Goal: Task Accomplishment & Management: Complete application form

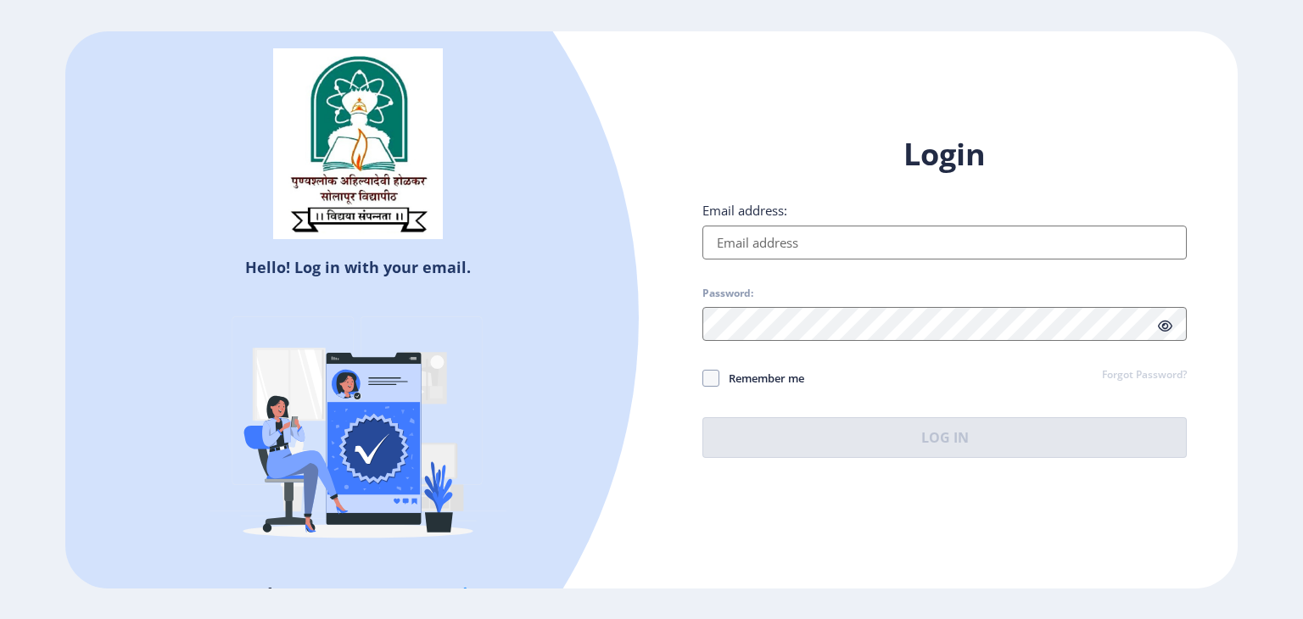
type input "[EMAIL_ADDRESS][DOMAIN_NAME]"
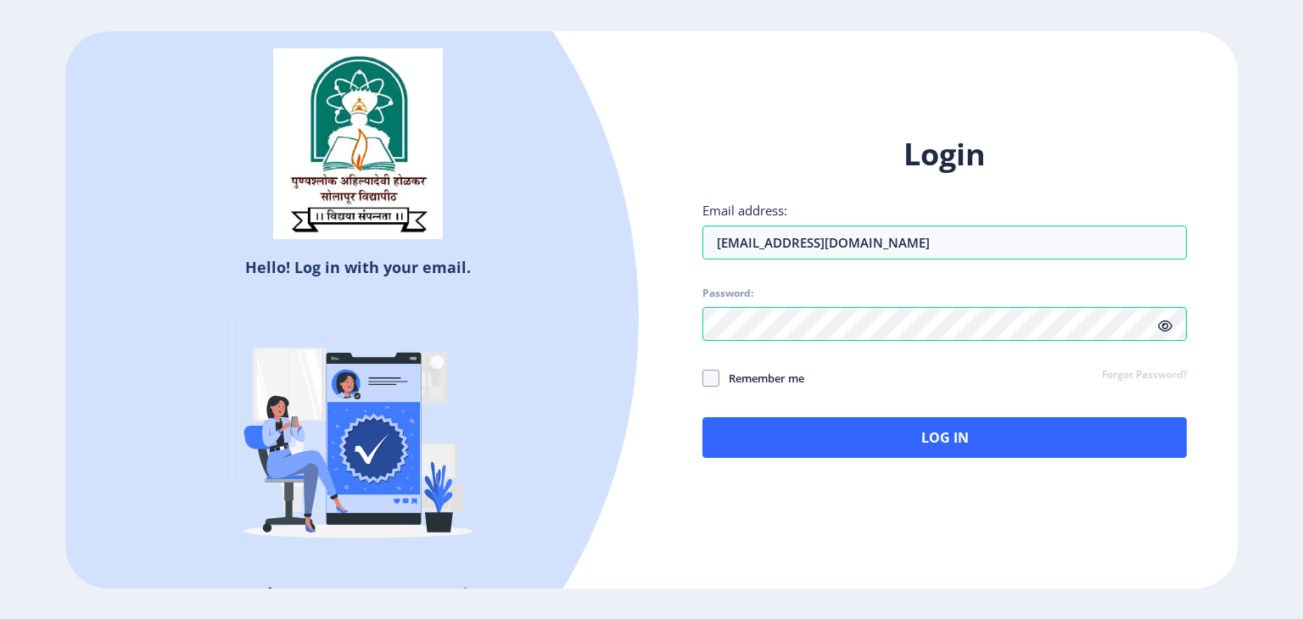
click at [789, 374] on span "Remember me" at bounding box center [762, 378] width 85 height 20
click at [703, 378] on input "Remember me" at bounding box center [703, 378] width 1 height 1
click at [794, 373] on span "Remember me" at bounding box center [762, 378] width 85 height 20
click at [703, 378] on input "Remember me" at bounding box center [703, 378] width 1 height 1
checkbox input "false"
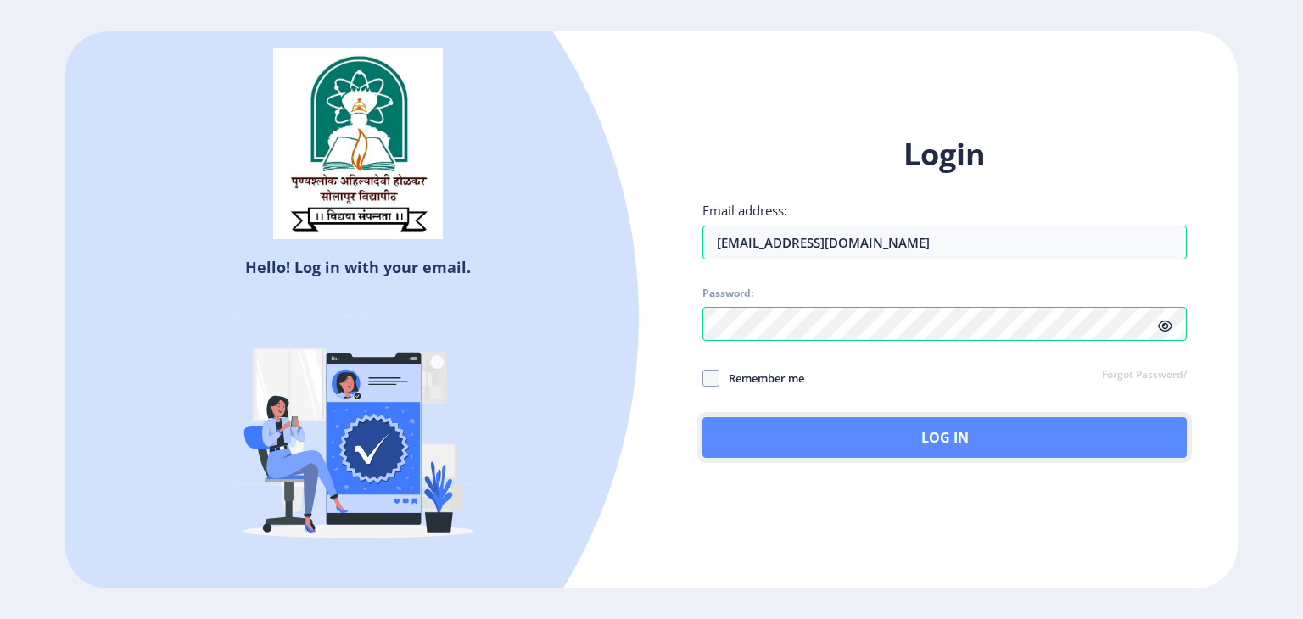
click at [899, 429] on button "Log In" at bounding box center [945, 437] width 485 height 41
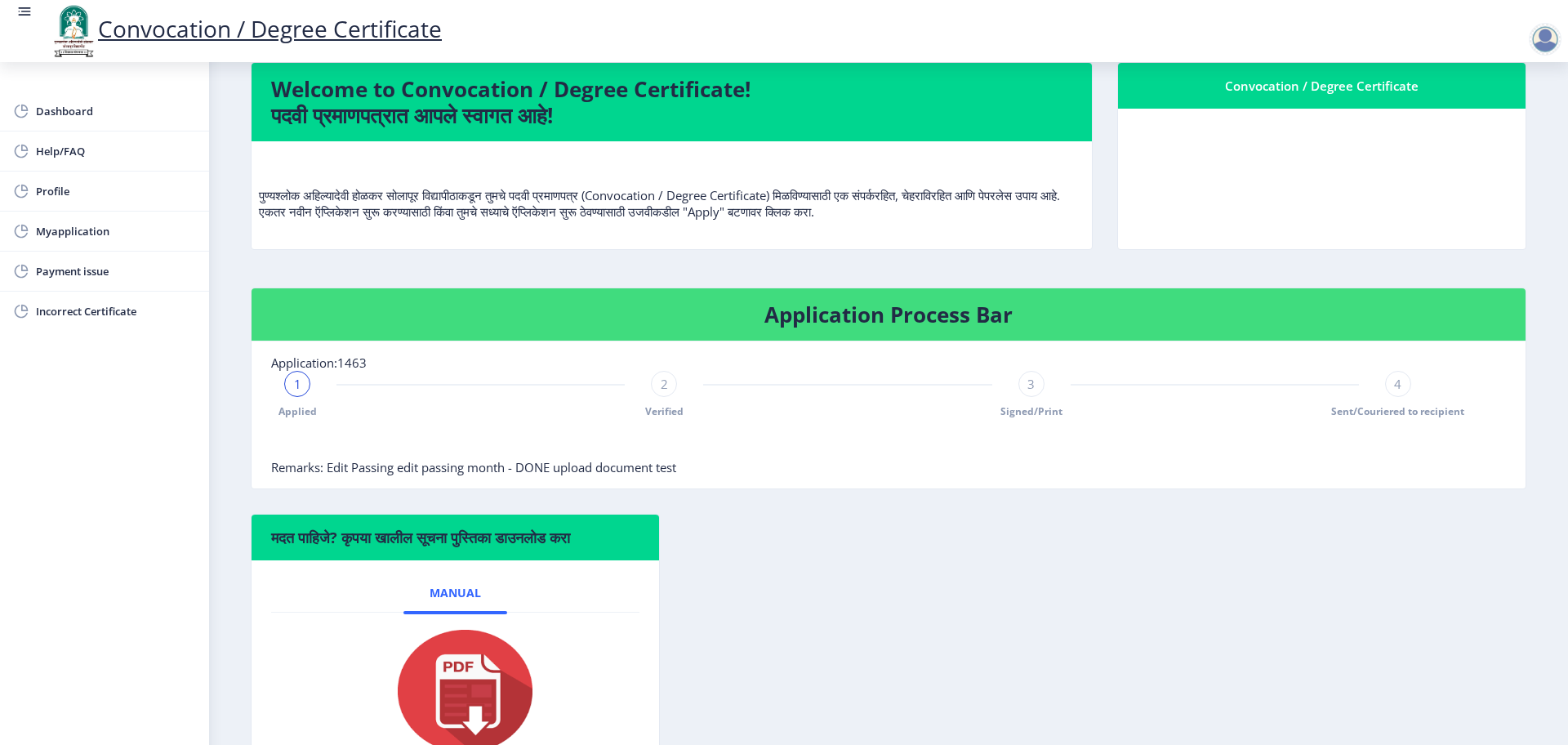
scroll to position [230, 0]
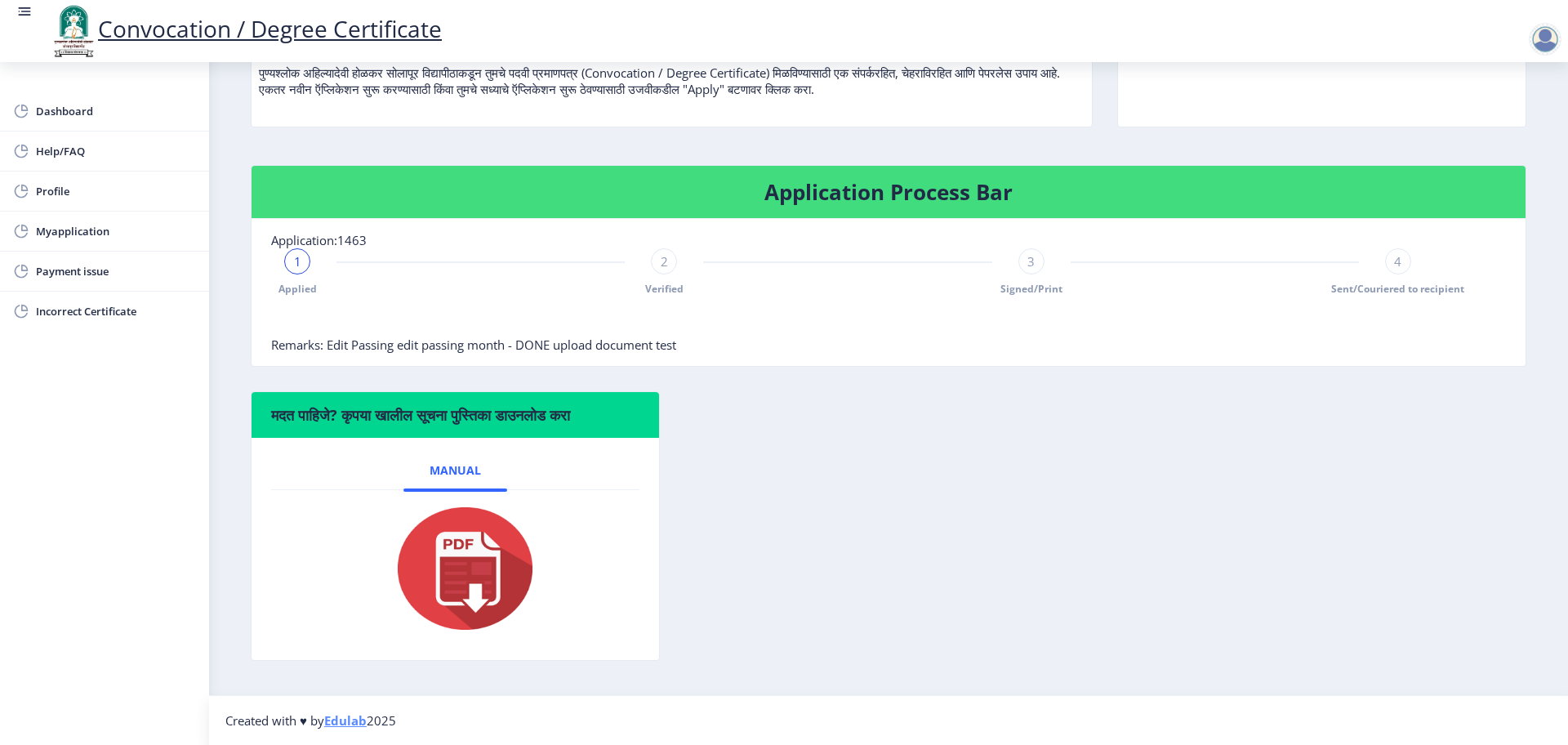
click at [1254, 32] on div at bounding box center [1546, 39] width 33 height 33
click at [1254, 126] on span "Log out" at bounding box center [1503, 127] width 105 height 19
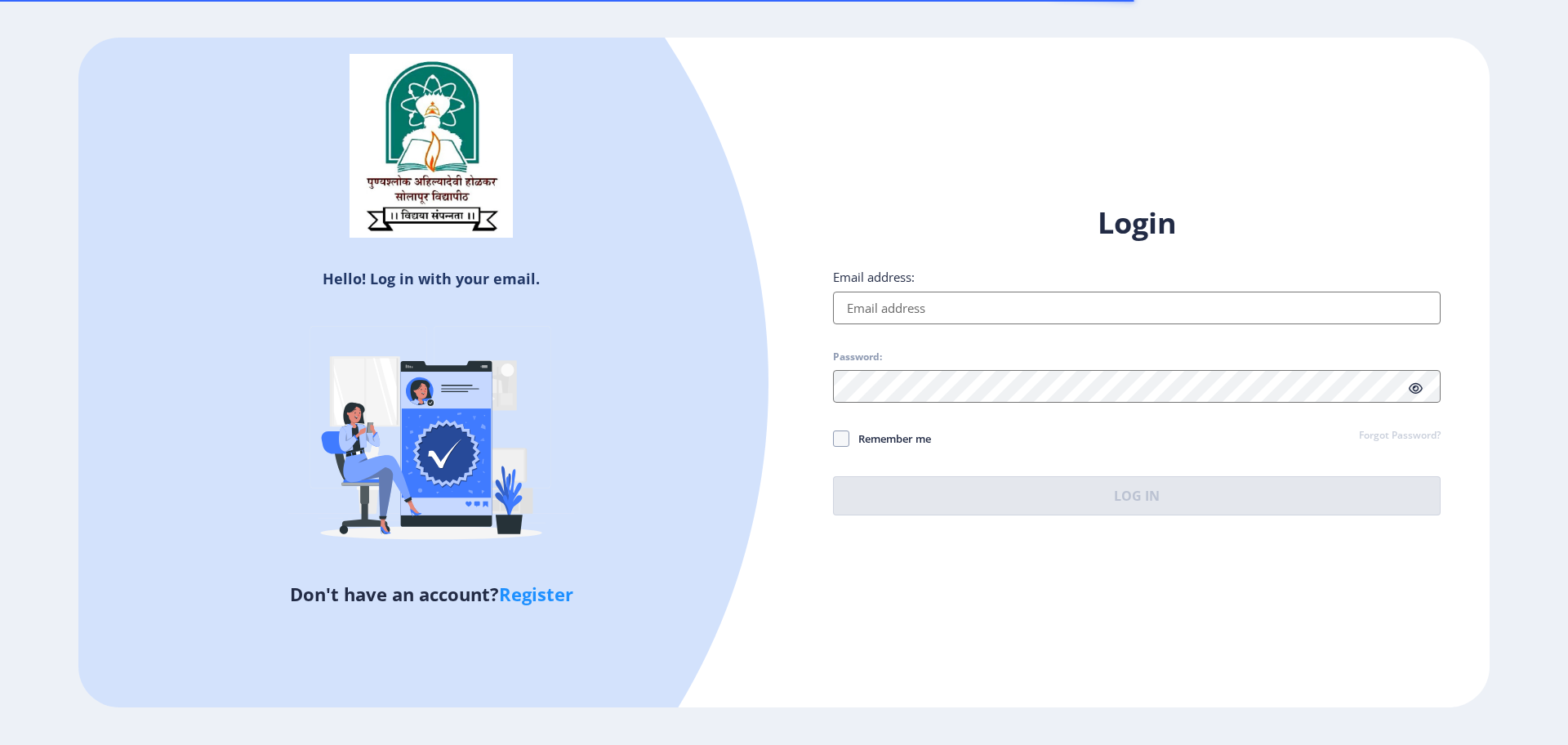
click at [1013, 299] on input "Email address:" at bounding box center [1137, 308] width 607 height 33
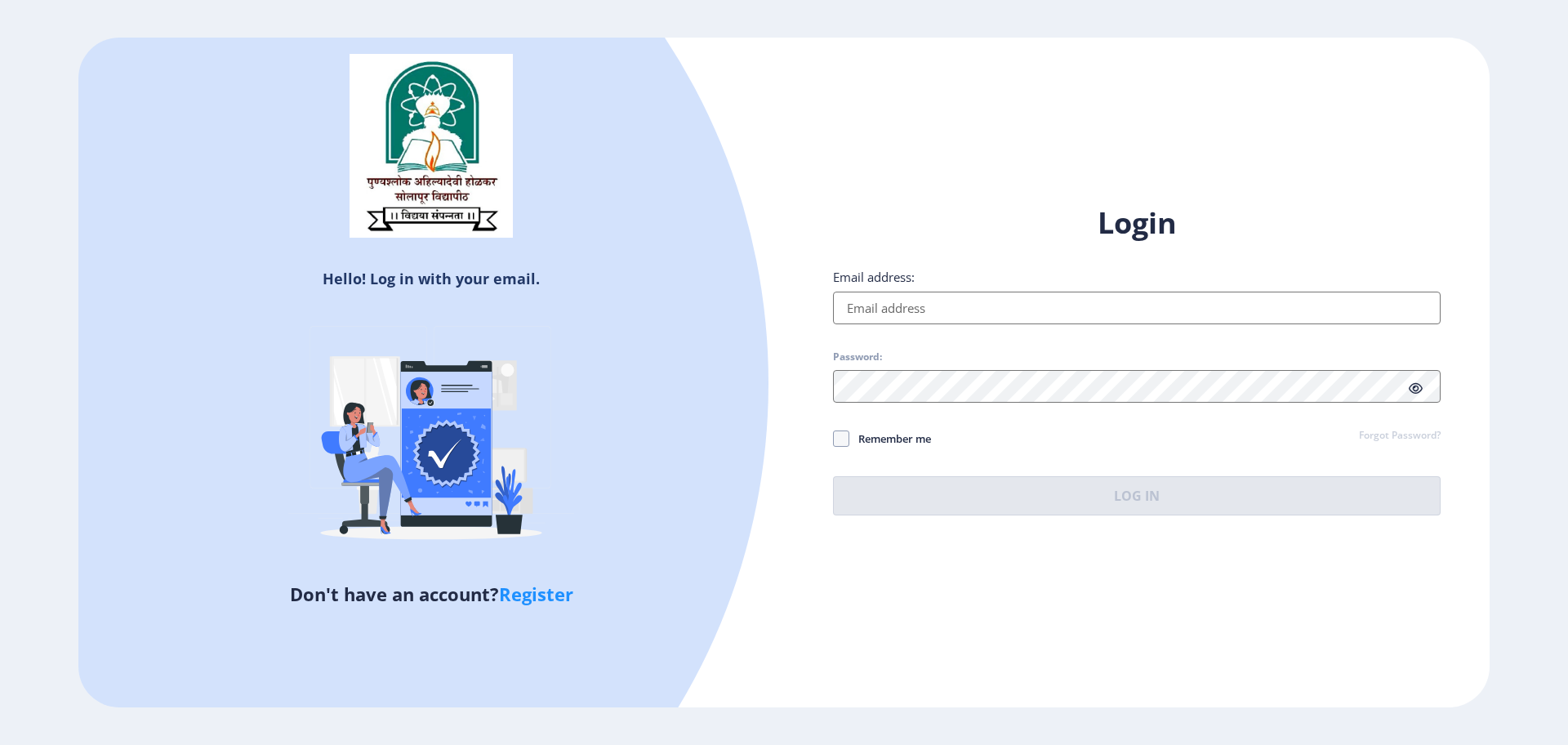
type input "[EMAIL_ADDRESS][DOMAIN_NAME]"
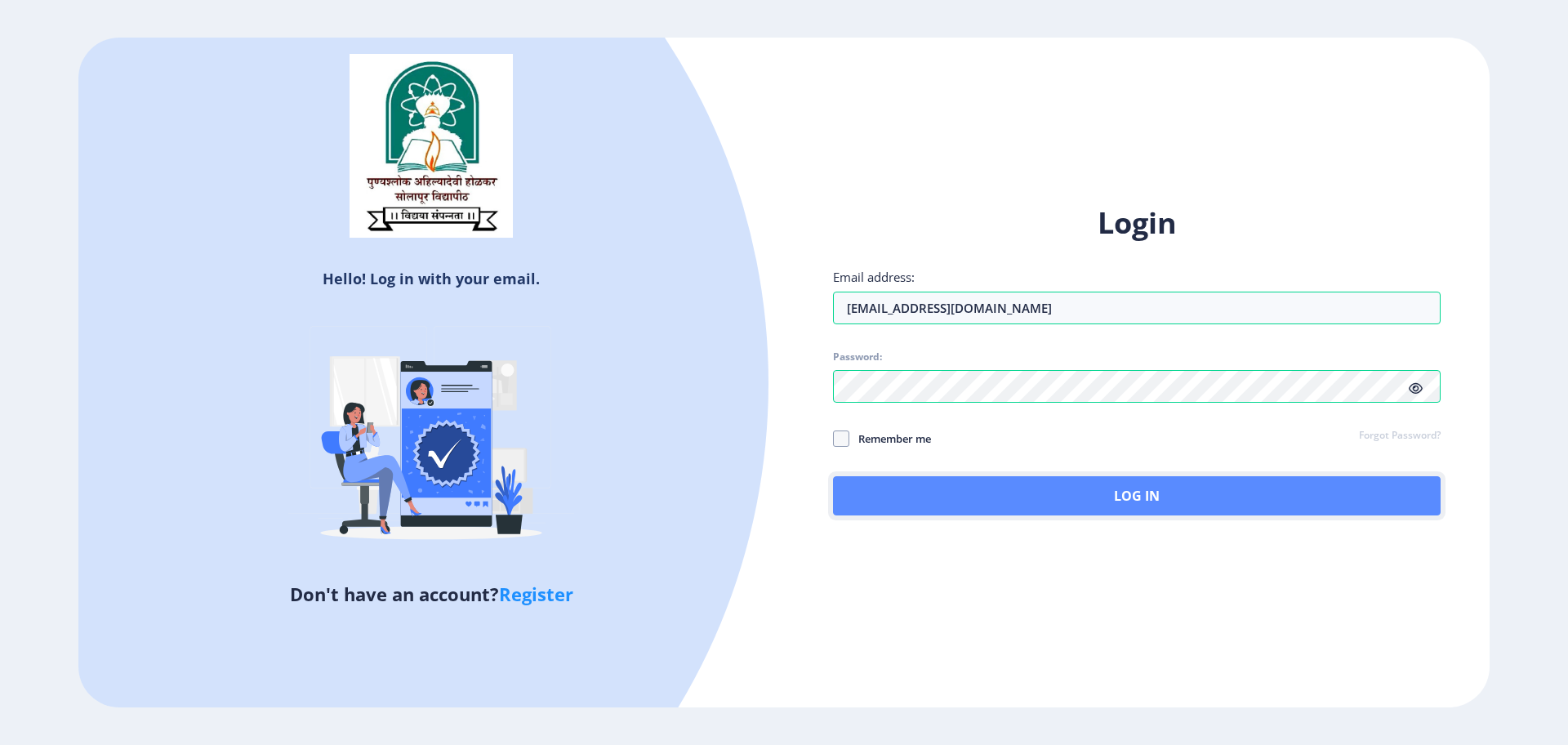
click at [1159, 499] on button "Log In" at bounding box center [1137, 496] width 607 height 39
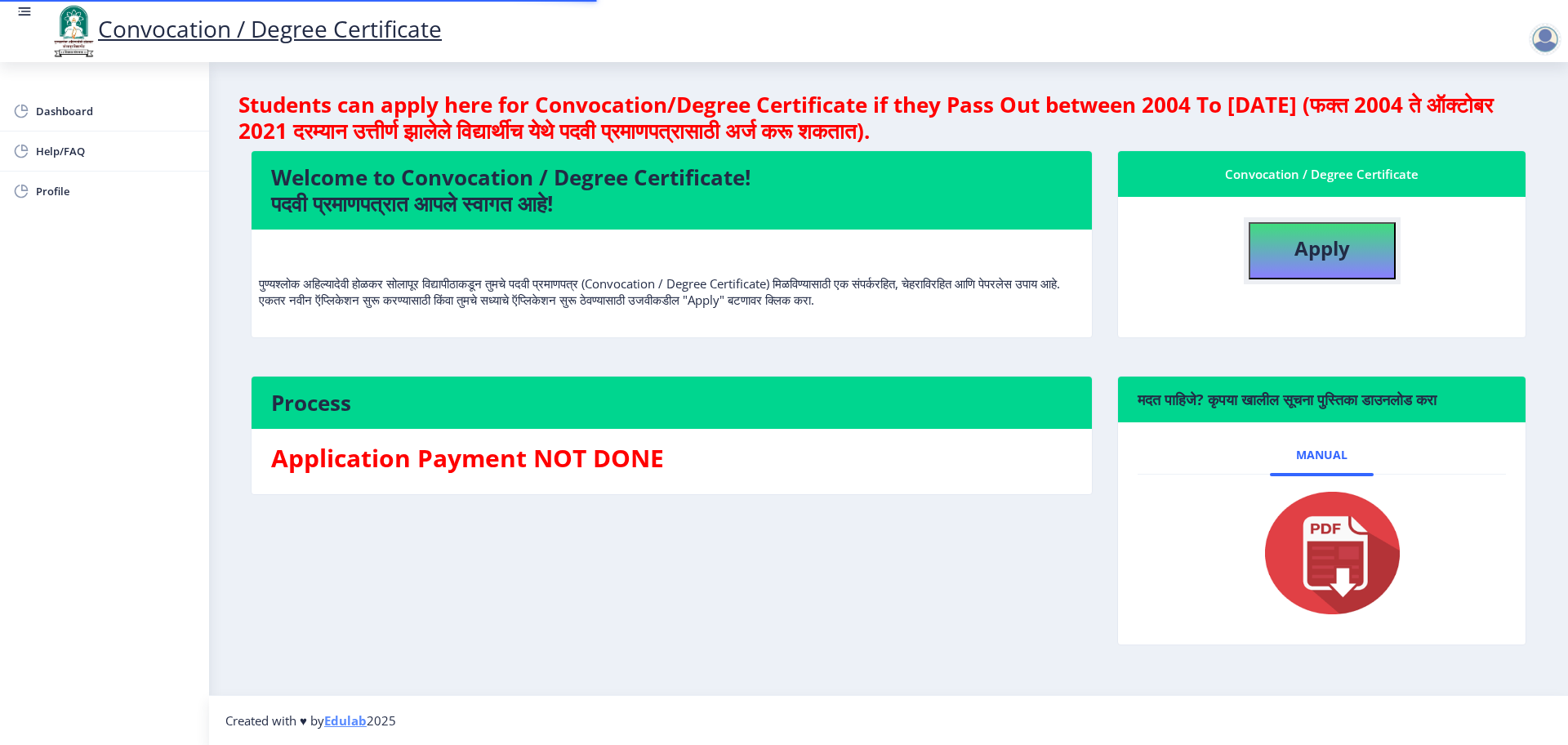
click at [1254, 267] on button "Apply" at bounding box center [1322, 250] width 147 height 57
select select
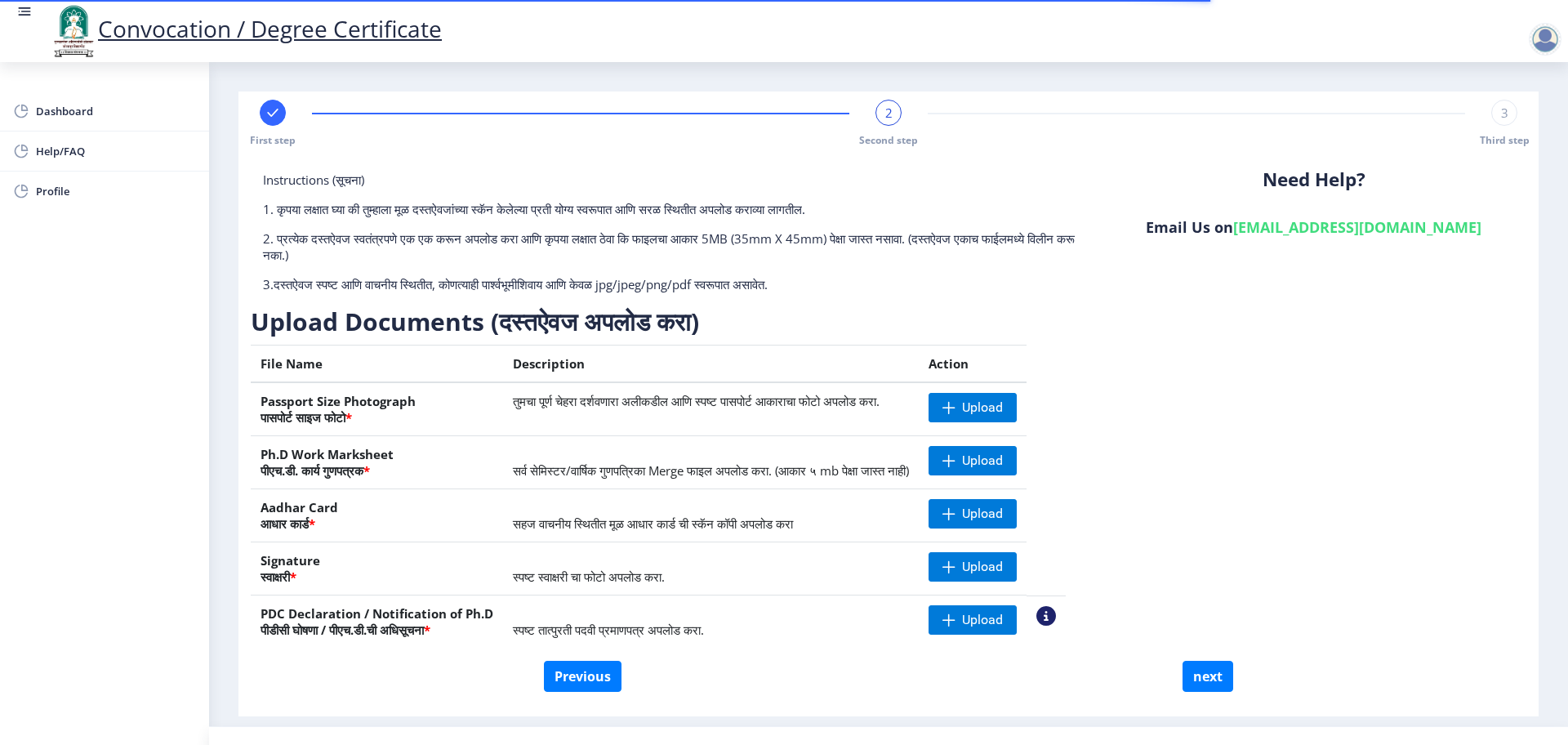
click at [256, 116] on div "First step 2 Second step 3 Third step" at bounding box center [888, 123] width 1284 height 47
click at [261, 119] on div "First step" at bounding box center [272, 123] width 26 height 47
select select "Regular"
select select "English"
select select "April"
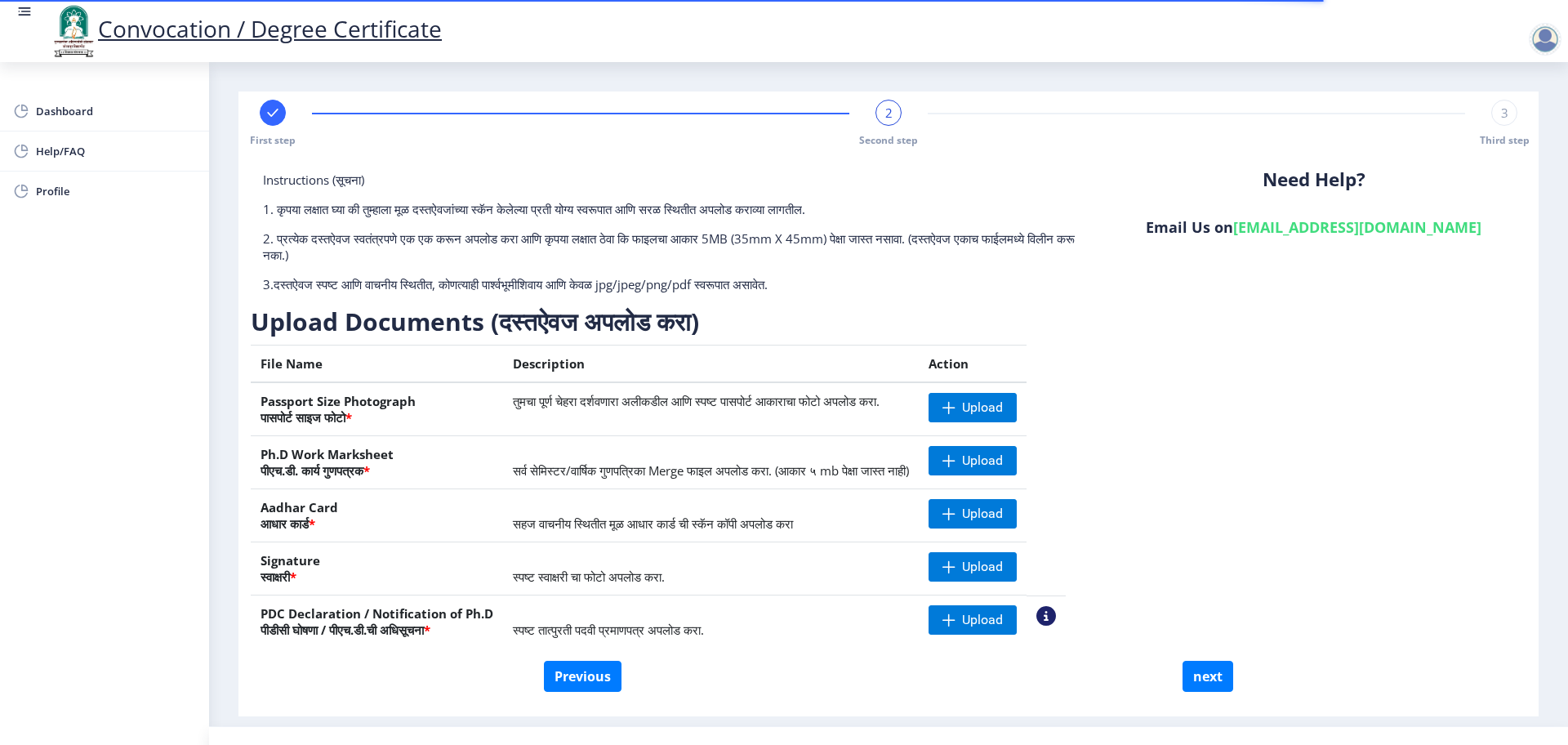
select select "PASS CLASS"
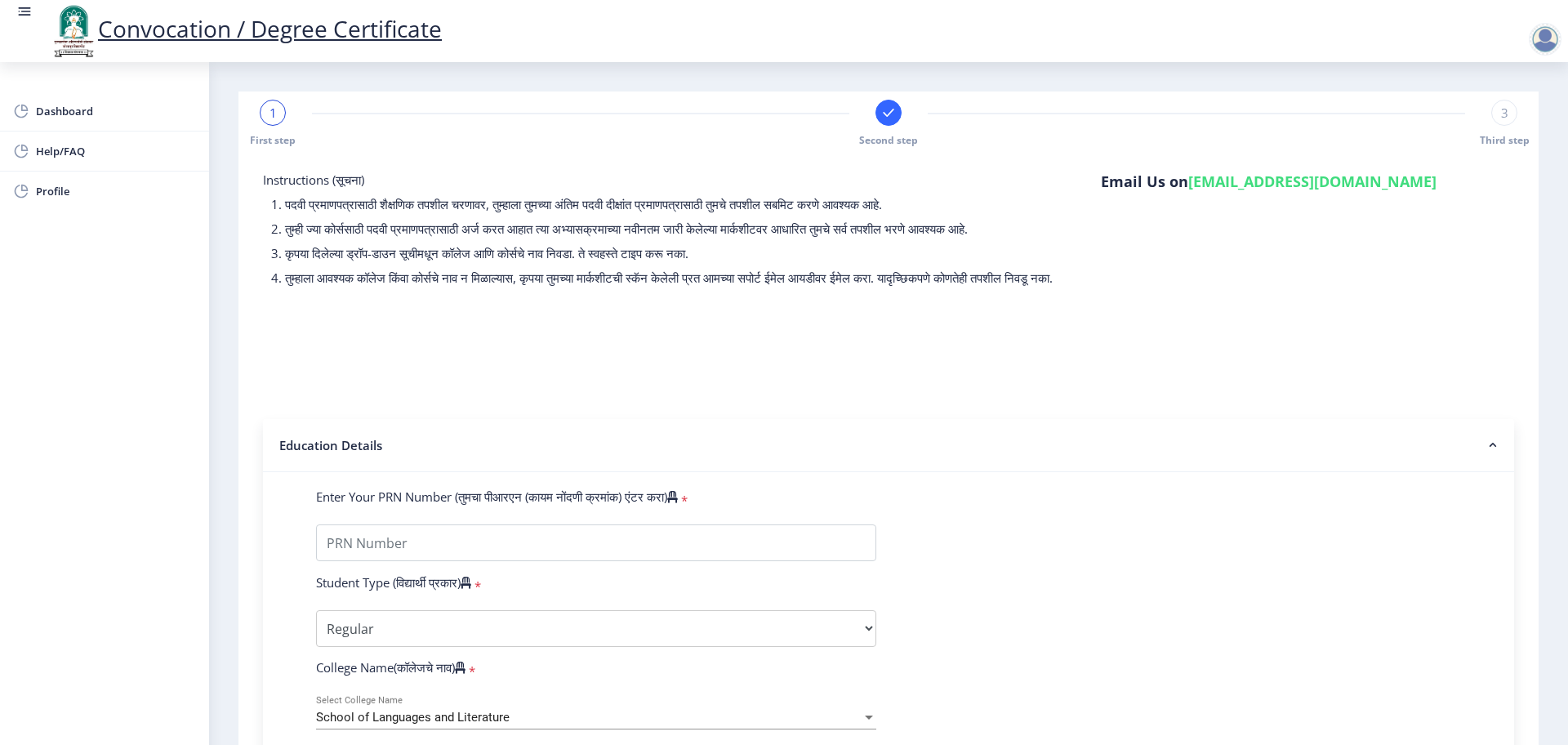
scroll to position [306, 0]
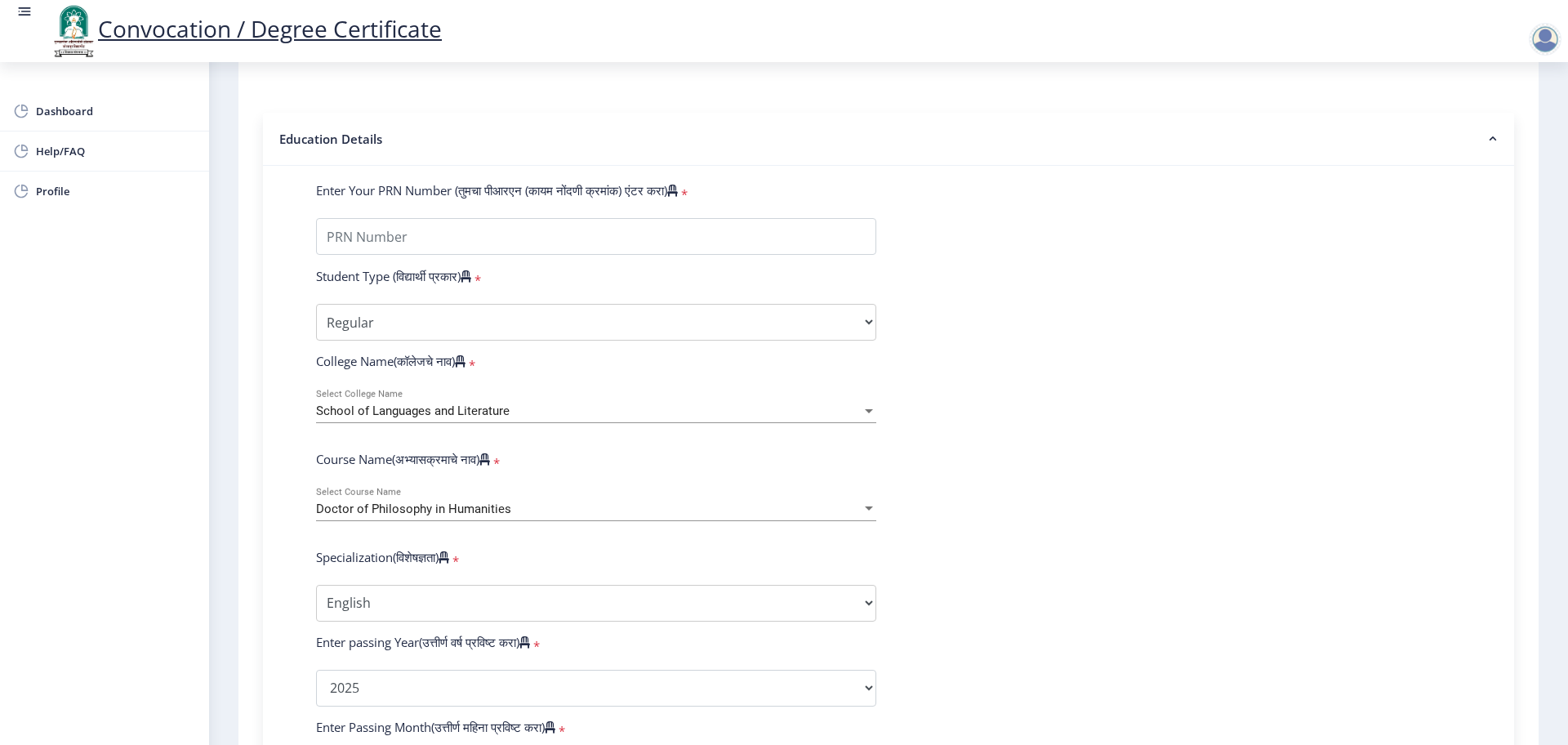
click at [489, 418] on span "School of Languages and Literature" at bounding box center [412, 410] width 193 height 14
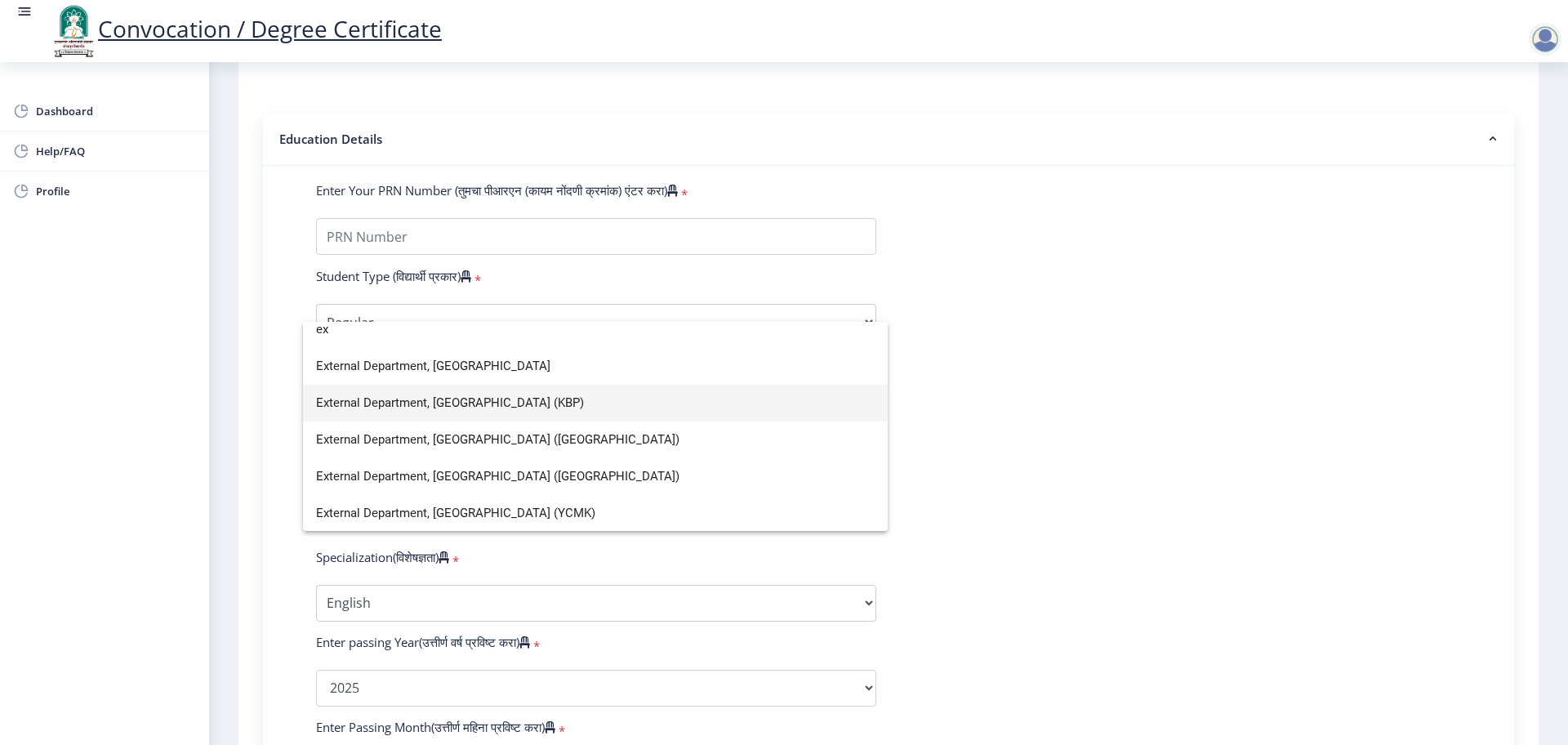
scroll to position [12, 0]
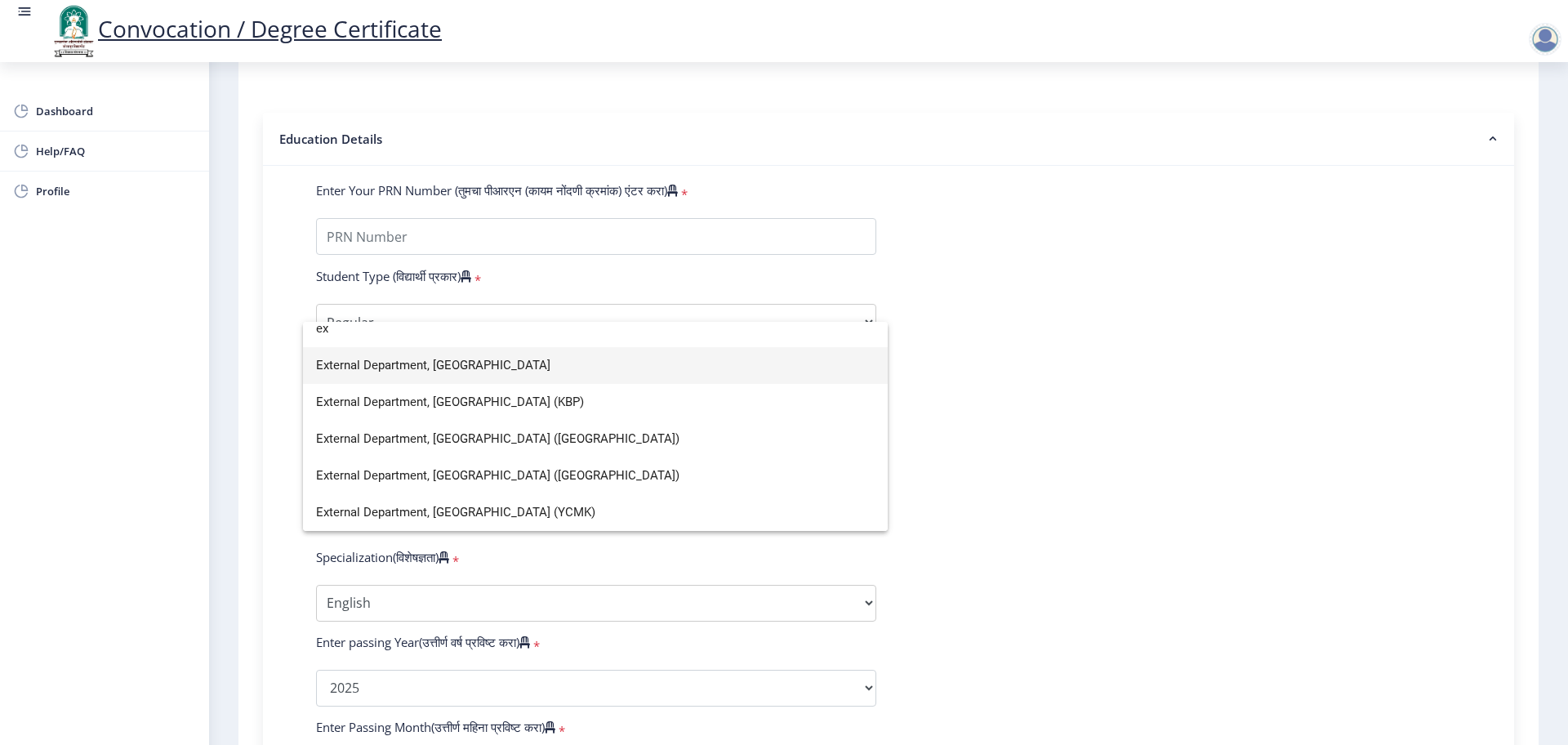
type input "ex"
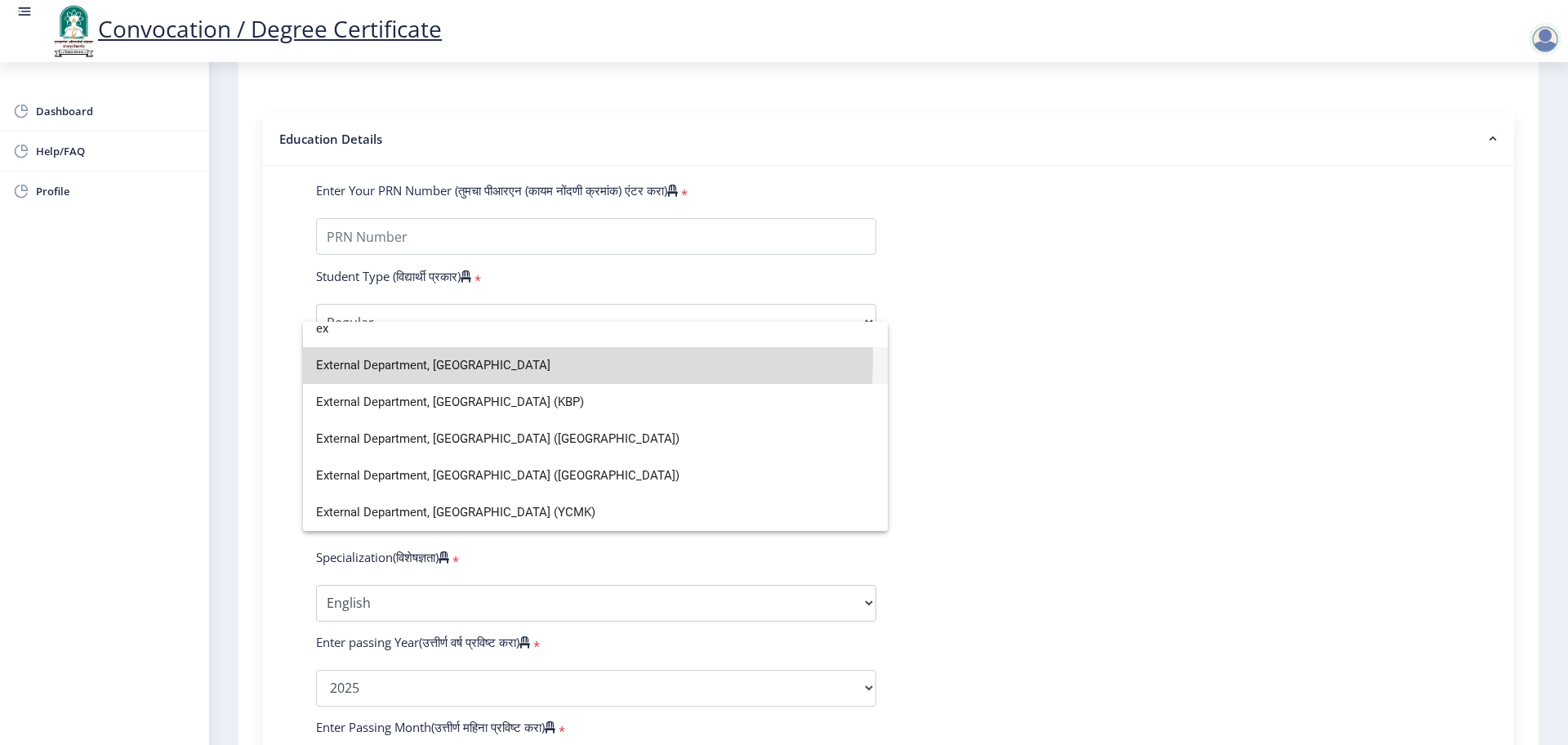
click at [435, 357] on span "External Department, [GEOGRAPHIC_DATA]" at bounding box center [595, 366] width 558 height 37
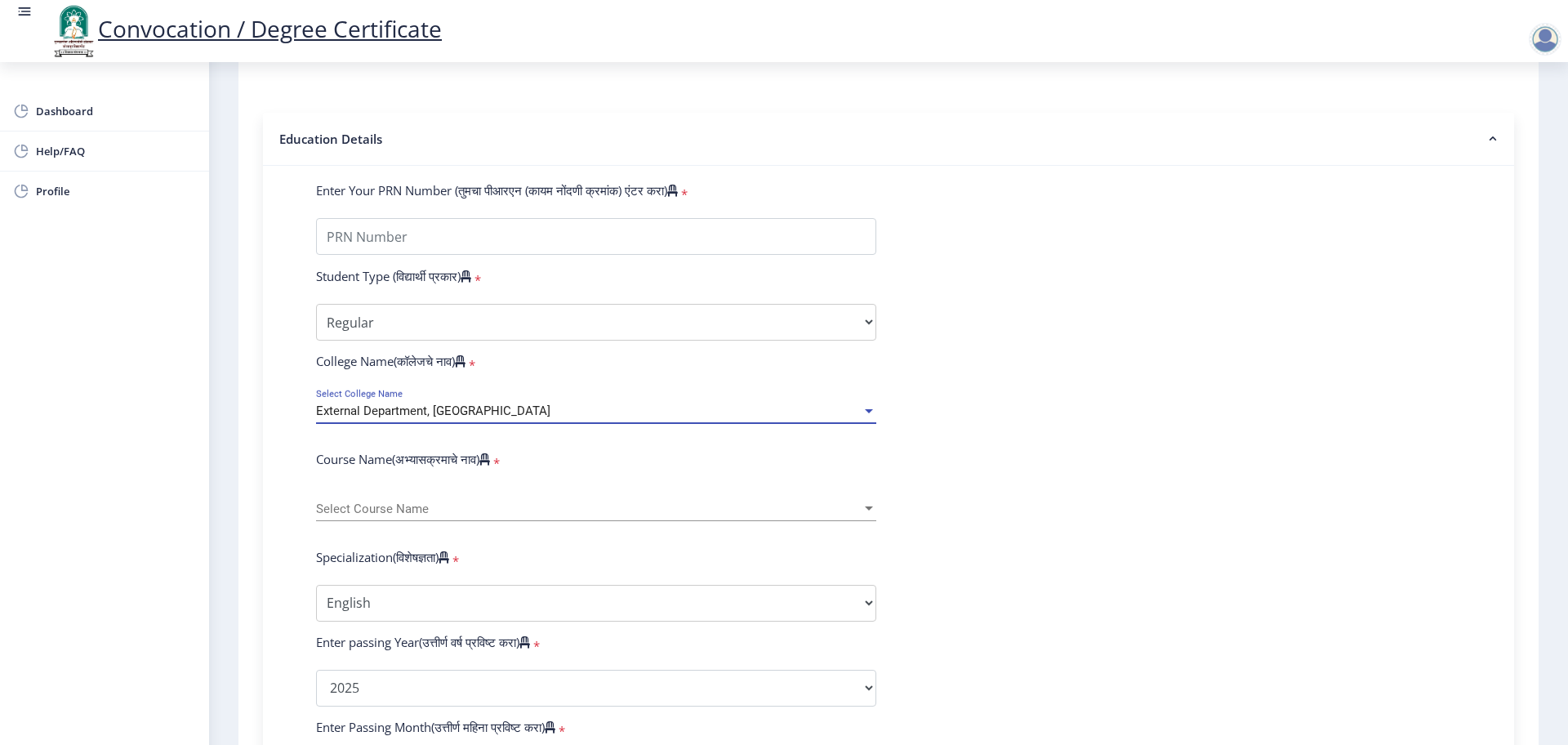
click at [388, 516] on span "Select Course Name" at bounding box center [588, 509] width 546 height 13
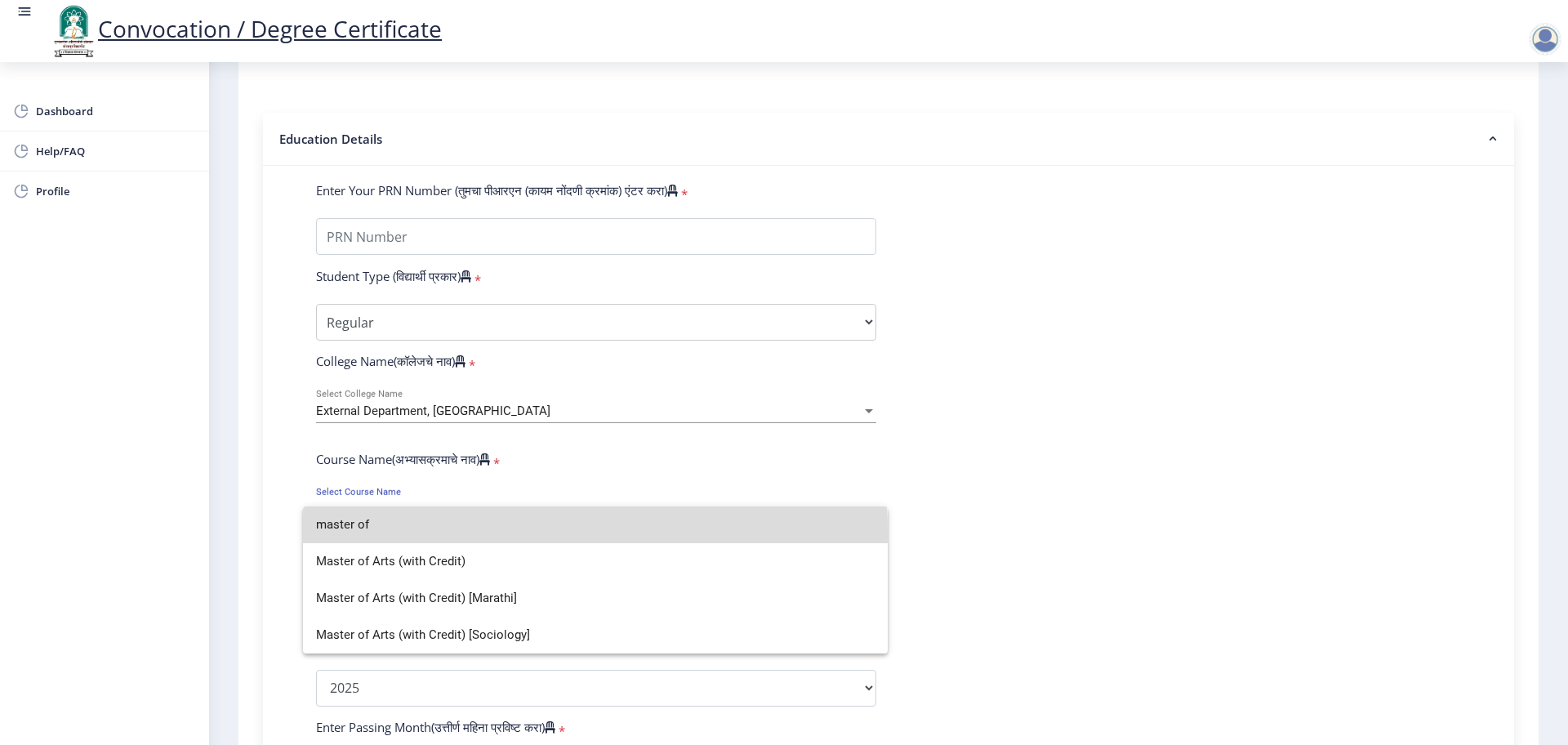
click at [425, 532] on input "master of" at bounding box center [595, 525] width 558 height 37
type input "master of"
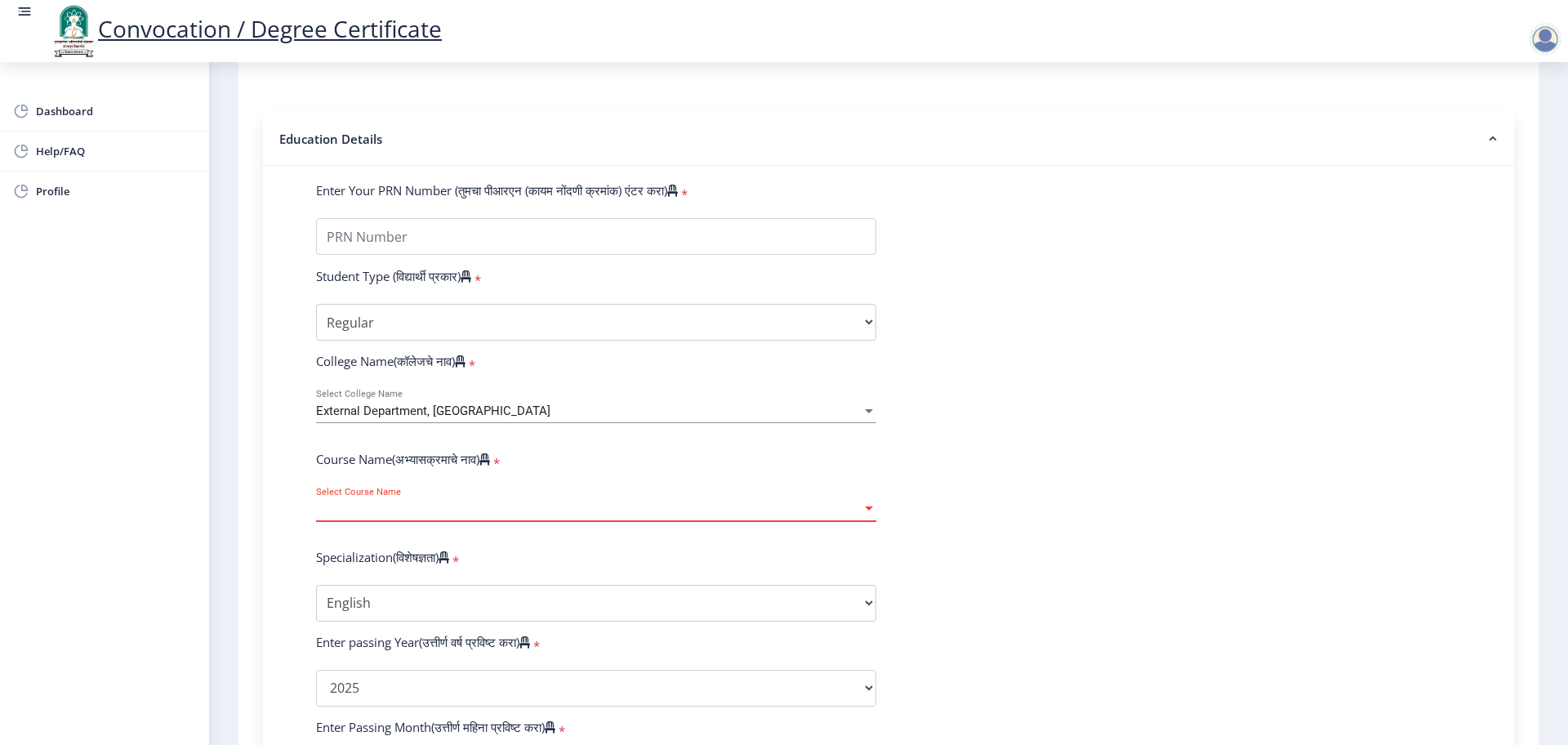
click at [425, 521] on div "Select Course Name Select Course Name" at bounding box center [596, 504] width 560 height 35
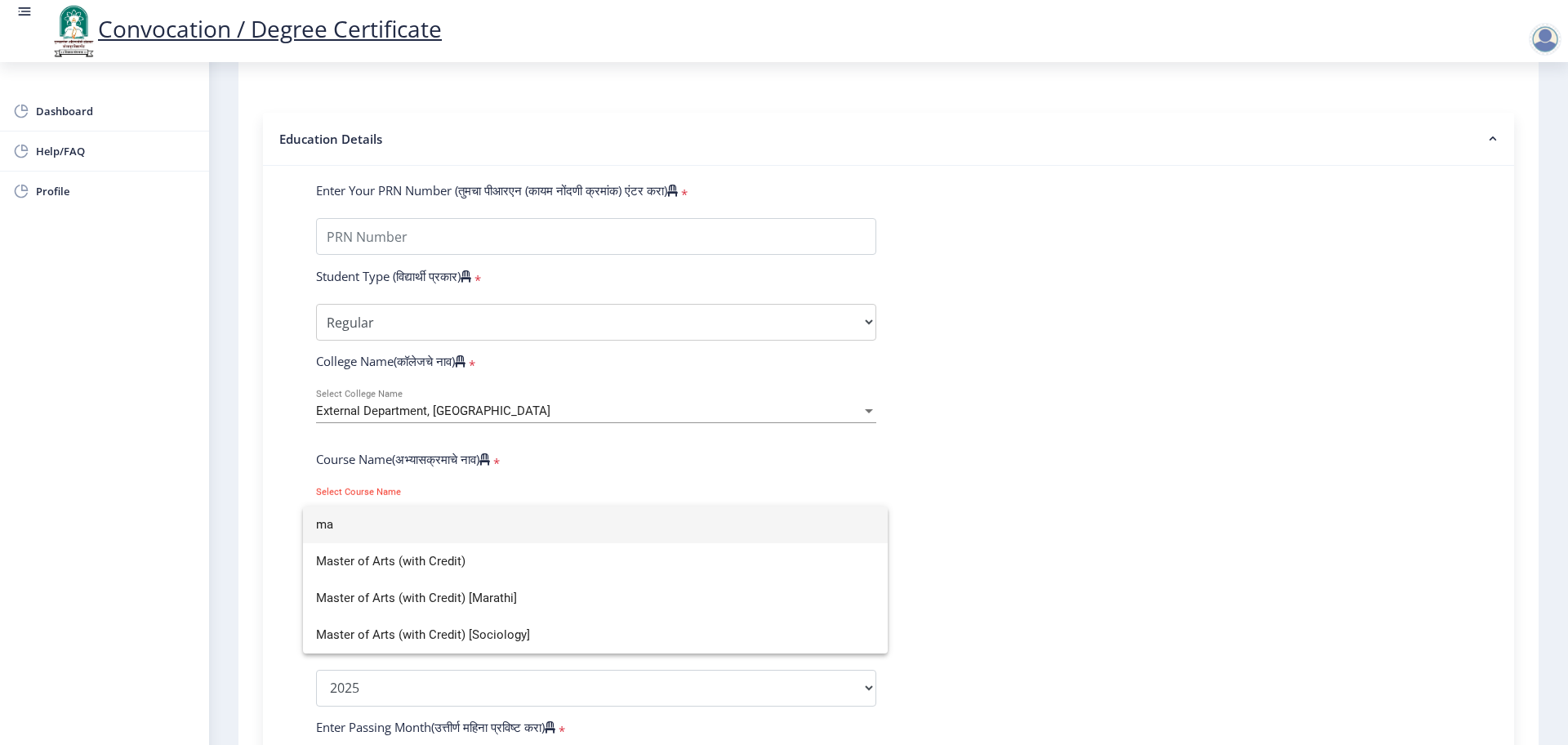
type input "m"
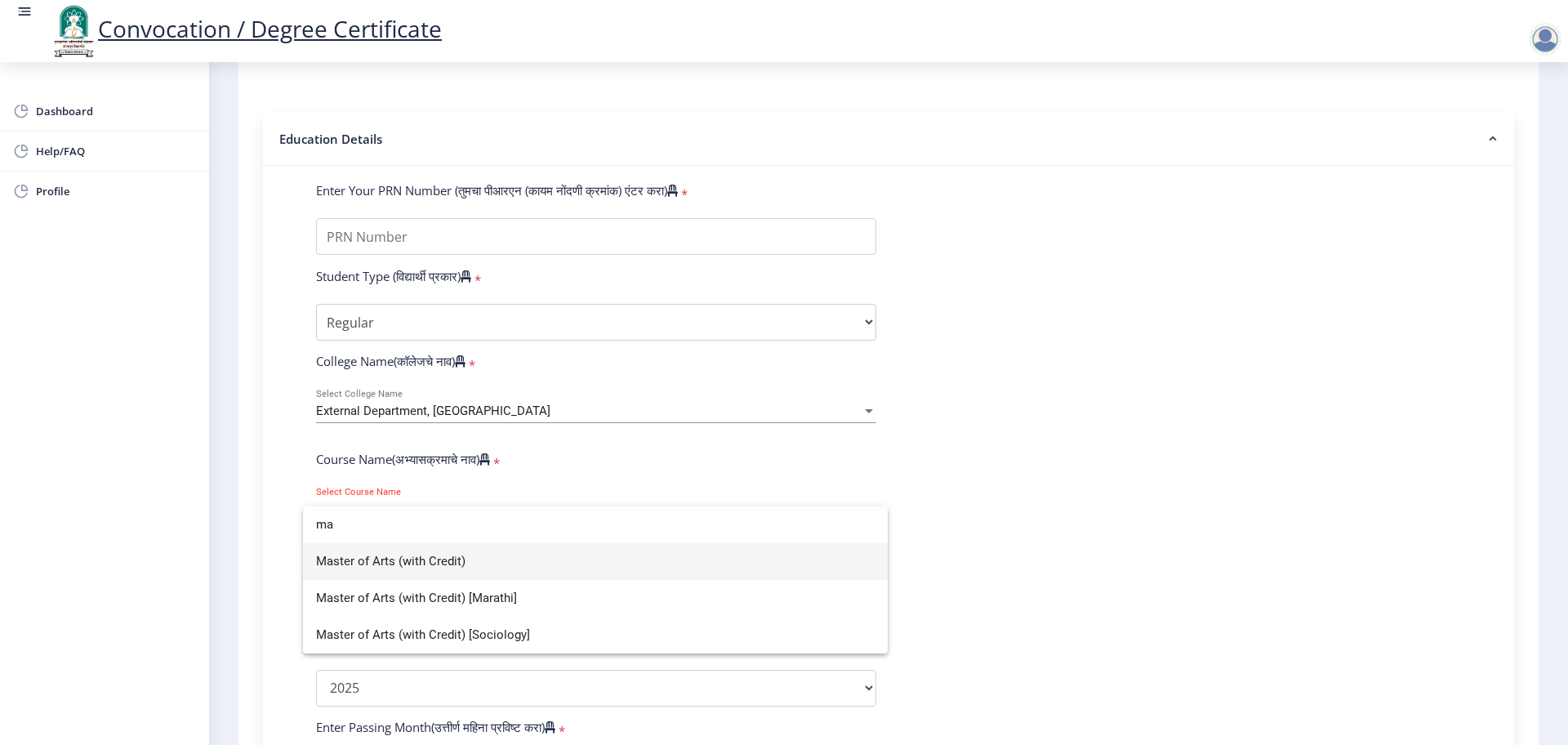
type input "ma"
click at [591, 477] on div at bounding box center [784, 372] width 1568 height 745
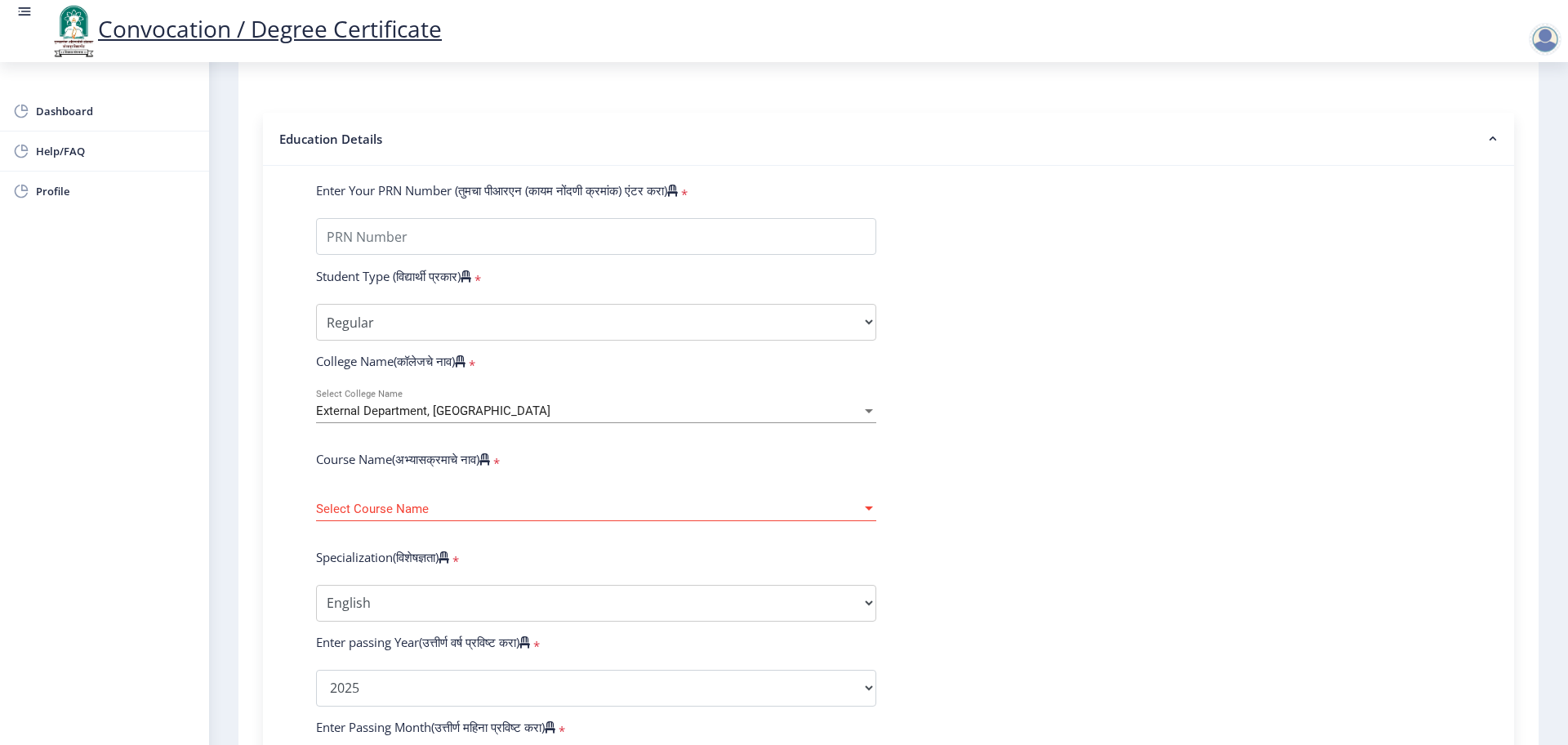
scroll to position [408, 0]
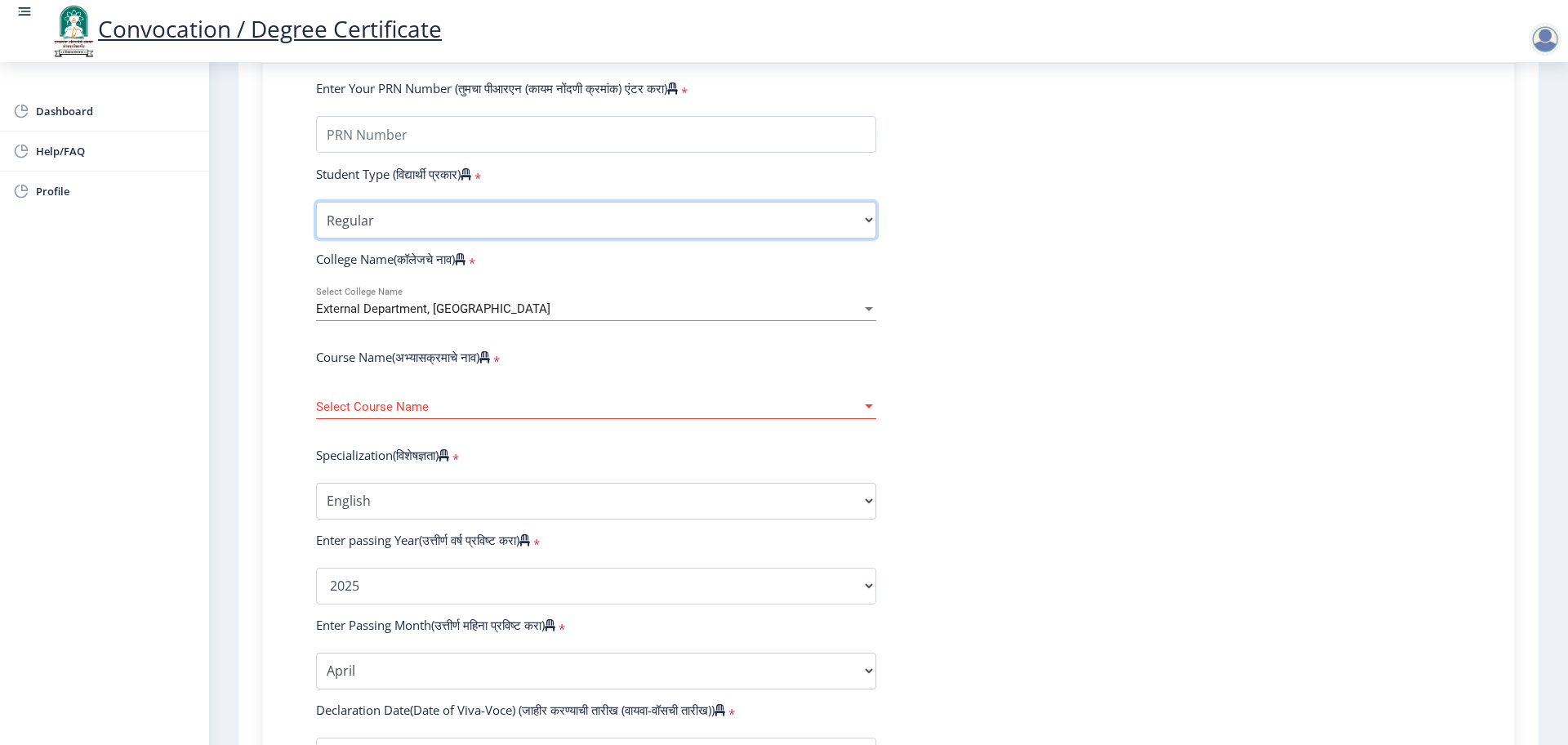
click at [353, 239] on select "Select Student Type Regular External" at bounding box center [596, 220] width 560 height 37
select select "External"
click at [316, 218] on select "Select Student Type Regular External" at bounding box center [596, 220] width 560 height 37
click at [413, 414] on span "Select Course Name" at bounding box center [588, 407] width 546 height 13
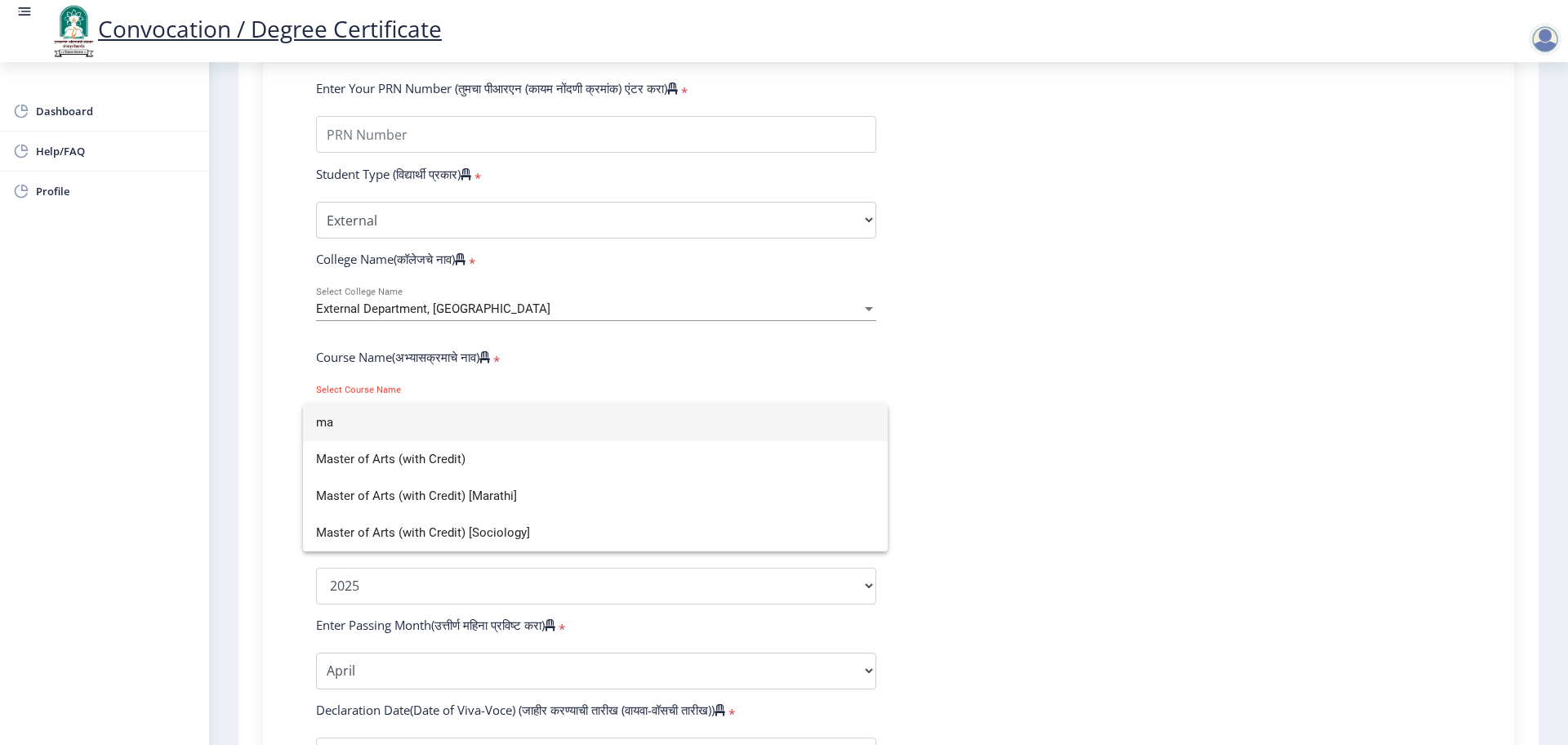
type input "m"
click at [1103, 421] on div at bounding box center [784, 372] width 1568 height 745
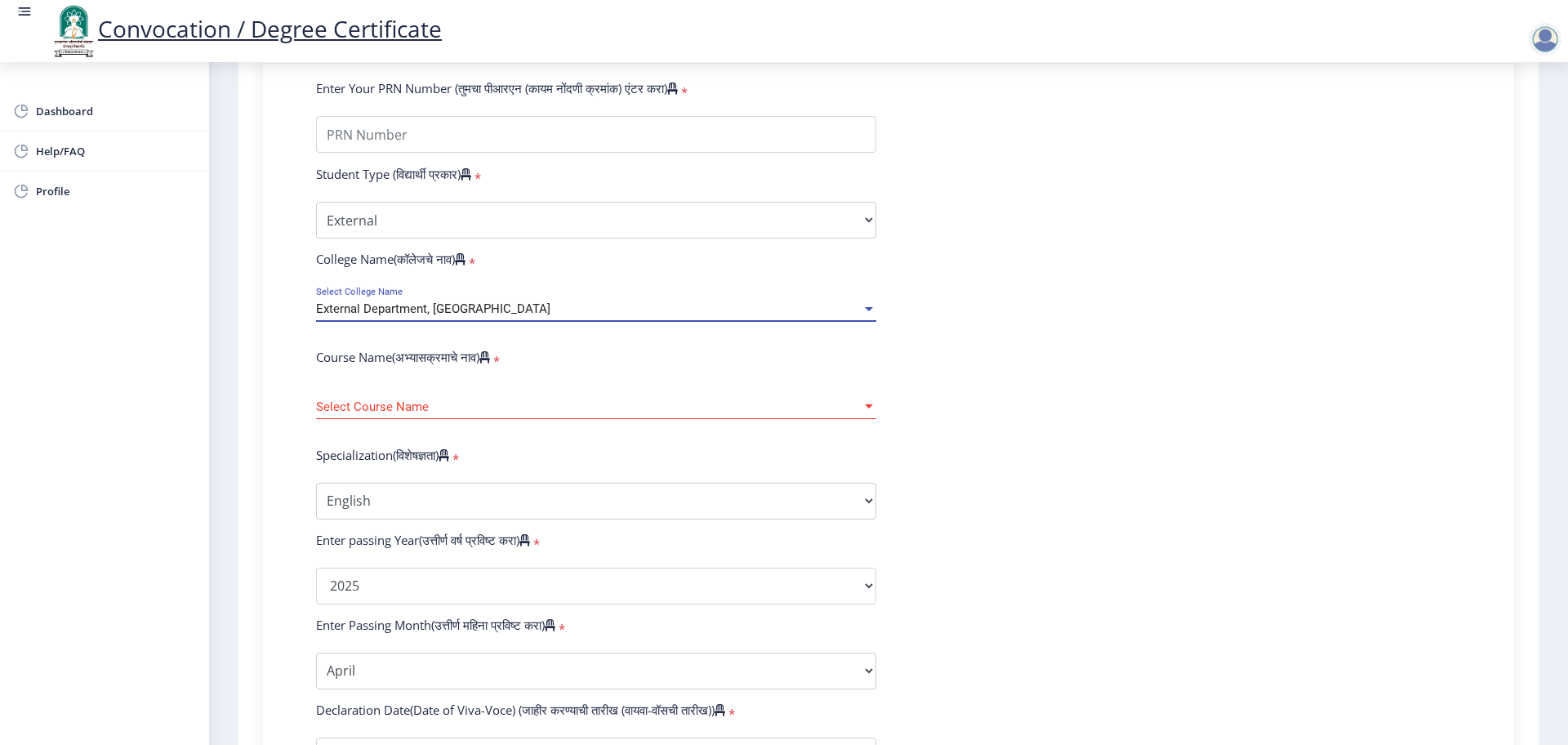
click at [575, 316] on div "External Department, [GEOGRAPHIC_DATA]" at bounding box center [588, 309] width 546 height 13
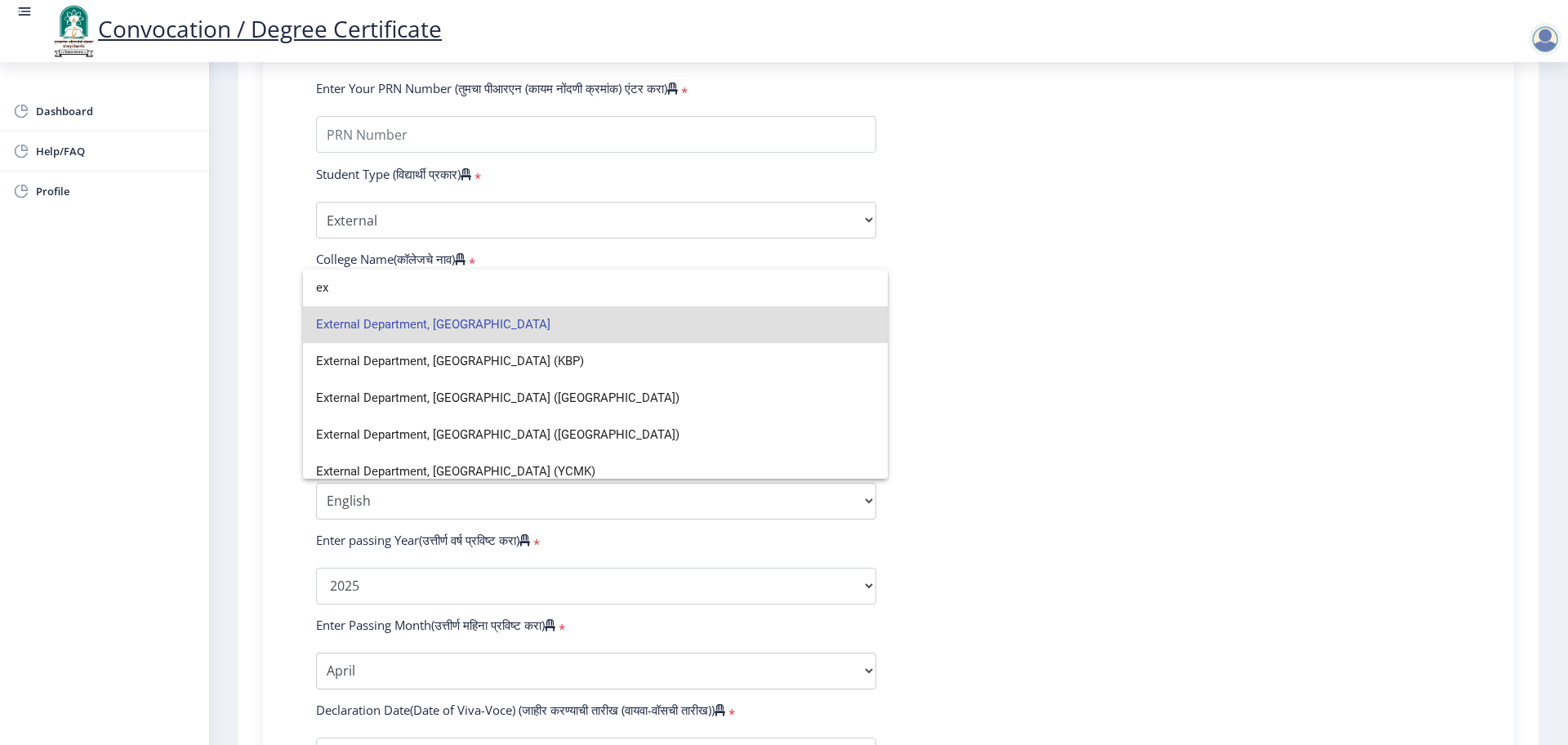
type input "e"
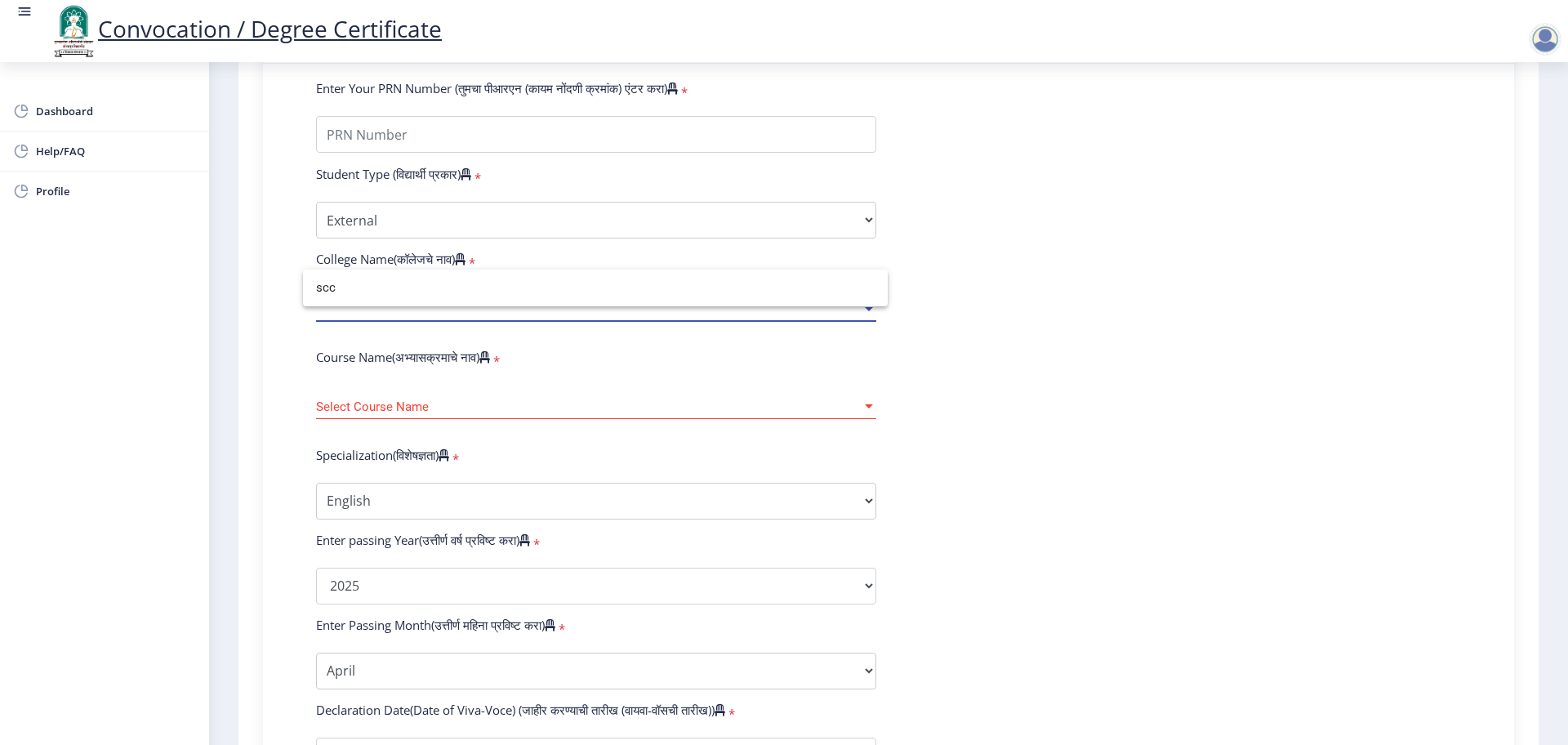
scroll to position [0, 0]
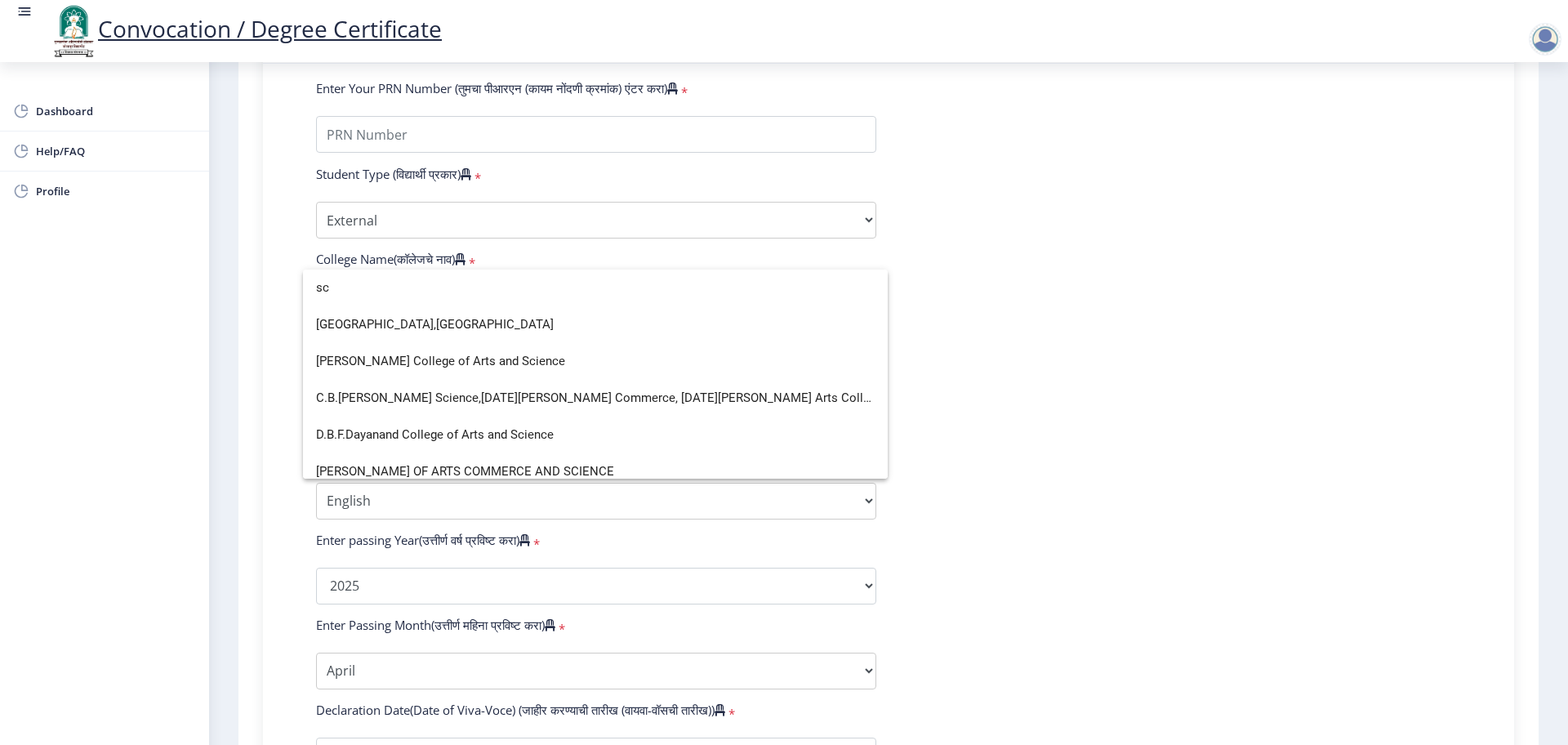
type input "s"
click at [465, 231] on div at bounding box center [784, 372] width 1568 height 745
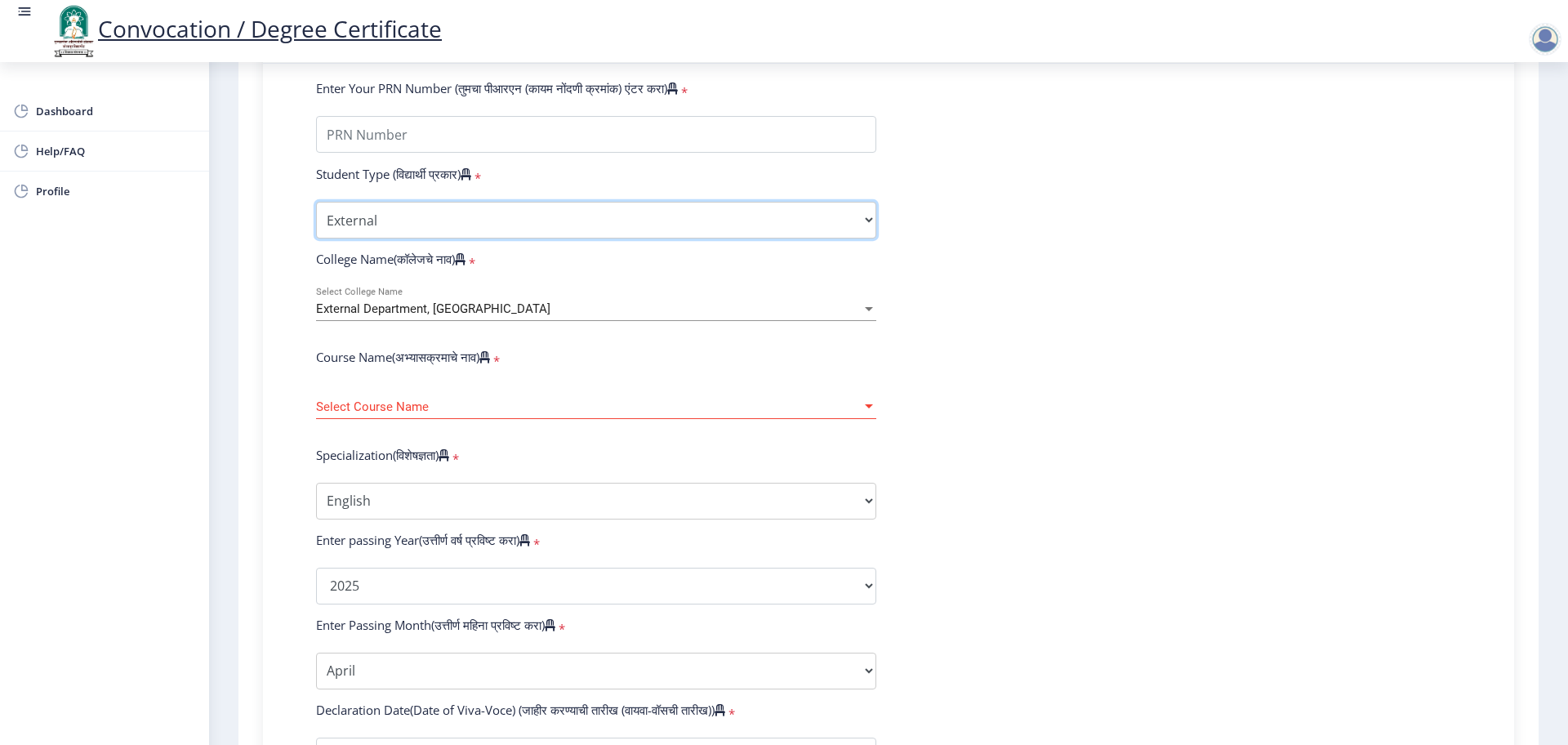
click at [418, 239] on select "Select Student Type Regular External" at bounding box center [596, 220] width 560 height 37
select select "Regular"
click at [316, 218] on select "Select Student Type Regular External" at bounding box center [596, 220] width 560 height 37
click at [393, 316] on span "External Department, [GEOGRAPHIC_DATA]" at bounding box center [433, 308] width 235 height 14
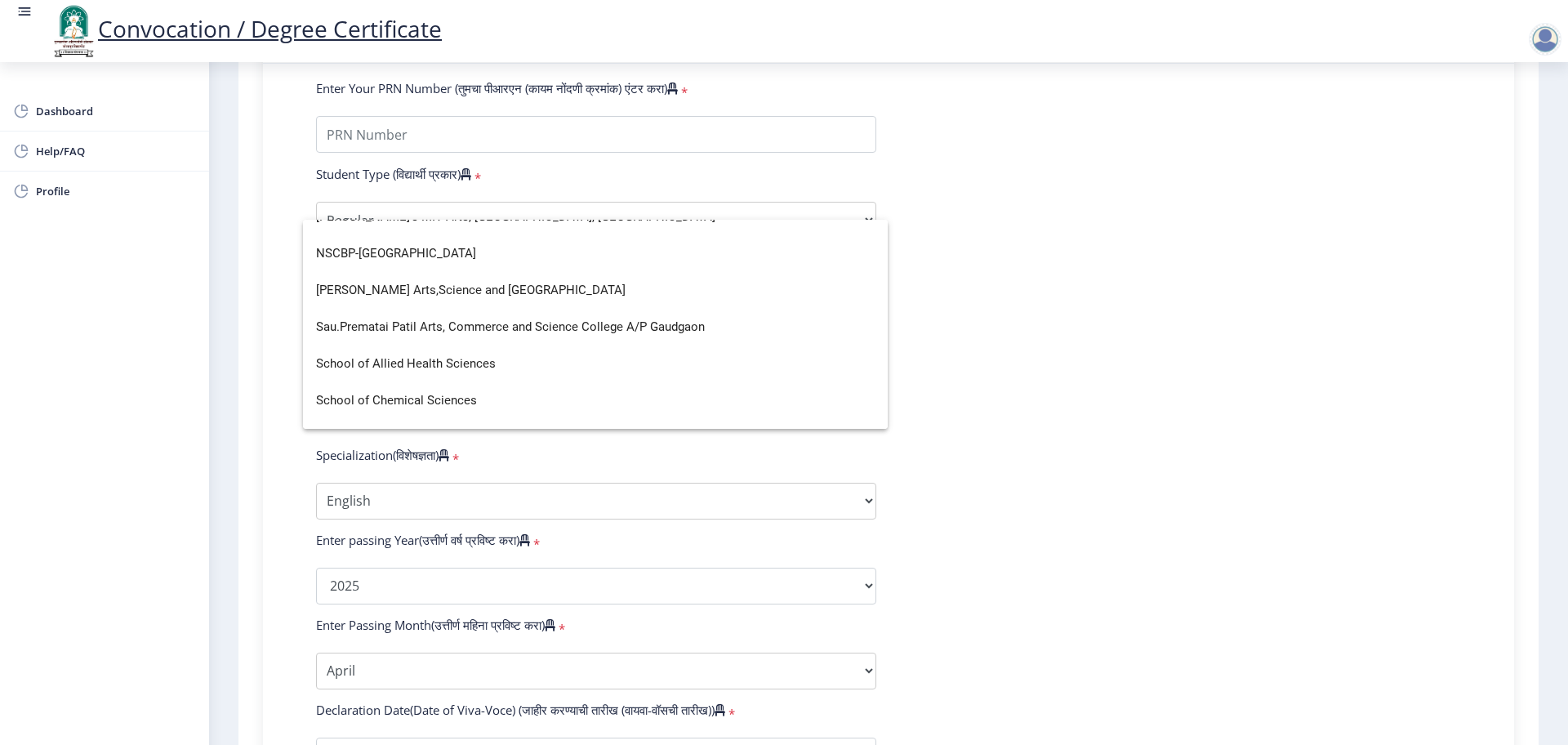
scroll to position [552, 0]
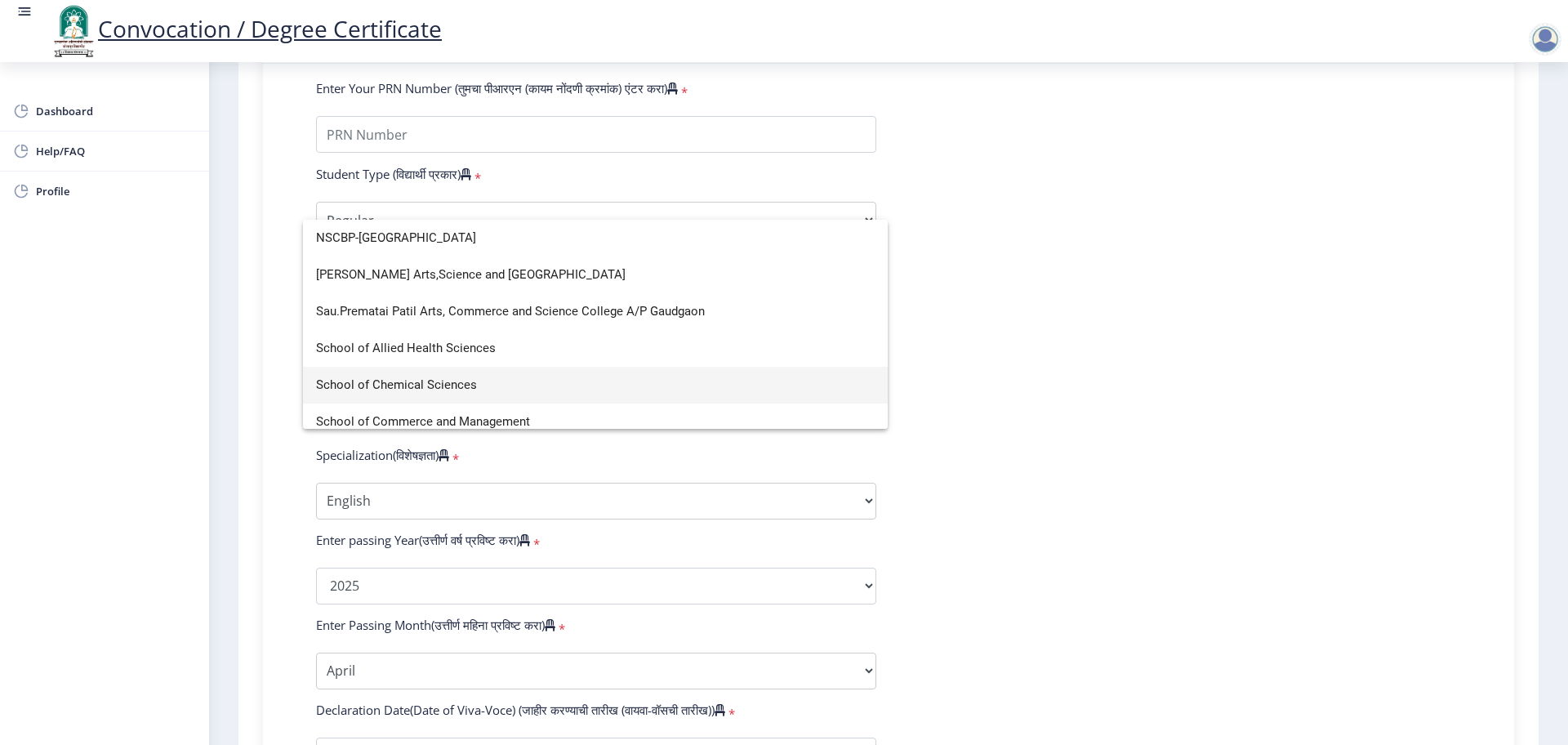
type input "sc"
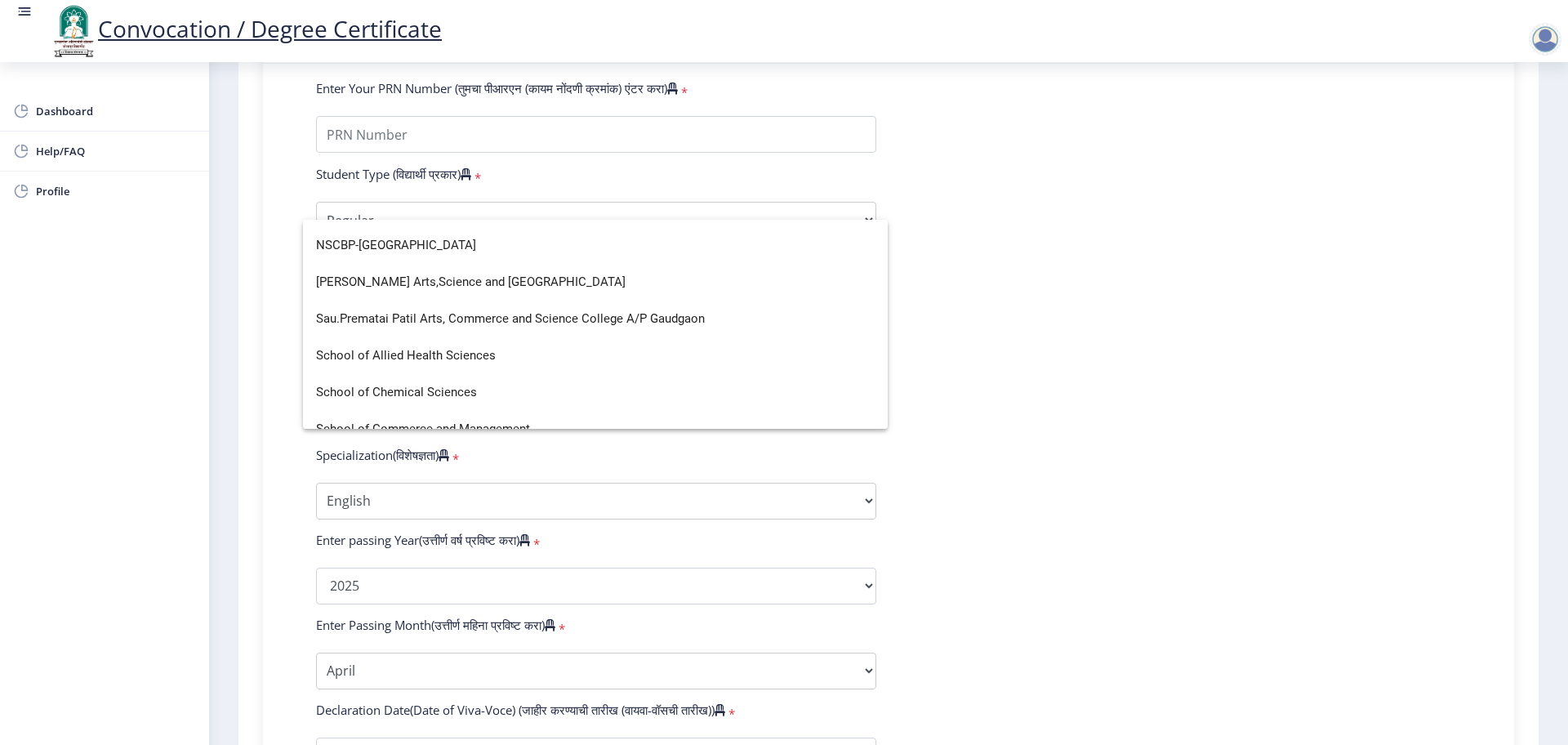
scroll to position [542, 0]
click at [1056, 312] on div at bounding box center [784, 372] width 1568 height 745
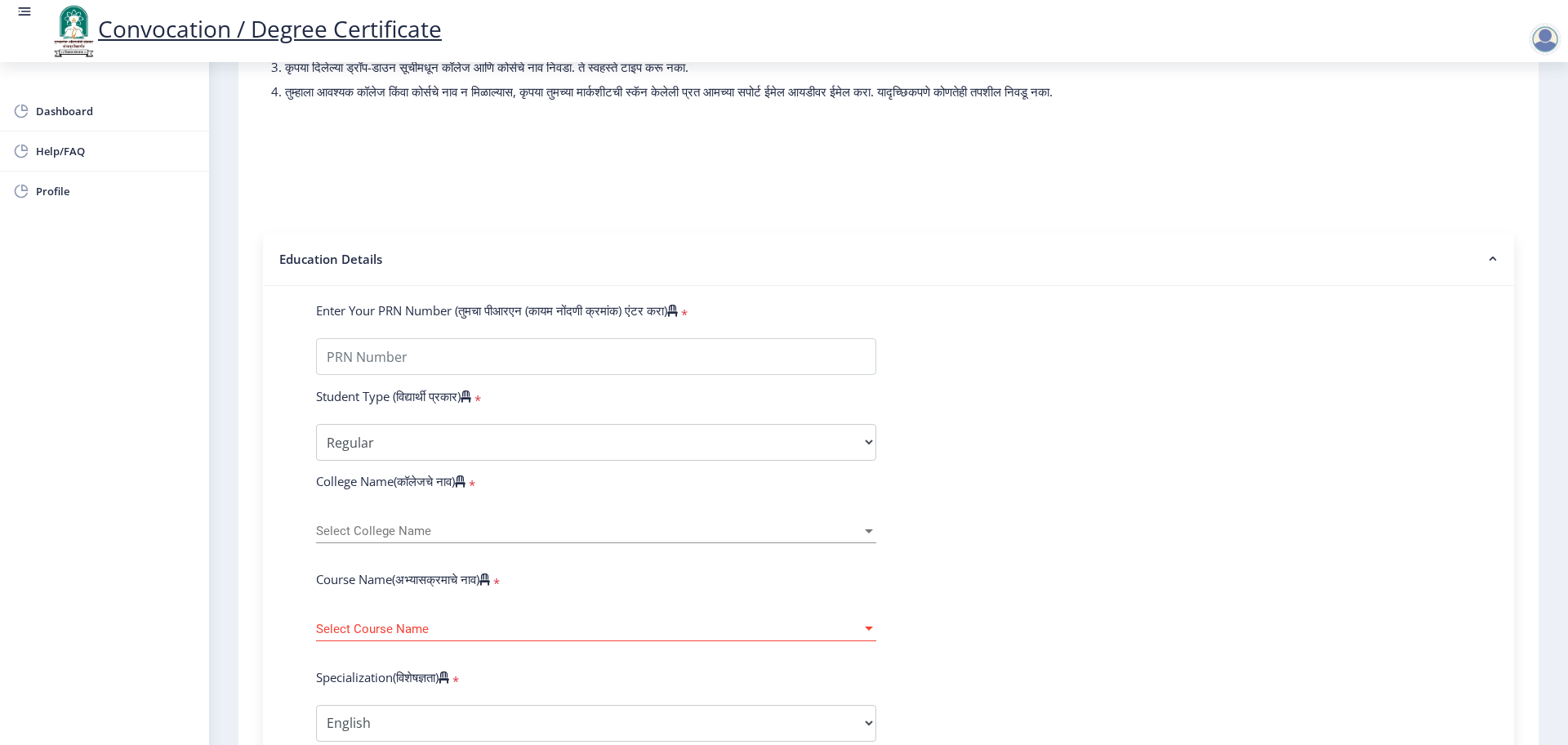
scroll to position [306, 0]
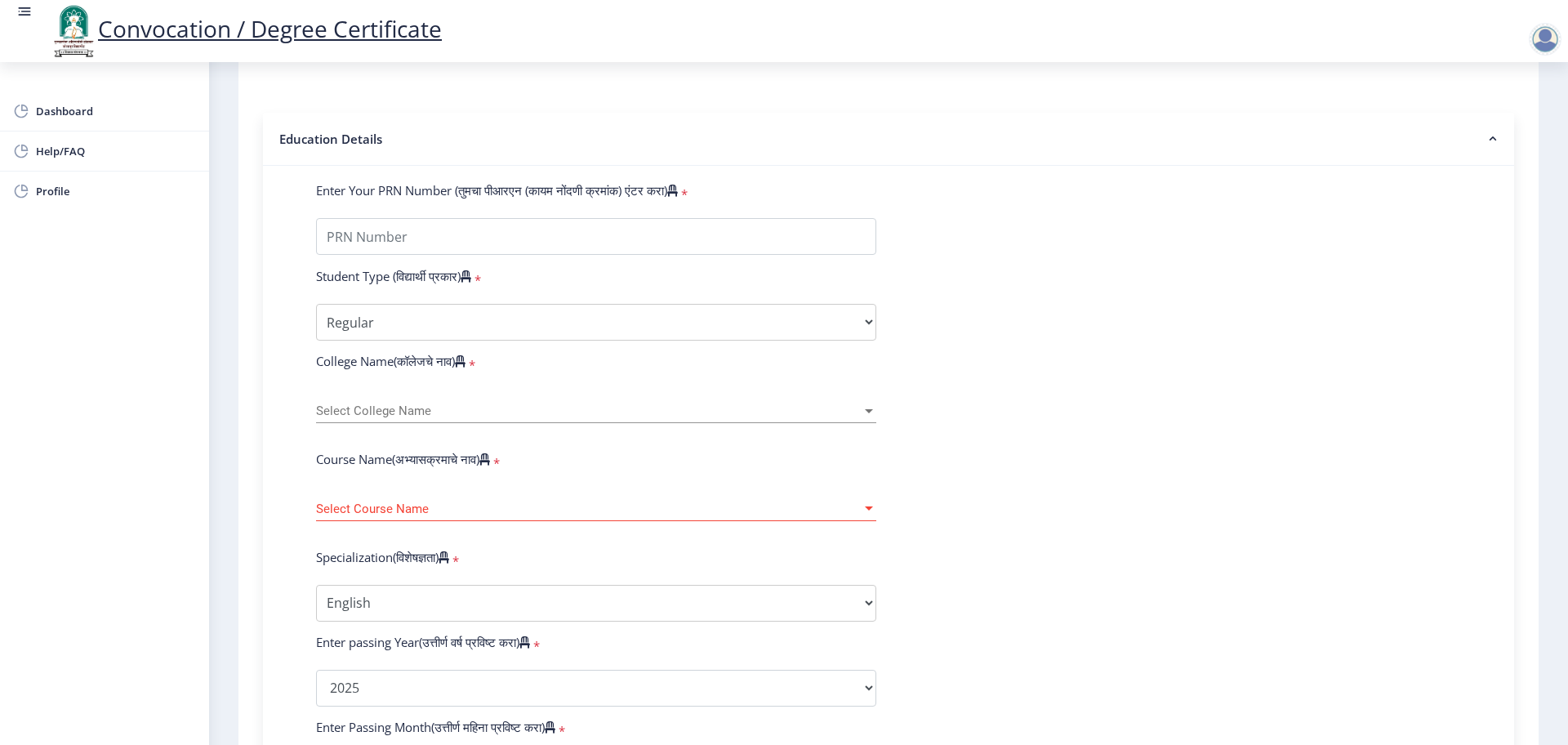
click at [378, 418] on span "Select College Name" at bounding box center [588, 411] width 546 height 13
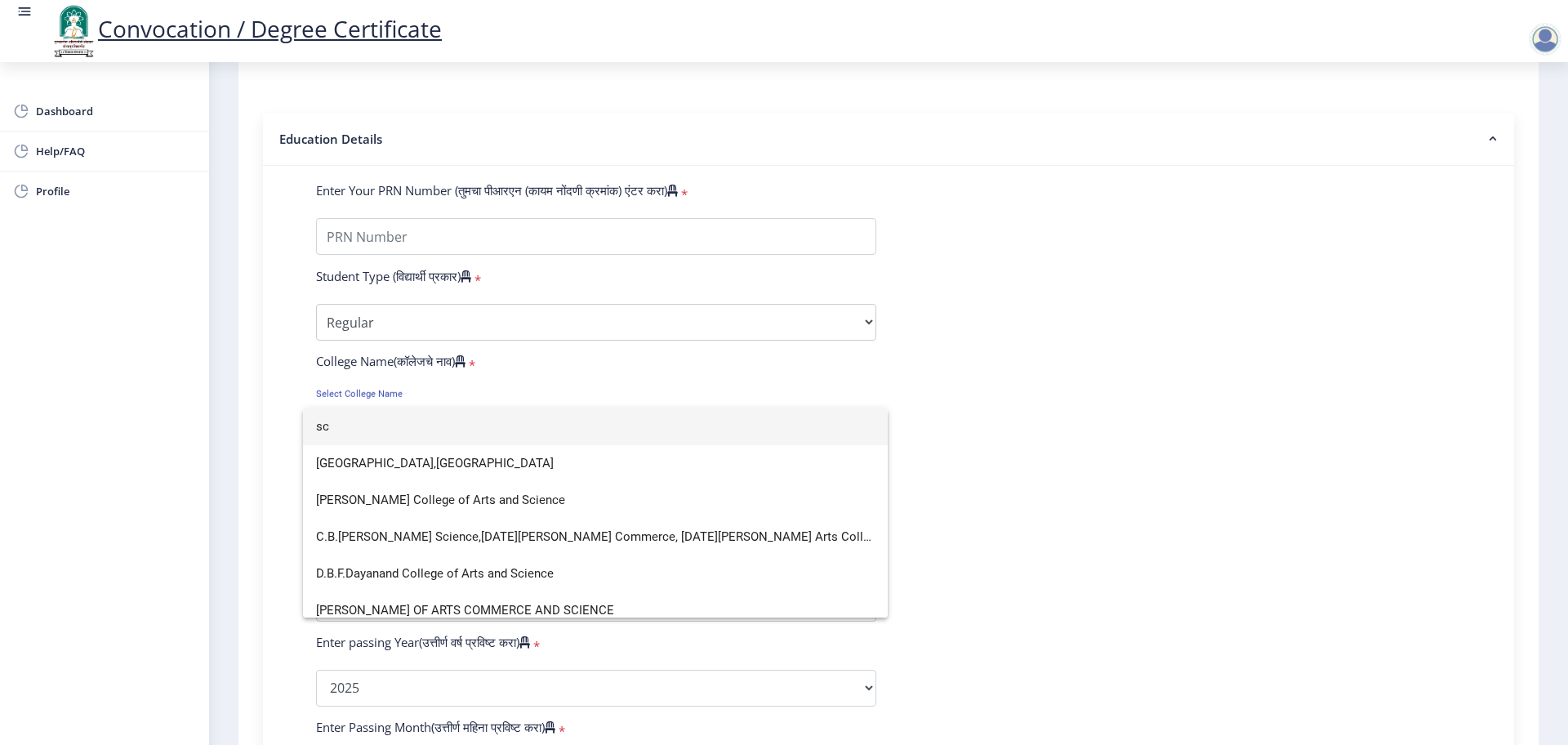
type input "s"
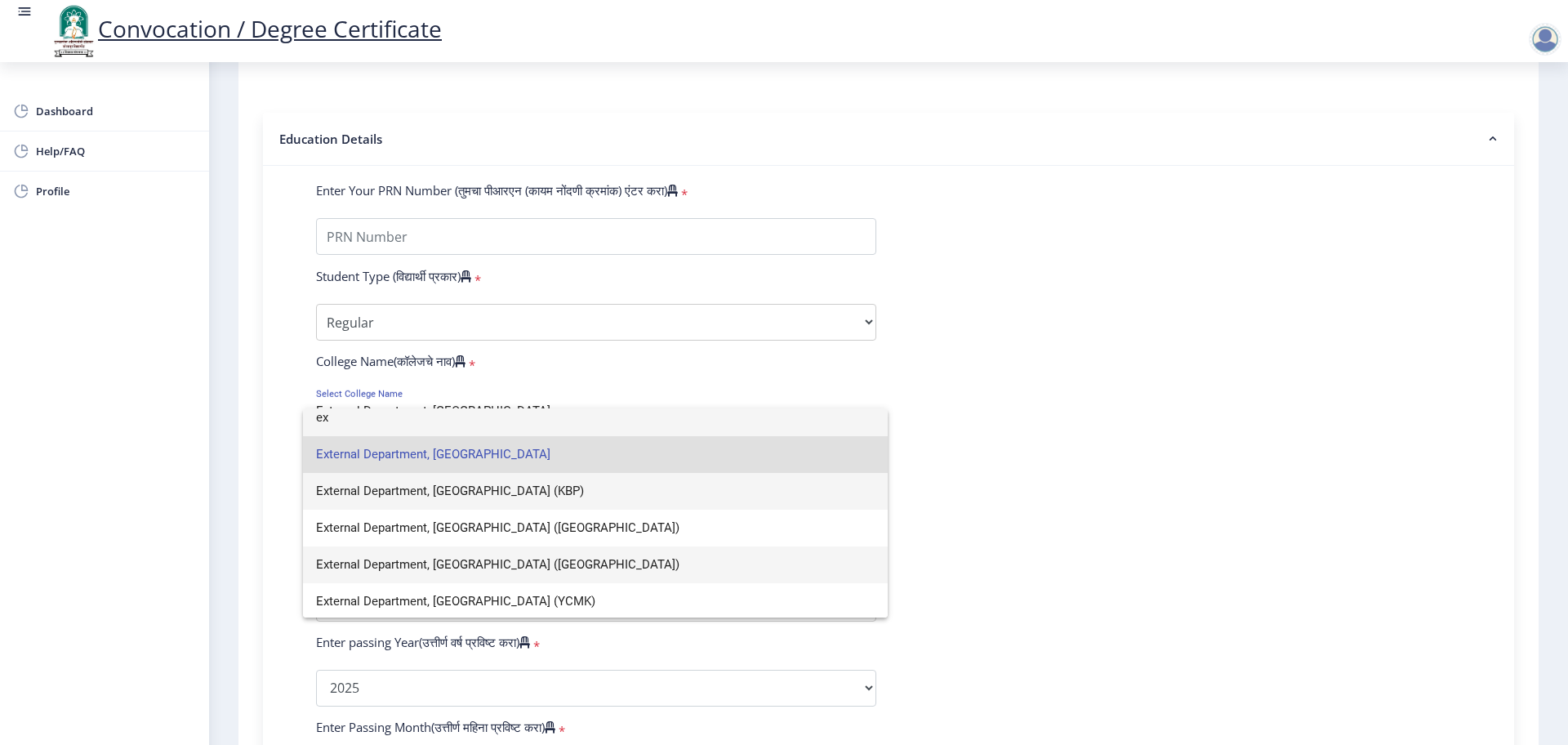
scroll to position [12, 0]
type input "ex"
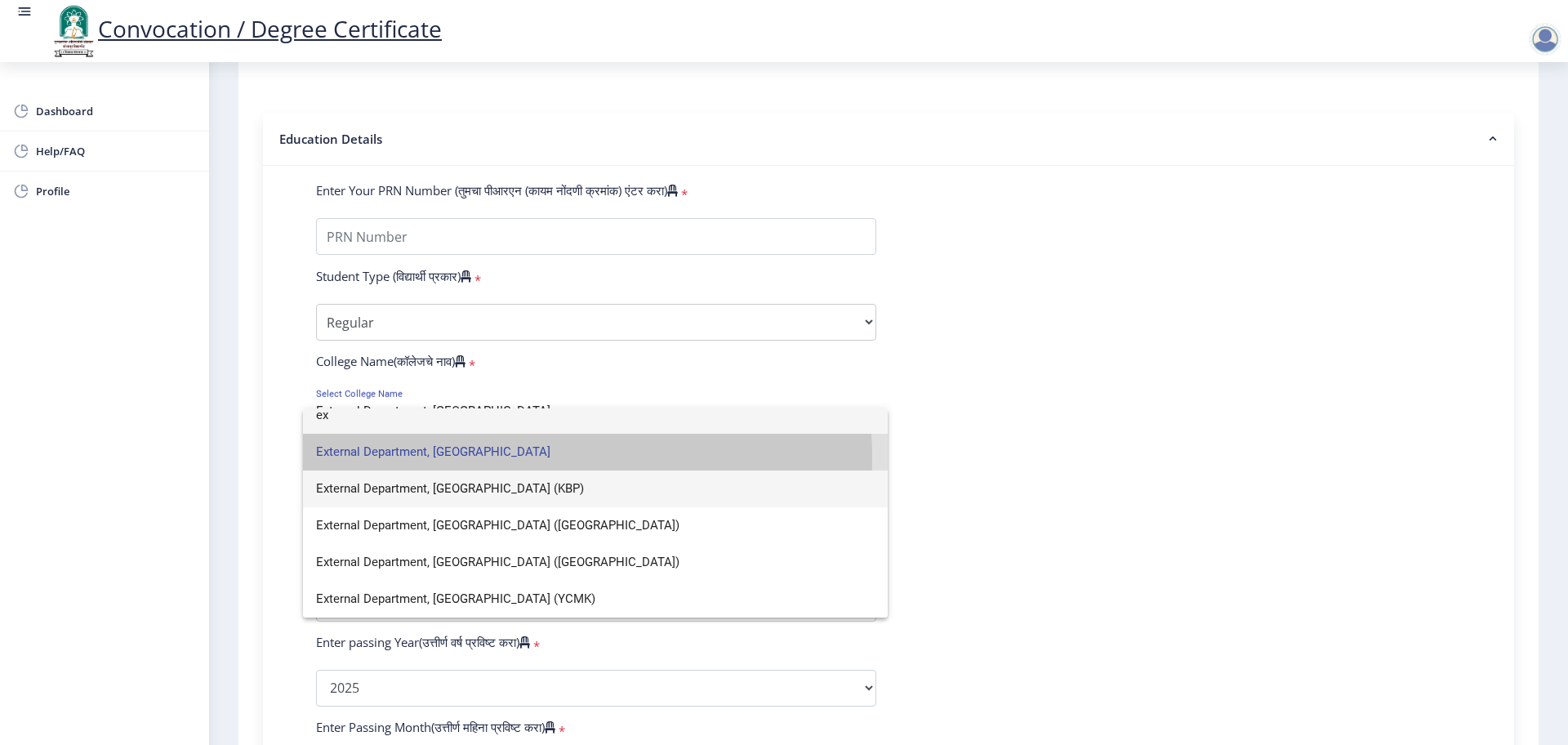
click at [489, 458] on span "External Department, [GEOGRAPHIC_DATA]" at bounding box center [595, 452] width 558 height 37
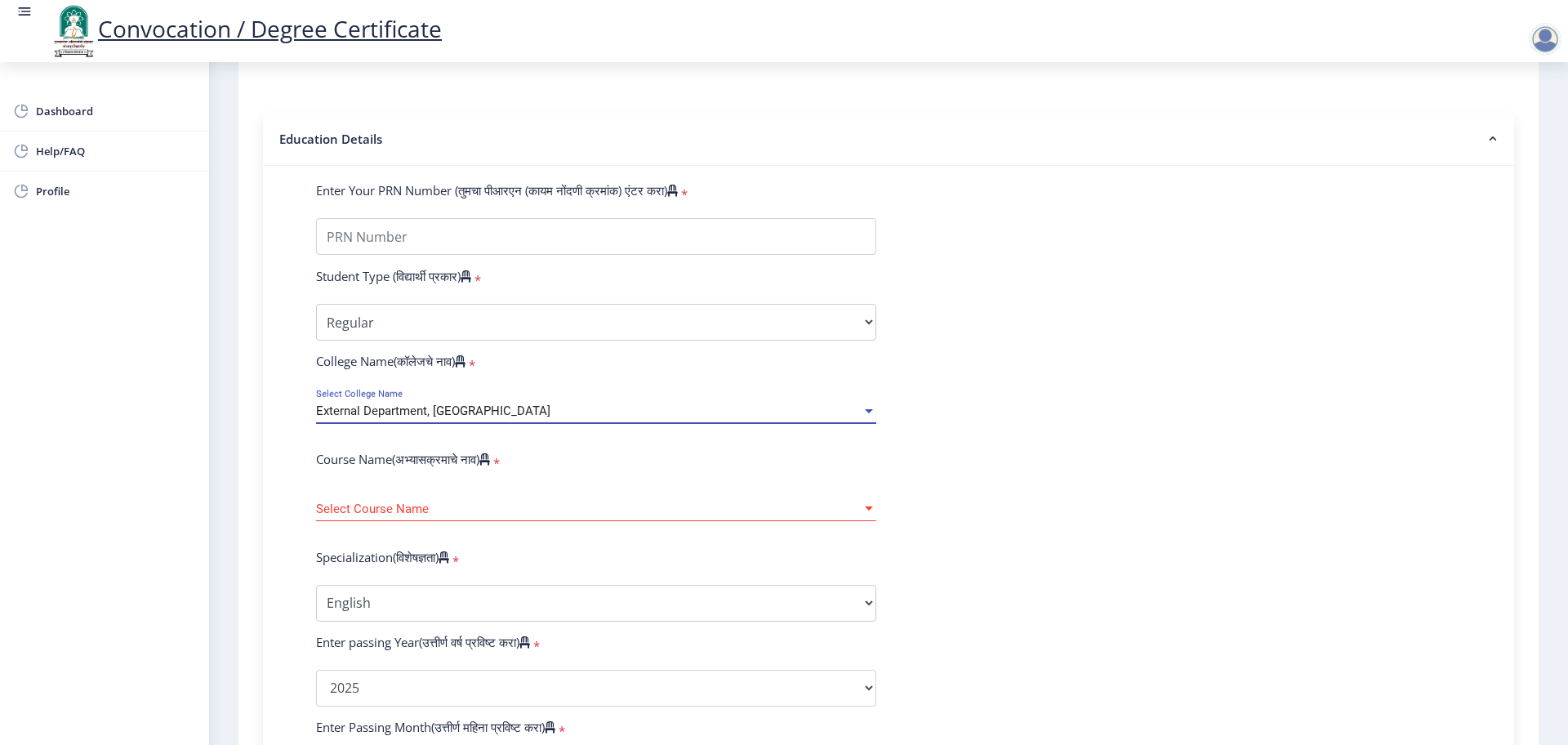
click at [476, 516] on span "Select Course Name" at bounding box center [588, 509] width 546 height 13
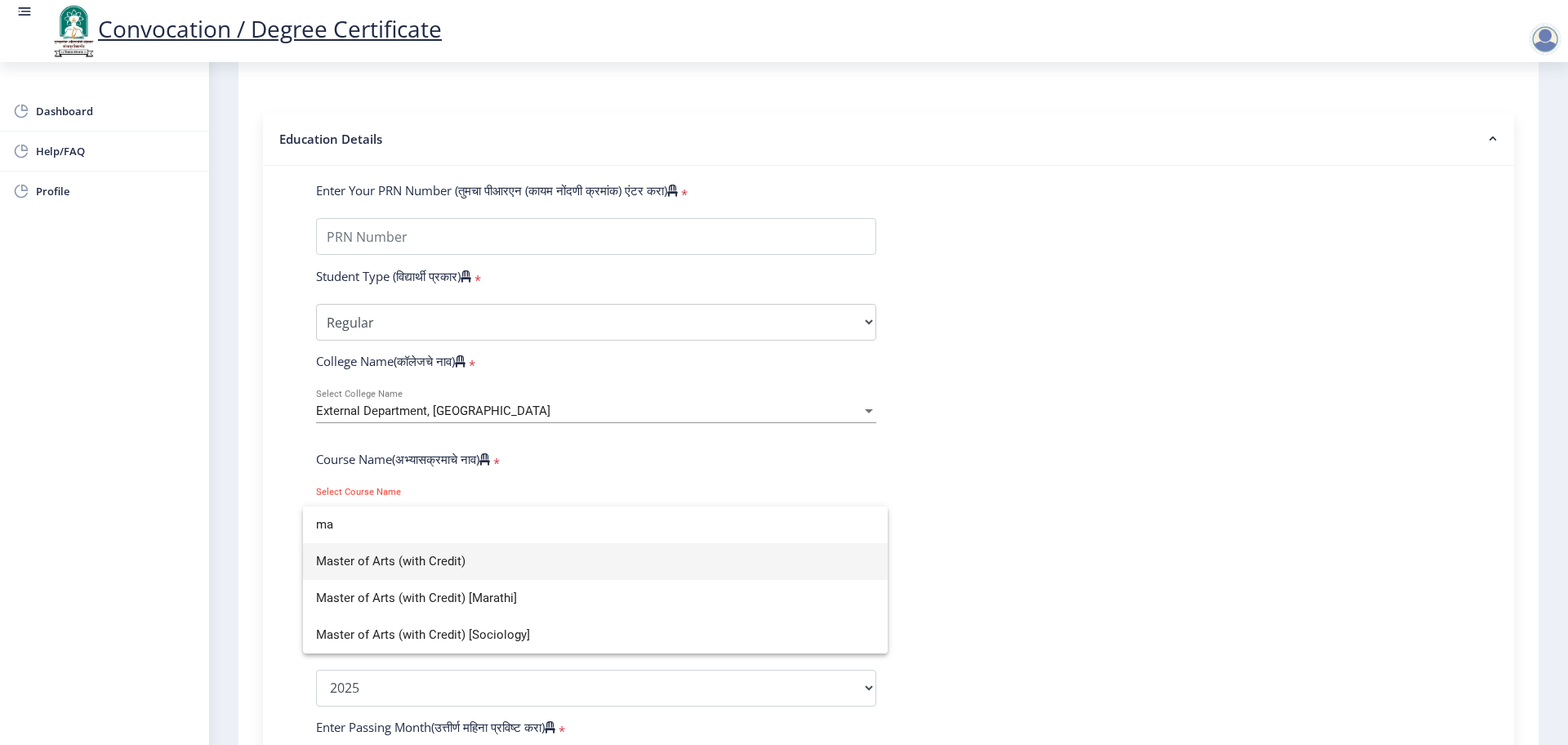
type input "m"
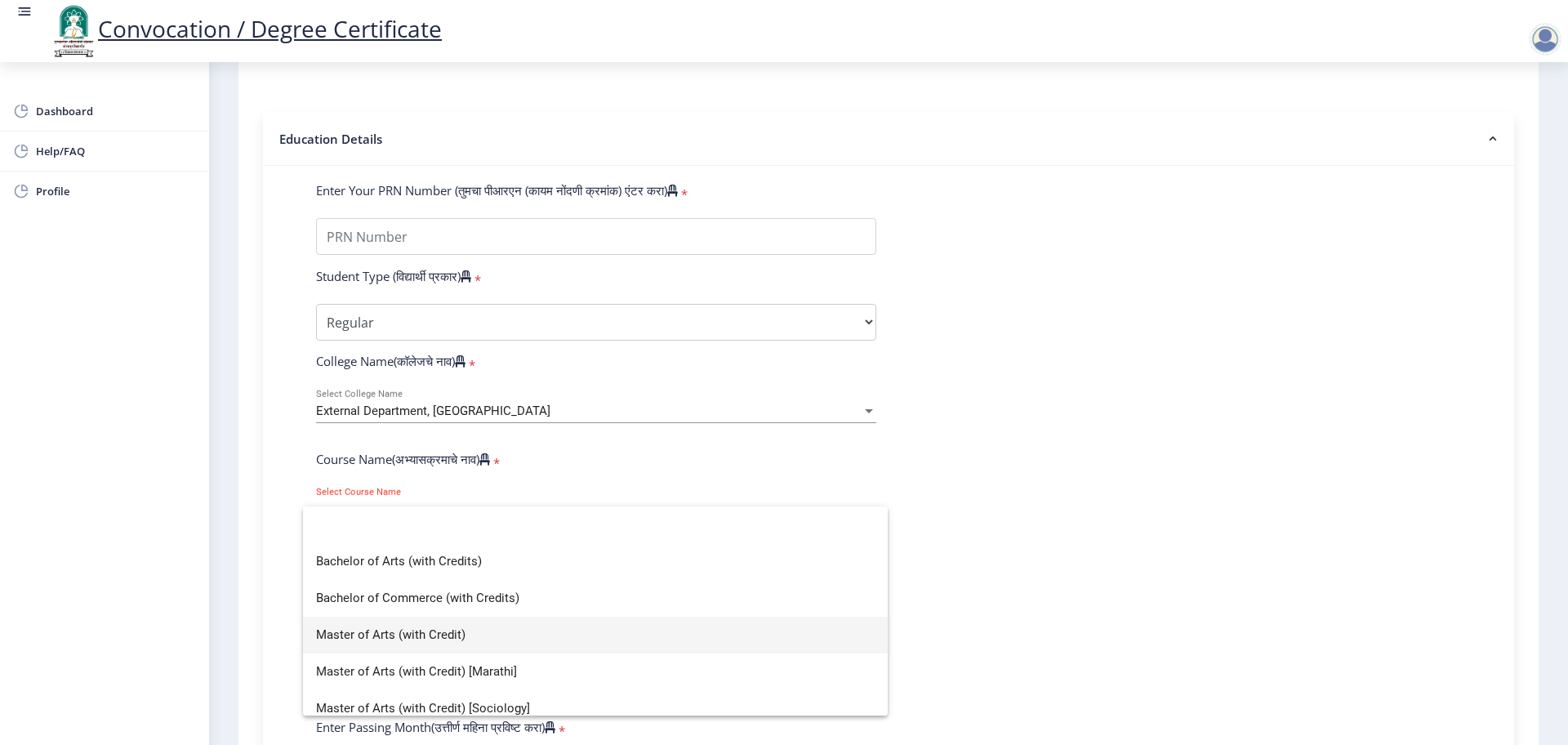
click at [964, 472] on div at bounding box center [784, 372] width 1568 height 745
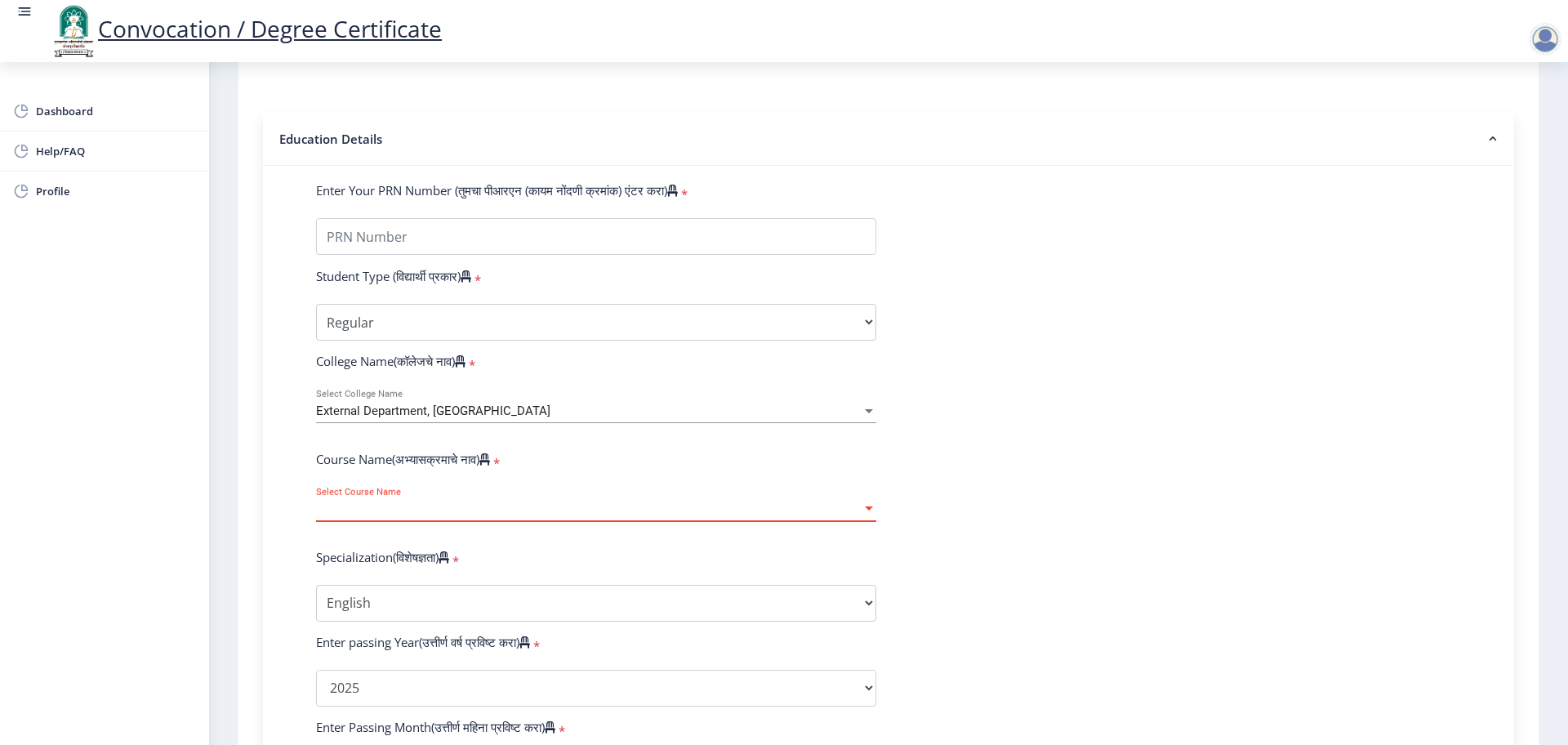
click at [445, 516] on span "Select Course Name" at bounding box center [588, 509] width 546 height 13
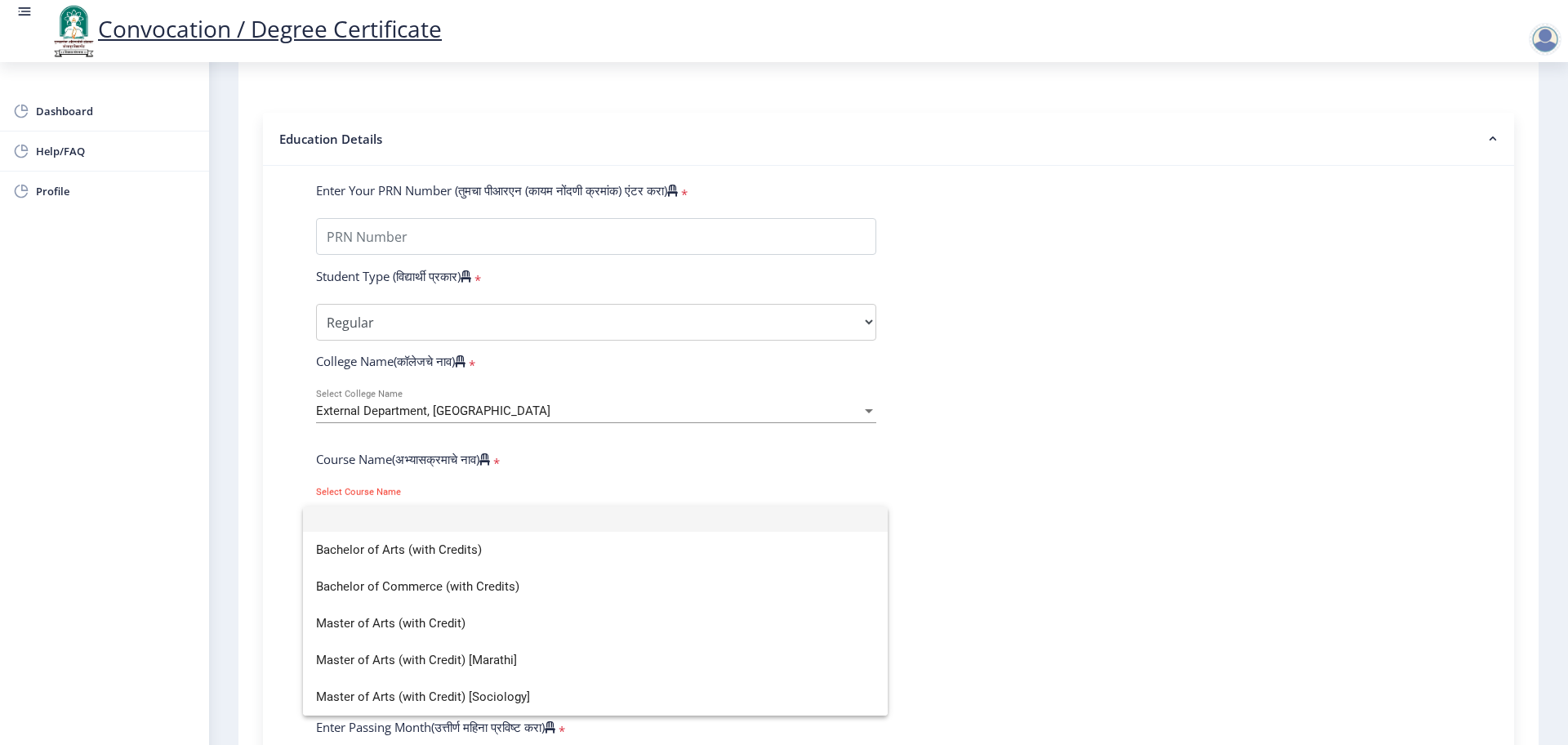
click at [1035, 516] on div at bounding box center [784, 372] width 1568 height 745
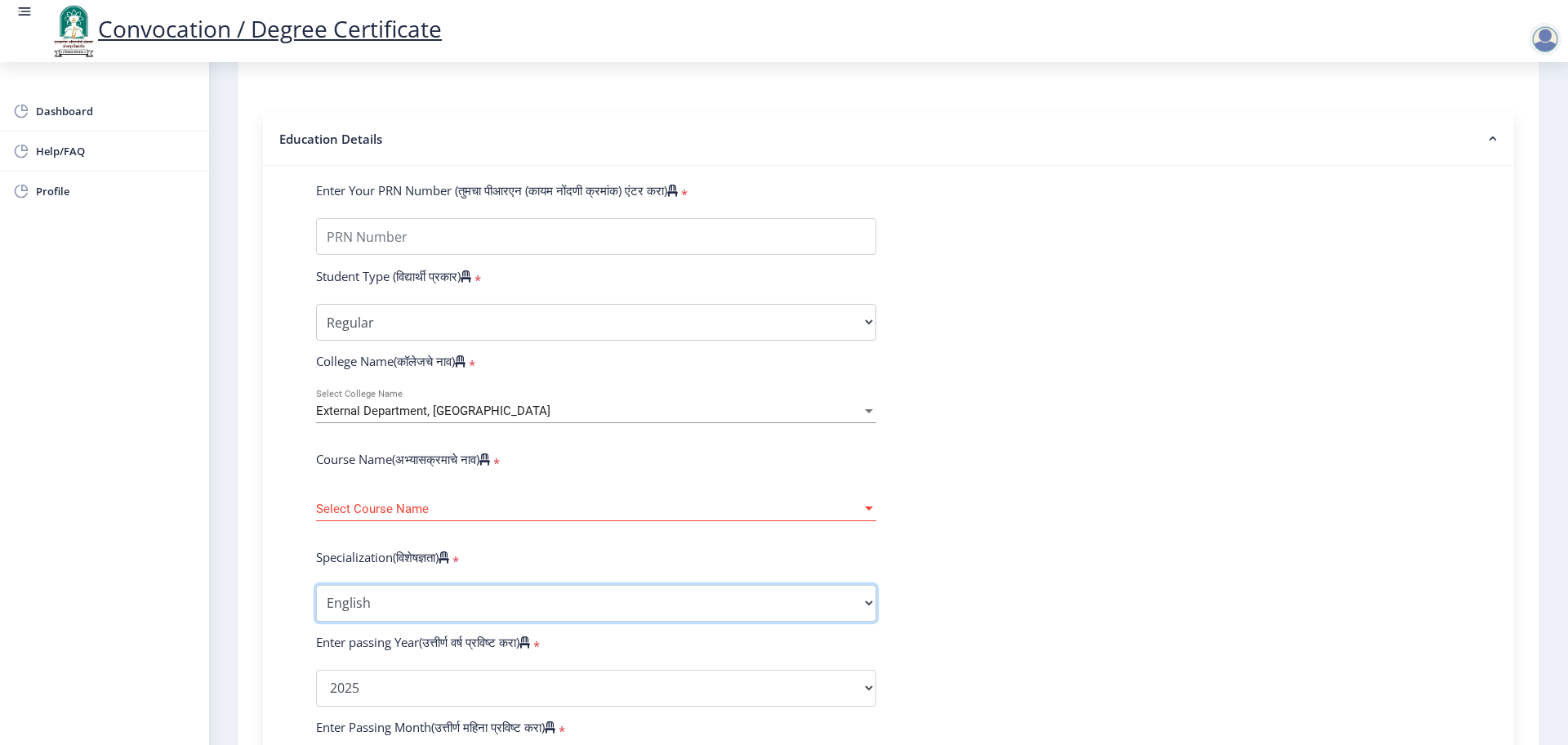
click at [360, 596] on select "Specialization AIHC&A Economics English Hindi History Kannada Law Marathi Polit…" at bounding box center [596, 604] width 560 height 37
click at [1221, 433] on form "Enter Your PRN Number (तुमचा पीआरएन (कायम नोंदणी क्रमांक) एंटर करा) * Student T…" at bounding box center [888, 700] width 1170 height 1037
drag, startPoint x: 294, startPoint y: 479, endPoint x: 485, endPoint y: 474, distance: 191.1
click at [485, 474] on div "Enter Your PRN Number (तुमचा पीआरएन (कायम नोंदणी क्रमांक) एंटर करा) * Student T…" at bounding box center [888, 700] width 1195 height 1037
copy label "Course Name(अभ्यासक्रमाचे नाव)"
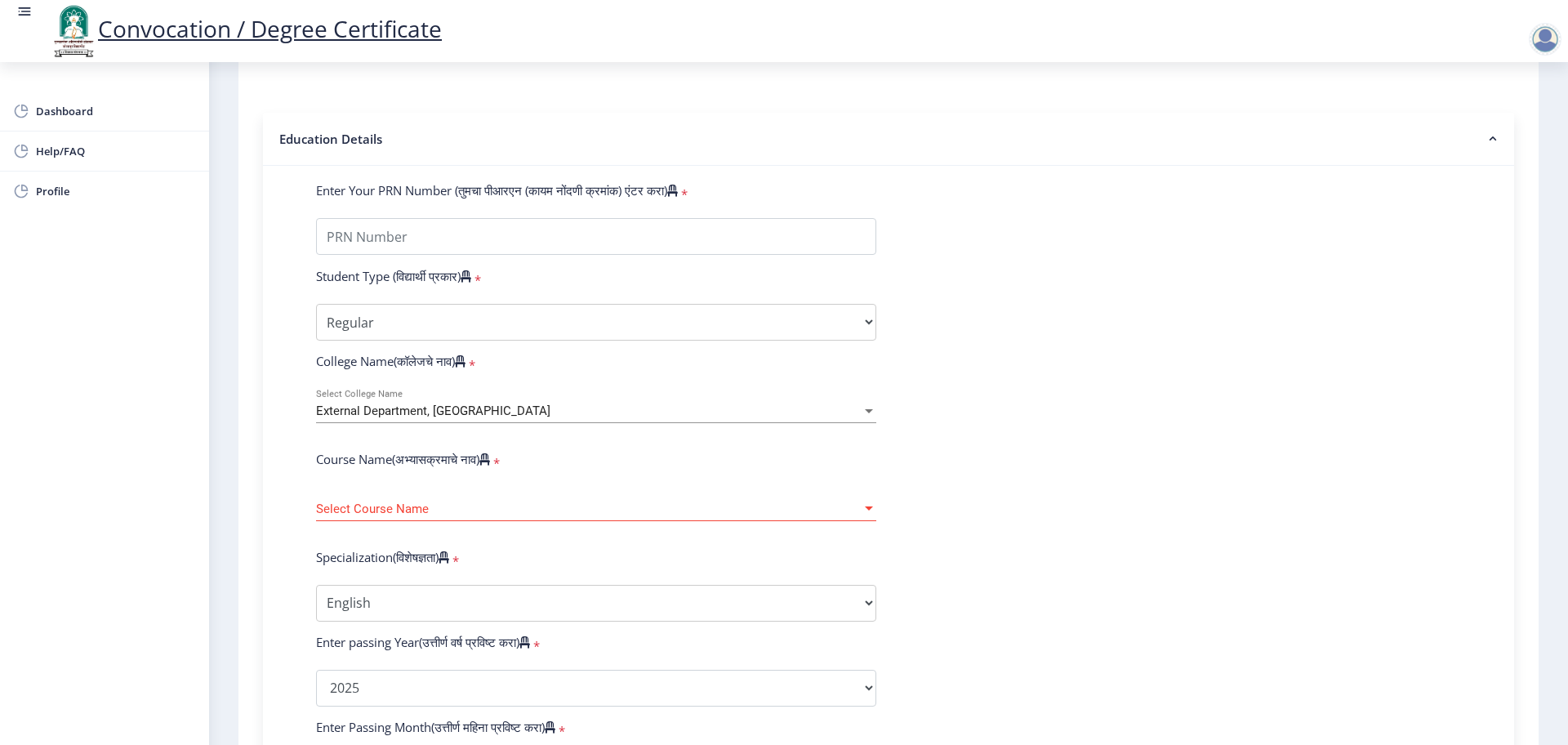
click at [488, 516] on span "Select Course Name" at bounding box center [588, 509] width 546 height 13
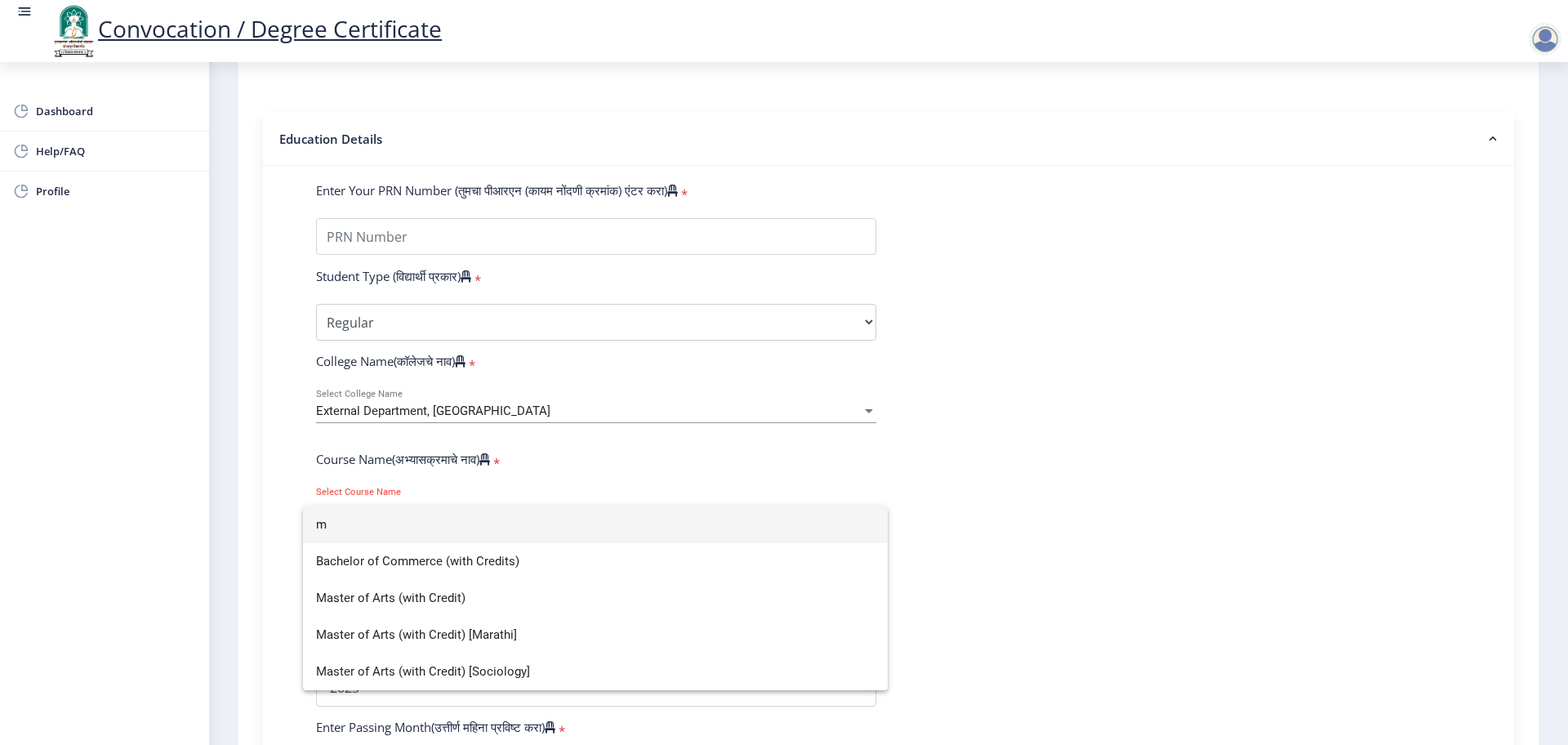
type input "ma"
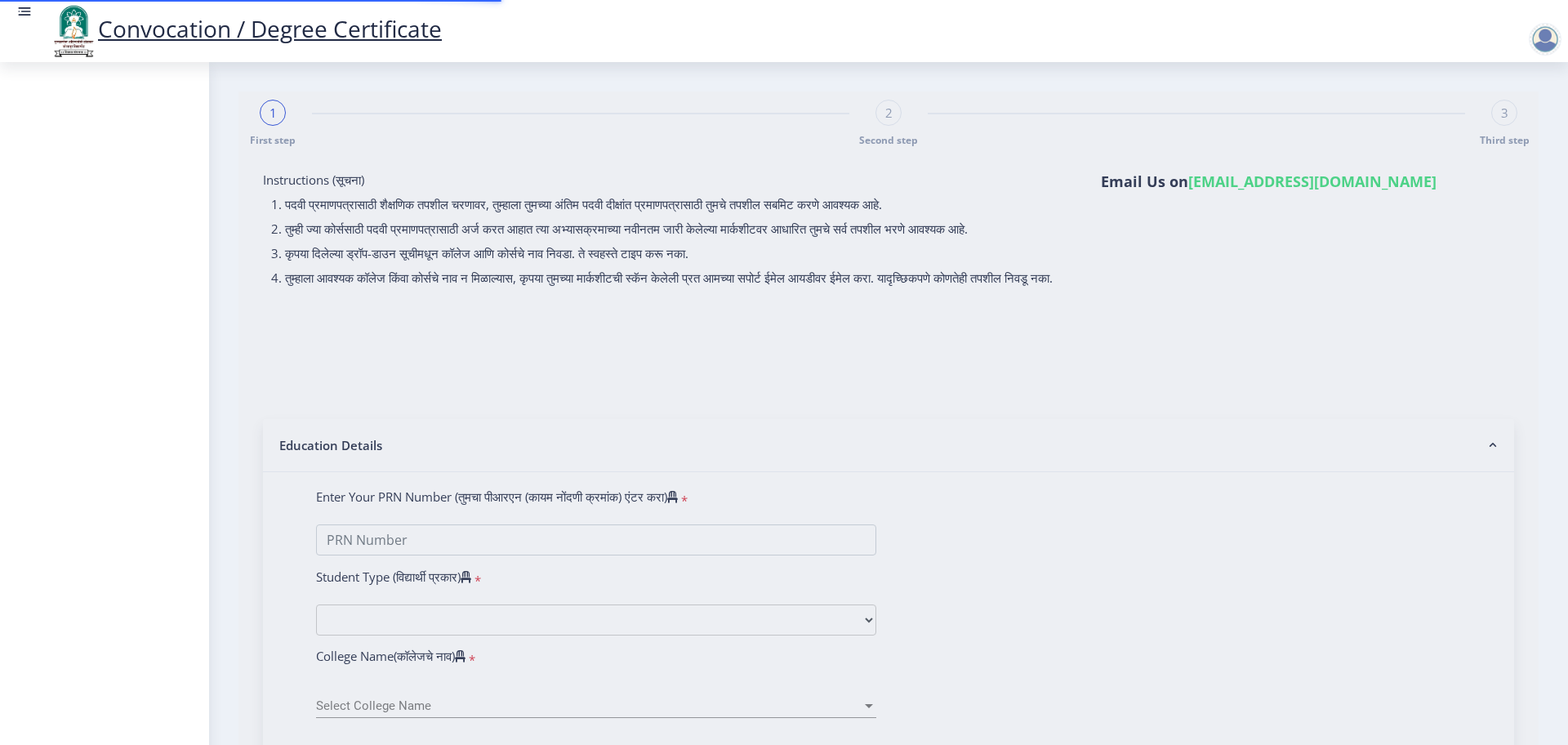
select select
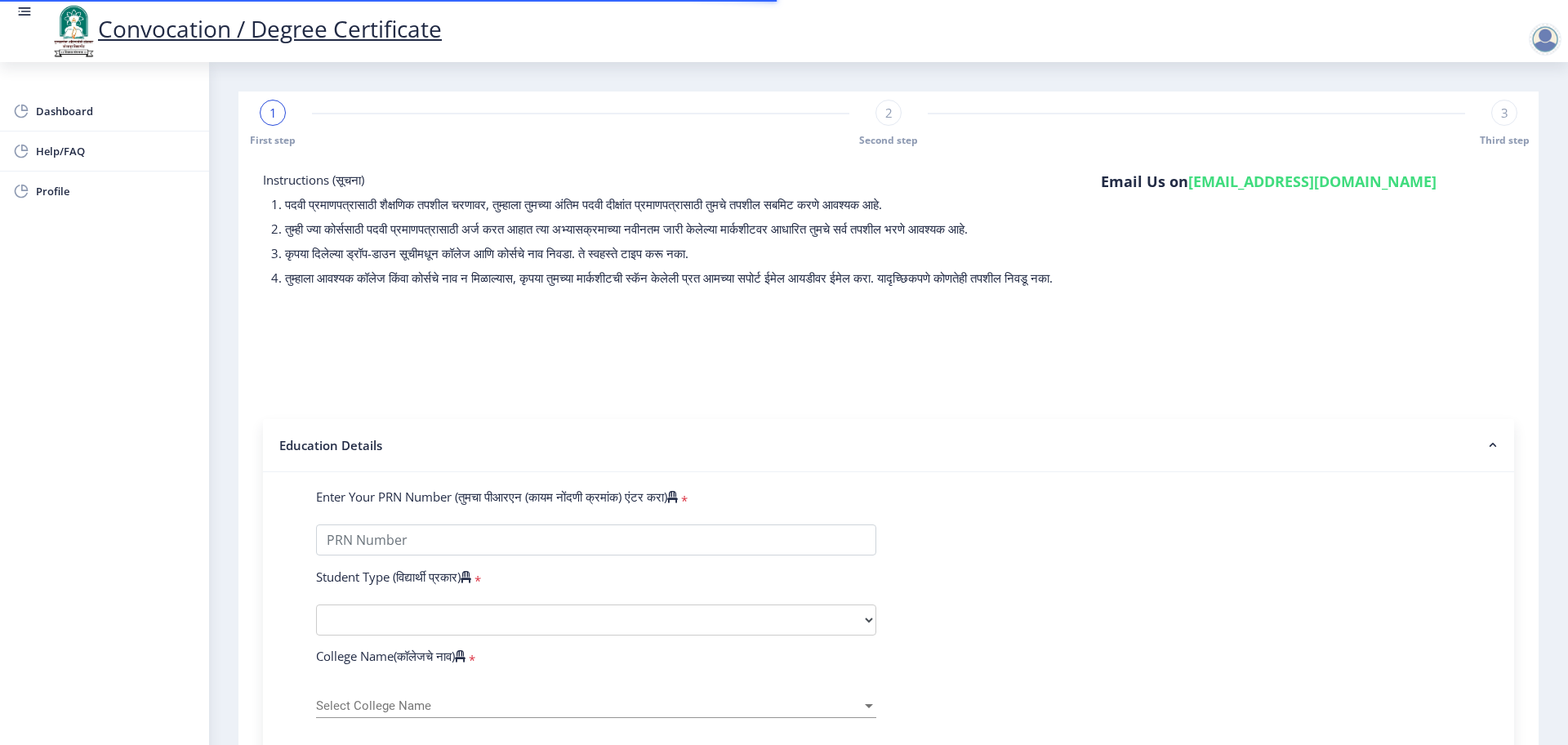
select select "Regular"
select select "2025"
select select "PASS CLASS"
type input "2022203307"
type input "[PERSON_NAME]"
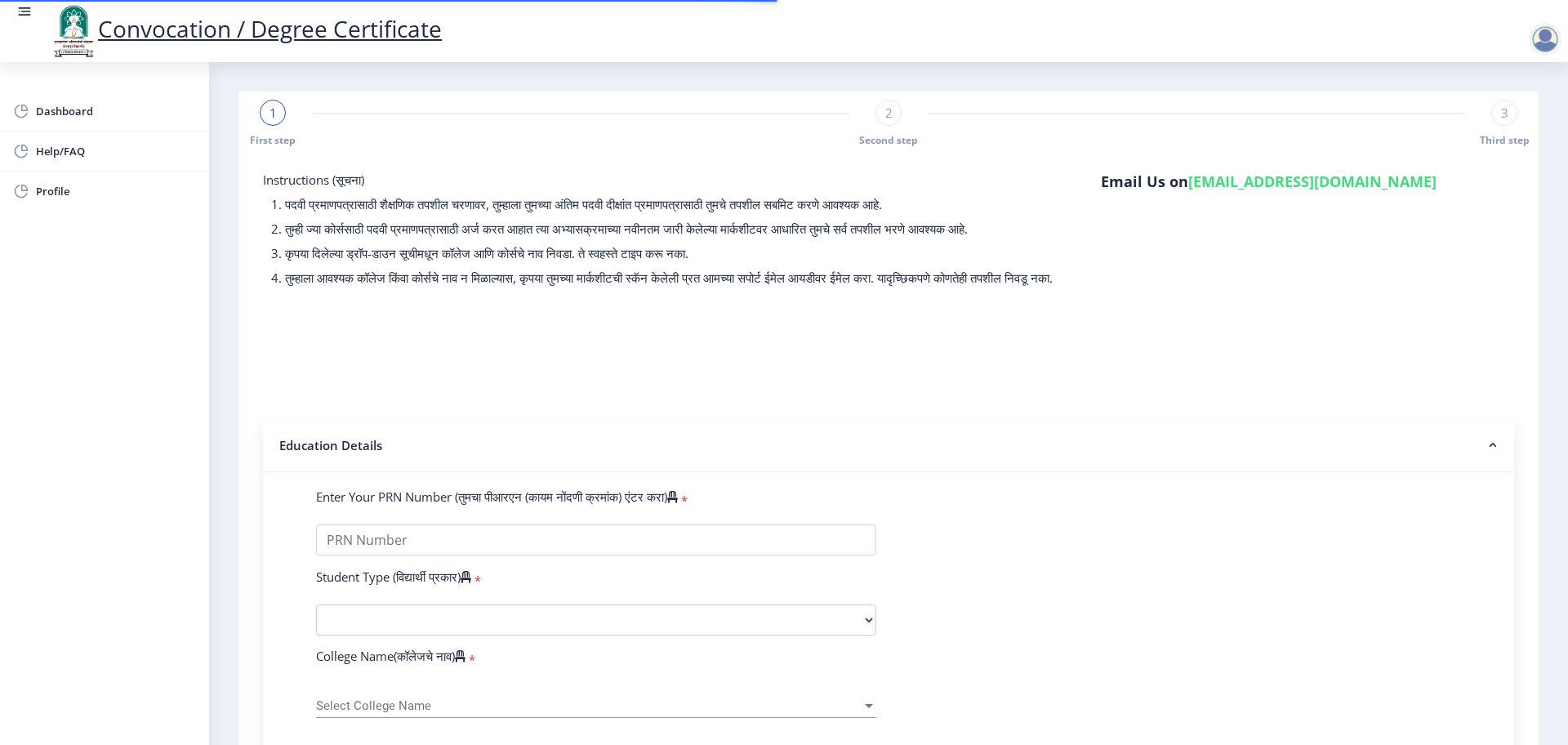
type input "[DEMOGRAPHIC_DATA]"
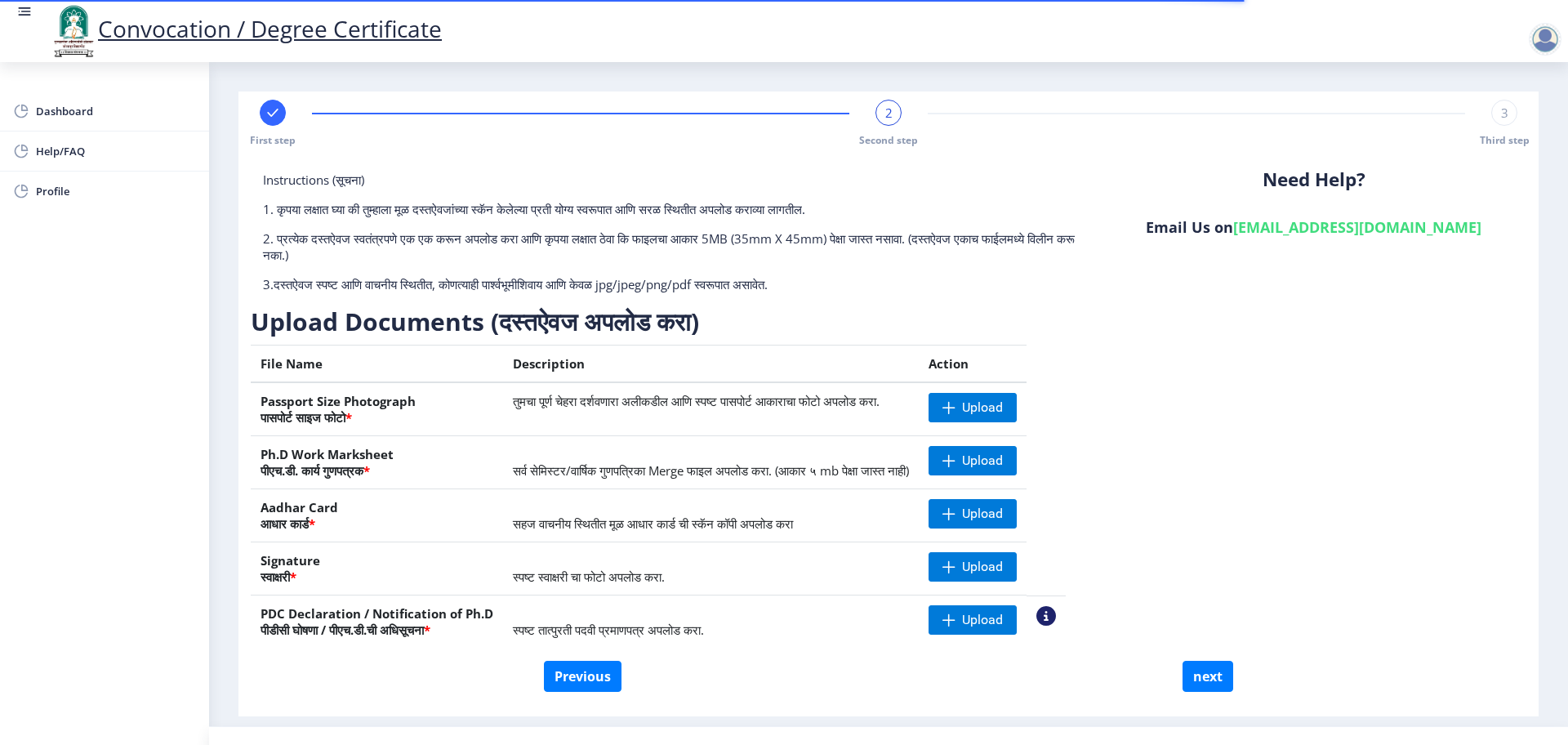
click at [267, 116] on rect at bounding box center [272, 113] width 16 height 16
select select "Regular"
select select "English"
select select "April"
select select "PASS CLASS"
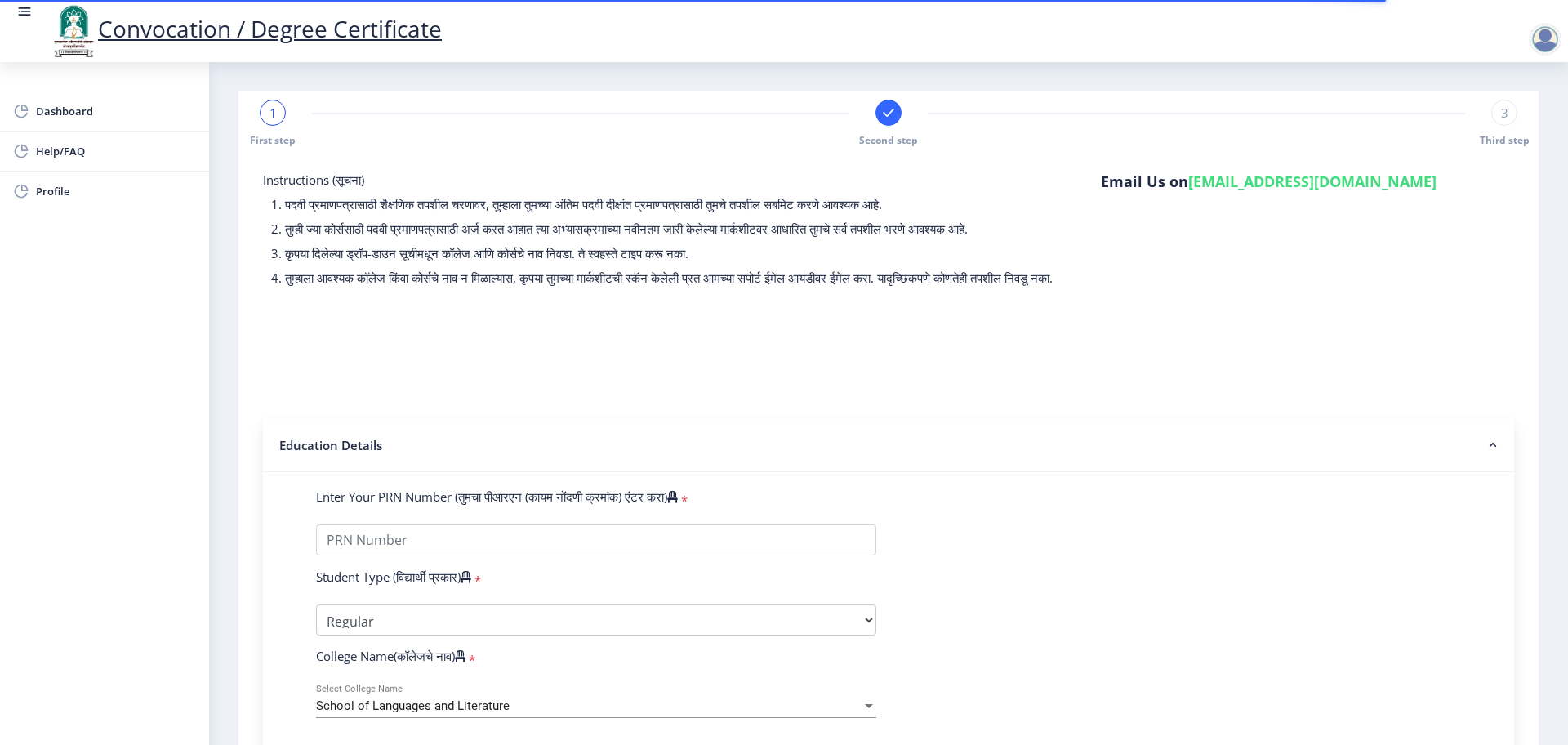
scroll to position [306, 0]
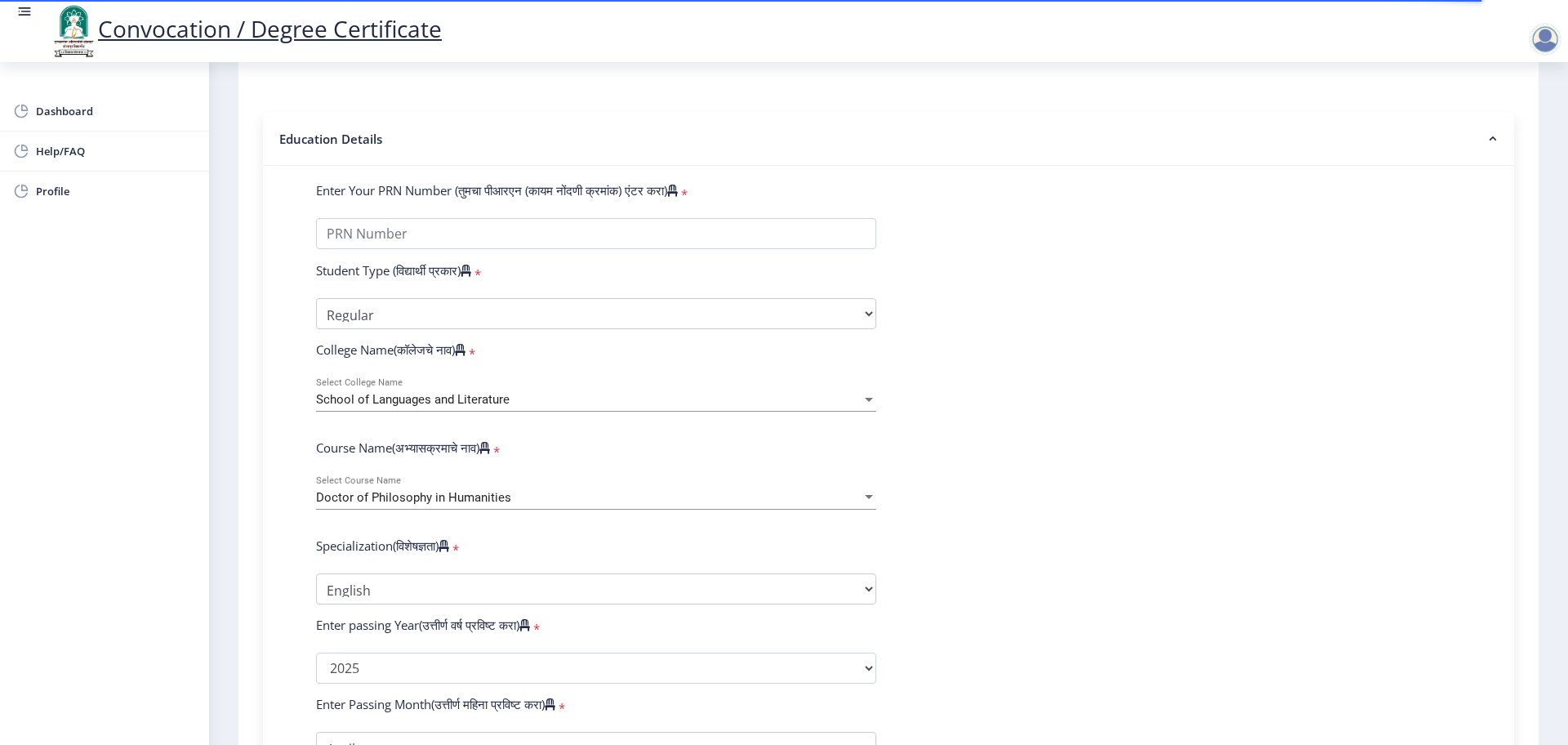
click at [401, 407] on span "School of Languages and Literature" at bounding box center [412, 398] width 193 height 14
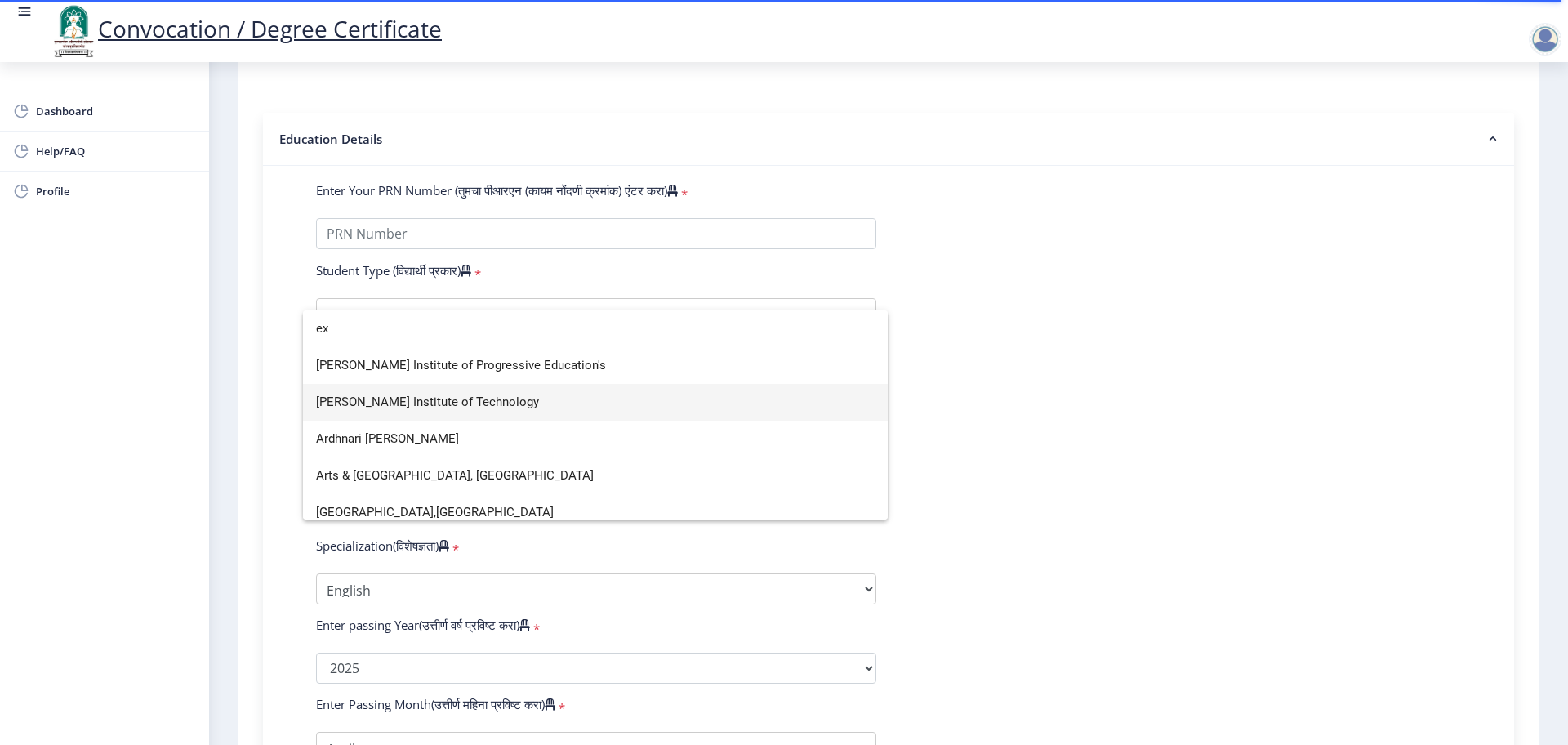
scroll to position [11, 0]
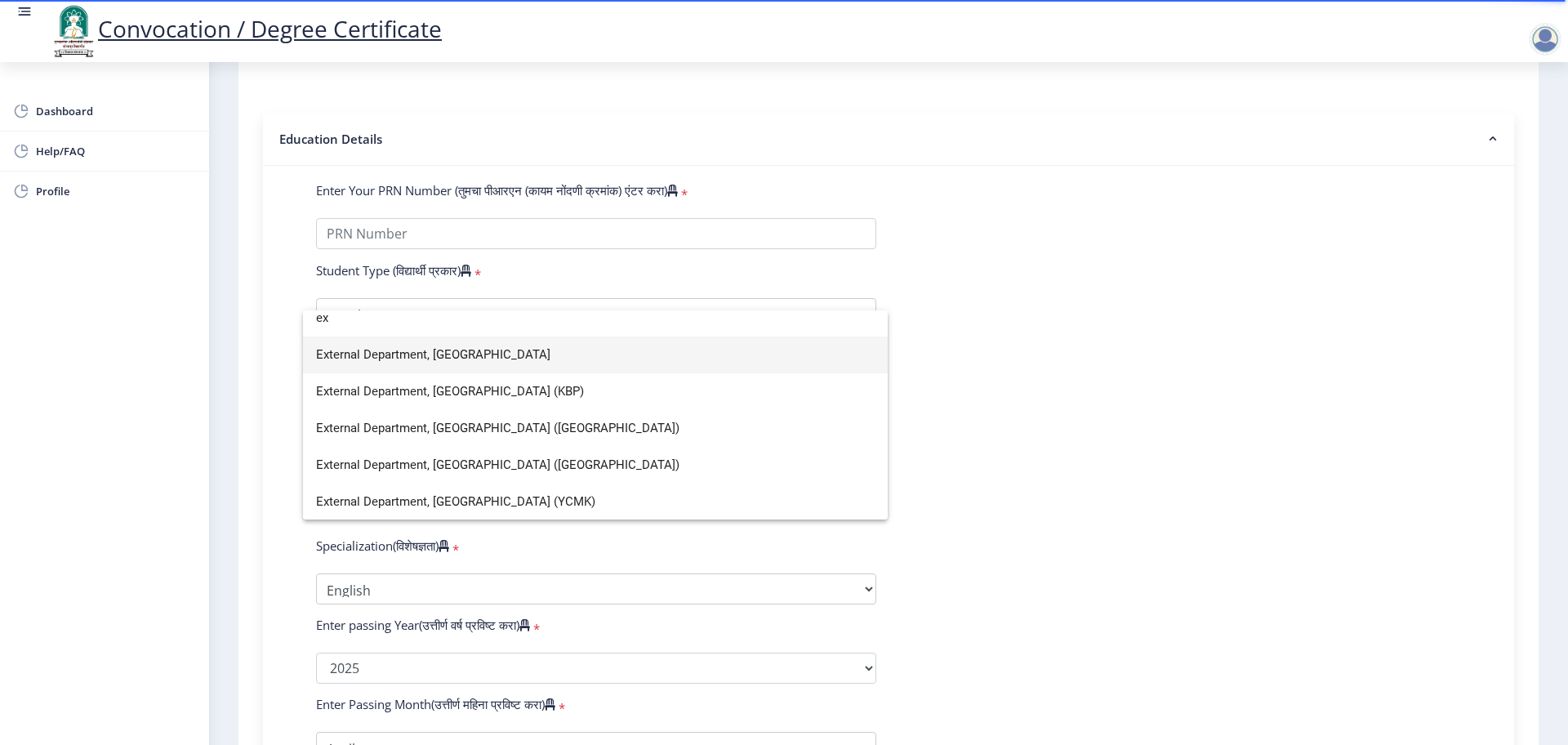
type input "ex"
drag, startPoint x: 483, startPoint y: 340, endPoint x: 494, endPoint y: 348, distance: 13.6
click at [485, 340] on span "External Department, [GEOGRAPHIC_DATA]" at bounding box center [595, 355] width 558 height 37
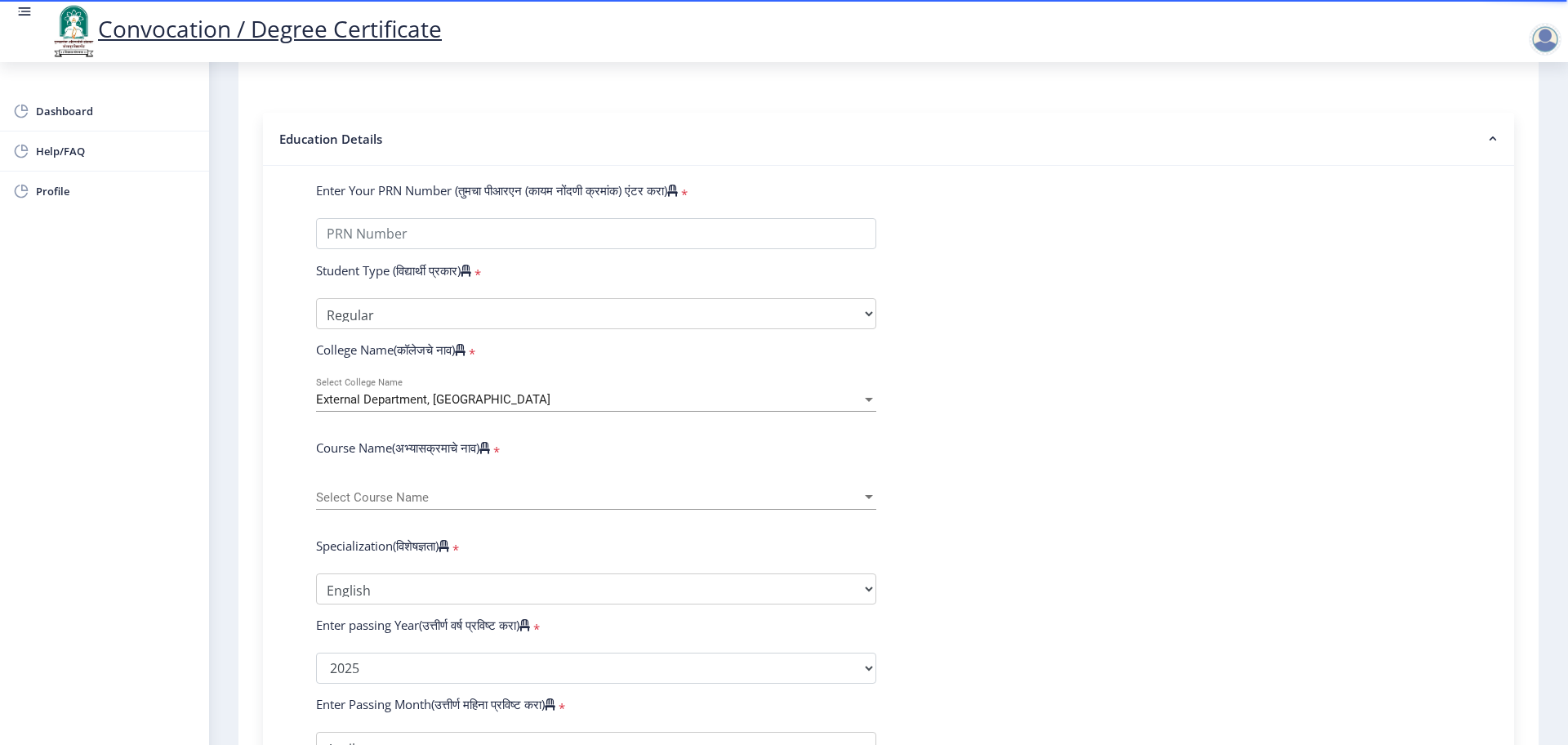
click at [424, 504] on div "Select Course Name Select Course Name" at bounding box center [596, 493] width 560 height 35
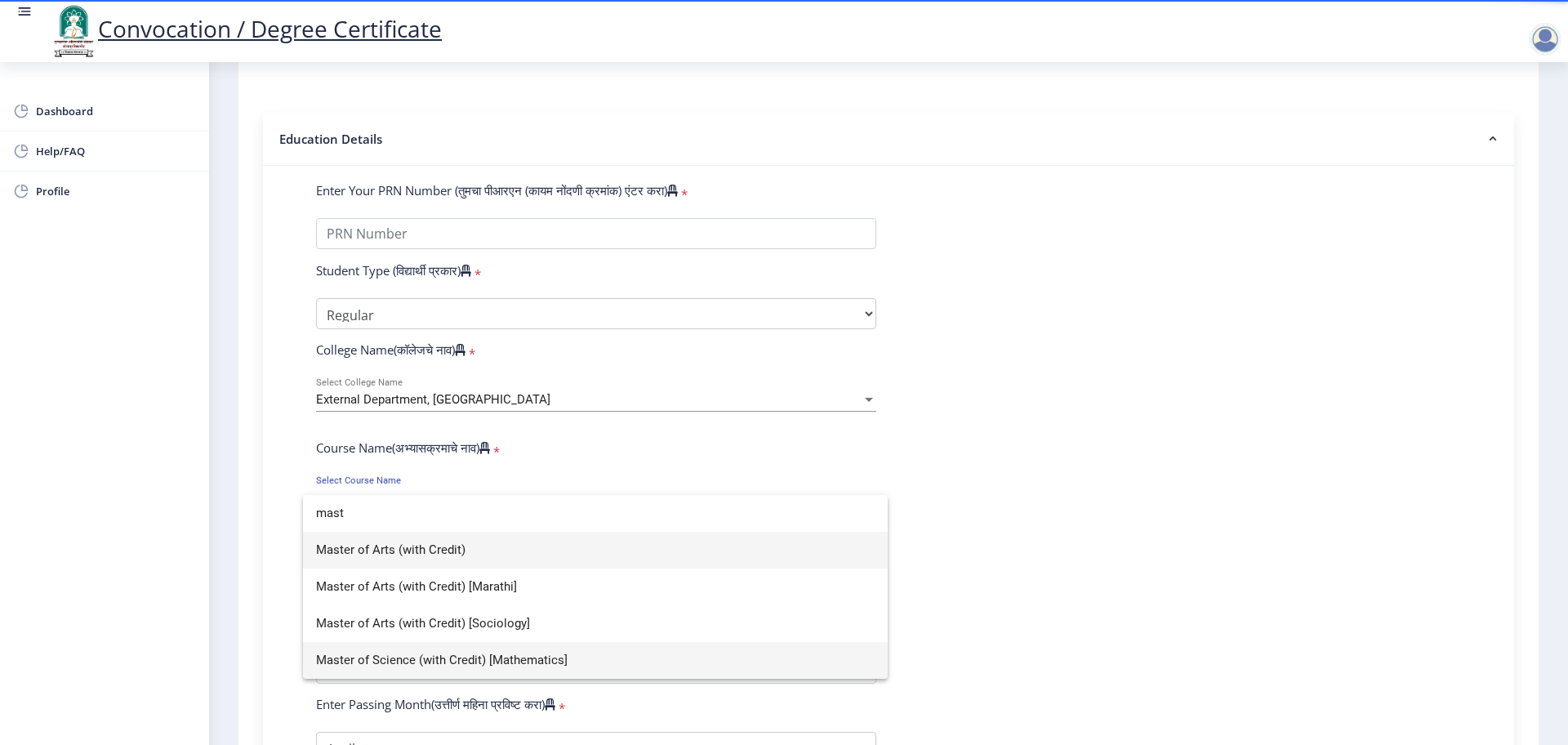
type input "mast"
click at [533, 652] on span "Master of Science (with Credit) [Mathematics]" at bounding box center [595, 660] width 558 height 37
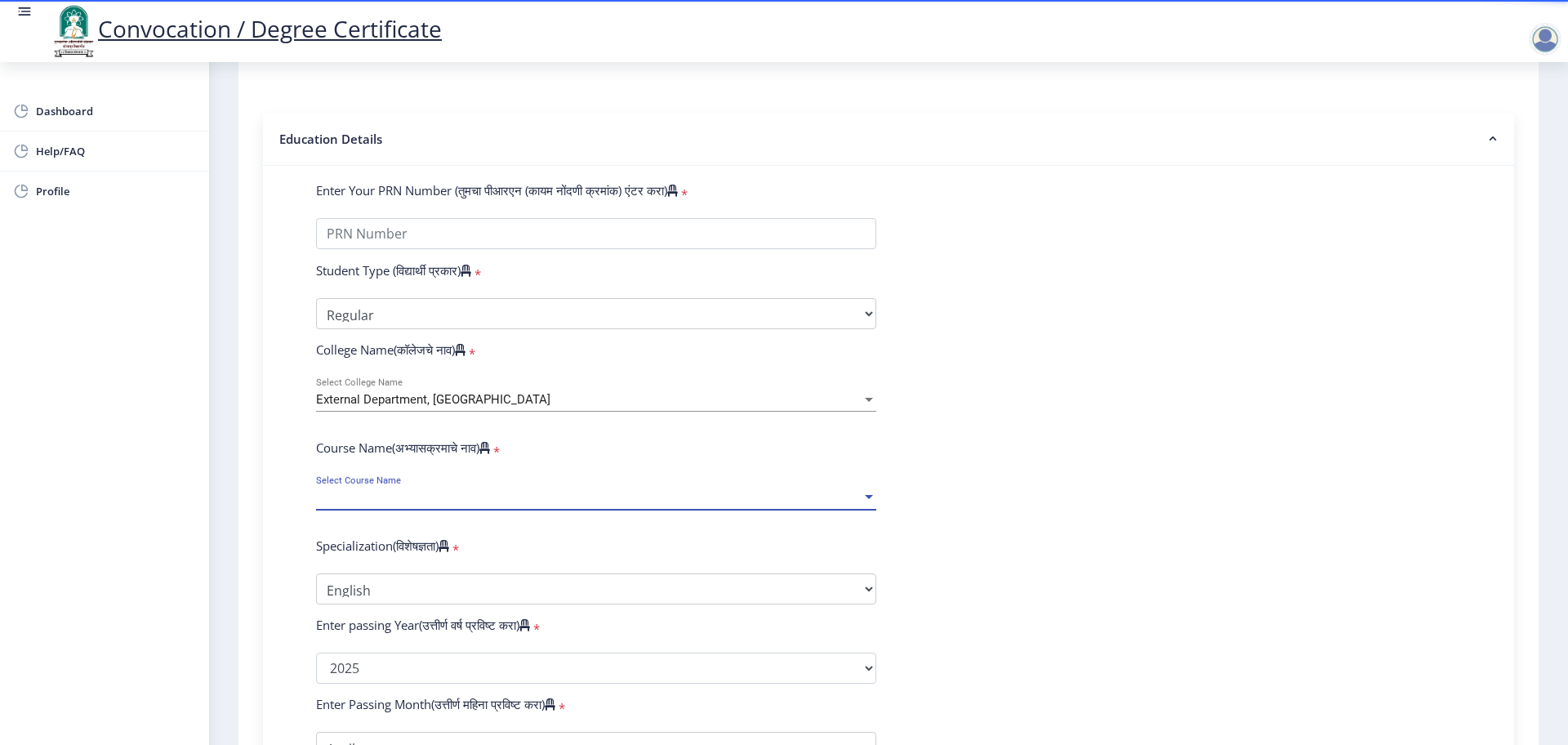
select select "April"
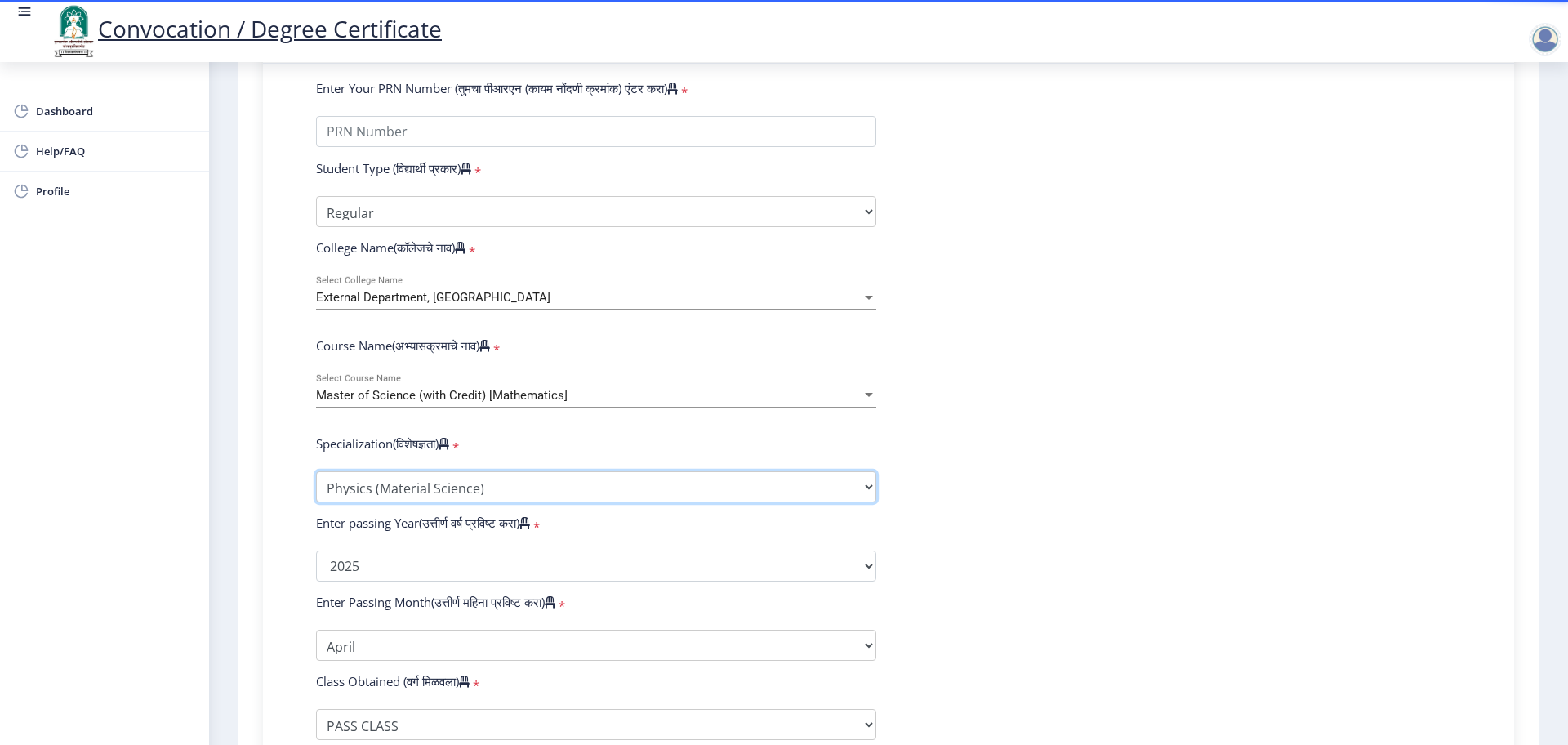
click at [425, 502] on select "Specialization Physics (Material Science) Mathematics Microbiology Organic Chem…" at bounding box center [596, 487] width 560 height 31
select select "Mathematics"
click at [316, 487] on select "Specialization Physics (Material Science) Mathematics Microbiology Organic Chem…" at bounding box center [596, 487] width 560 height 31
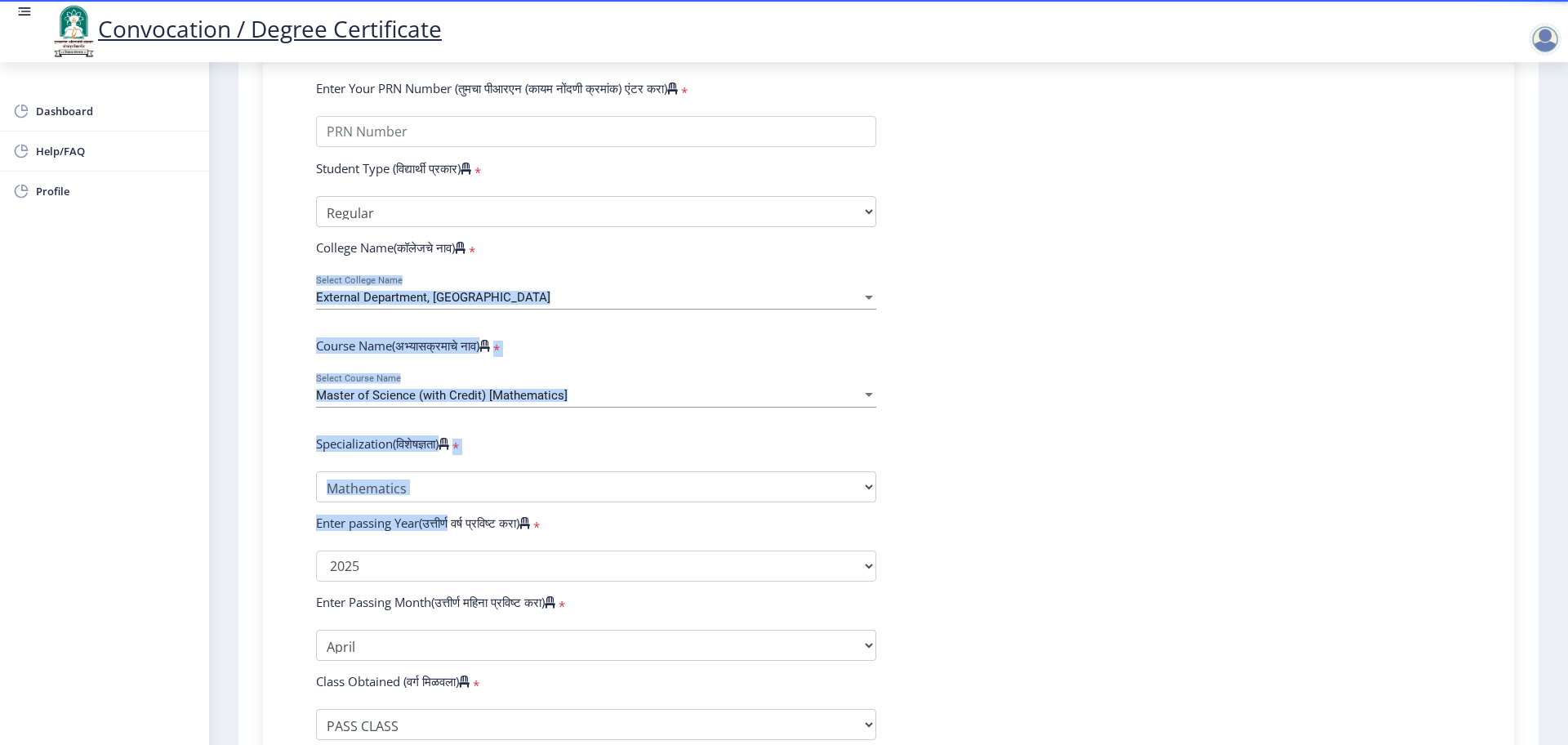
drag, startPoint x: 299, startPoint y: 290, endPoint x: 452, endPoint y: 522, distance: 277.9
click at [452, 522] on div "Enter Your PRN Number (तुमचा पीआरएन (कायम नोंदणी क्रमांक) एंटर करा) * Student T…" at bounding box center [888, 529] width 1195 height 899
copy form "External Department, Solapur University Select College Name Course Name(अभ्यासक…"
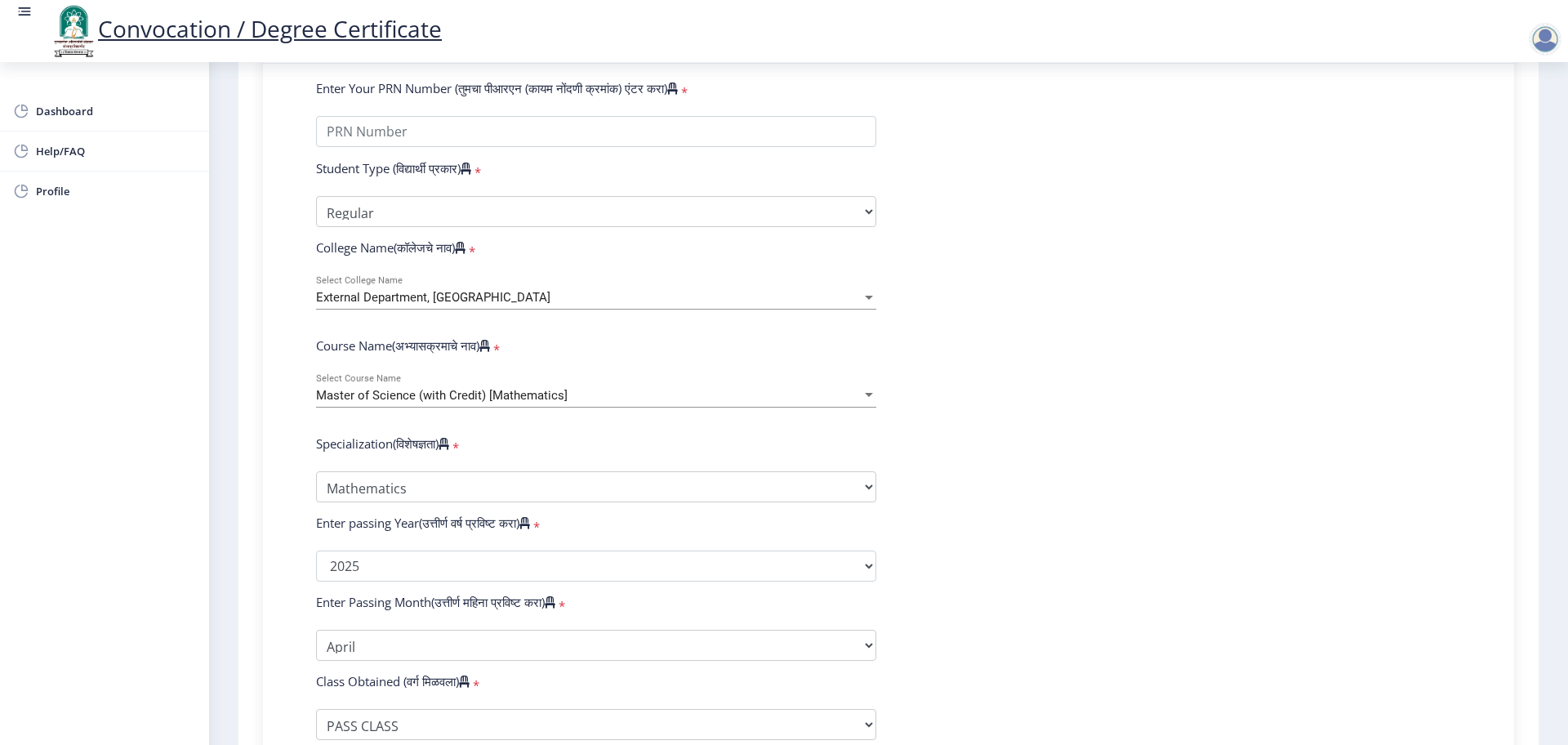
click at [429, 302] on div "External Department, Solapur University Select College Name" at bounding box center [596, 293] width 560 height 35
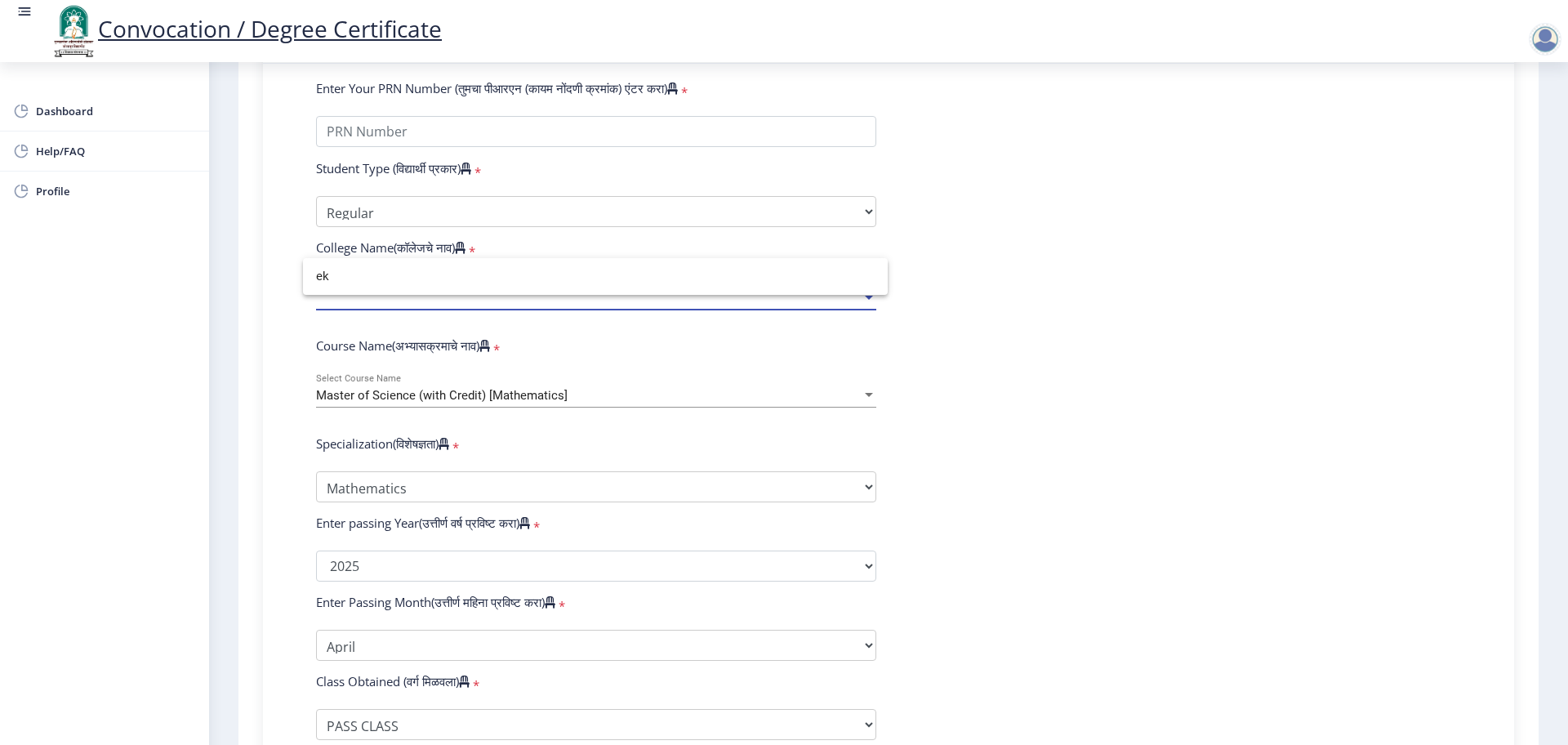
type input "e"
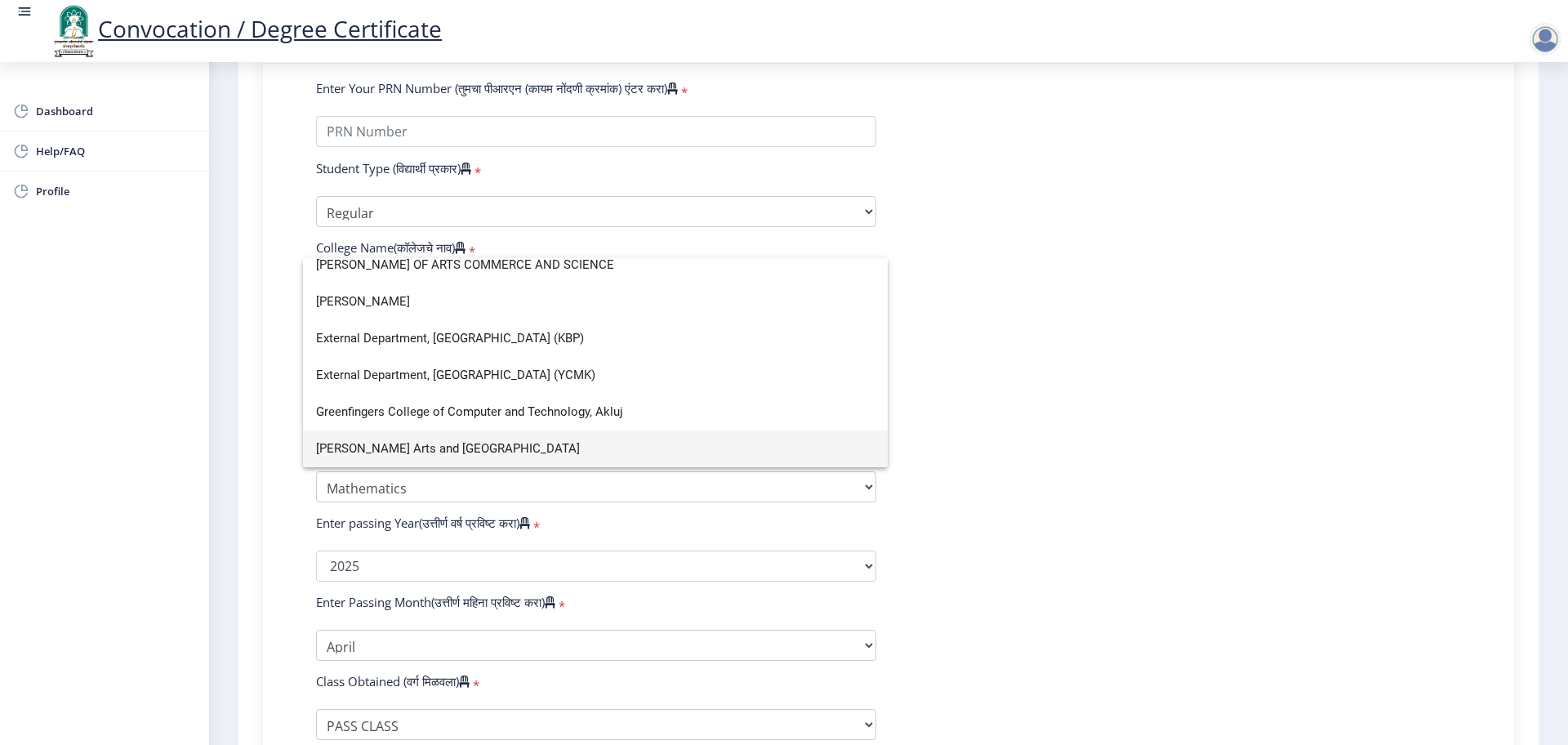
scroll to position [0, 0]
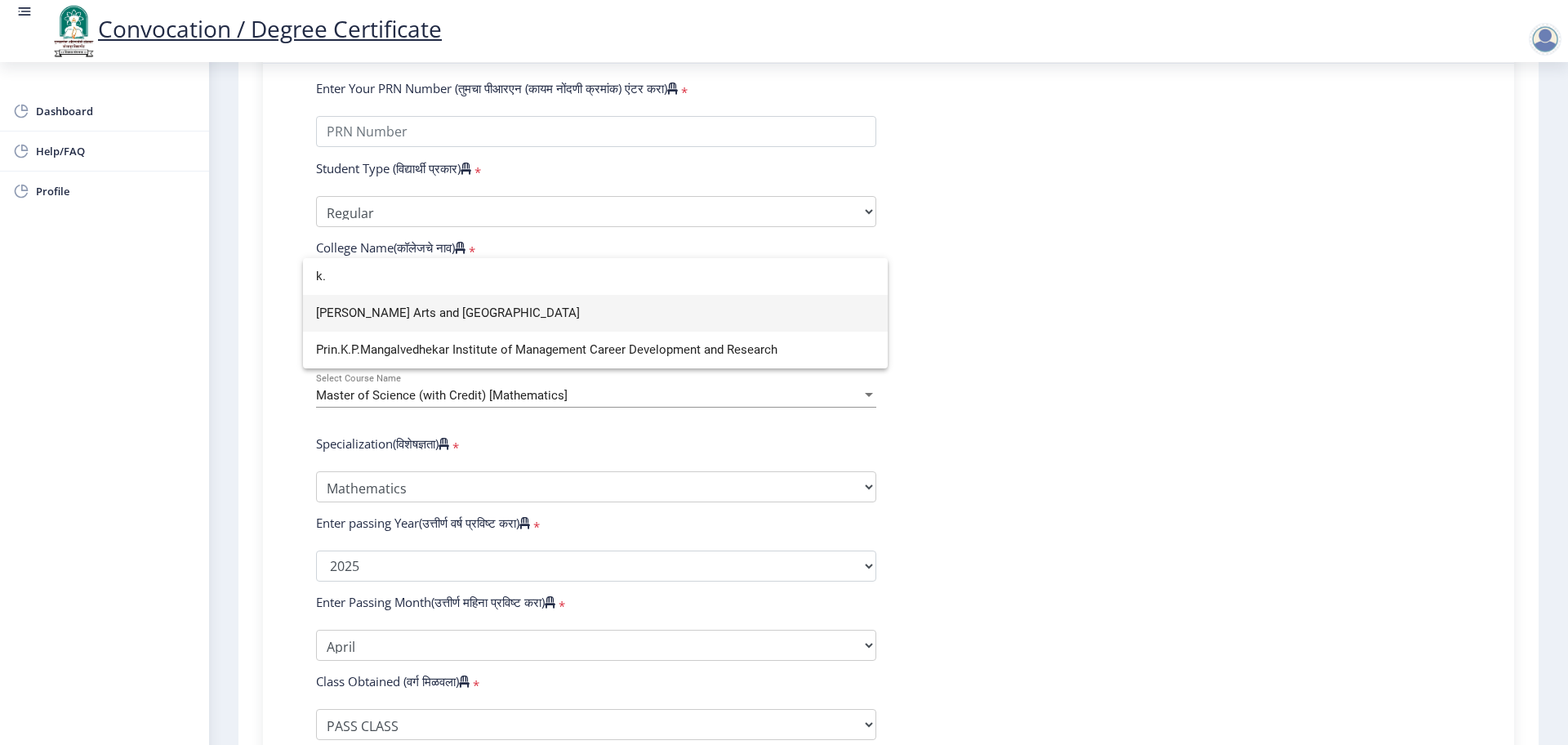
type input "k"
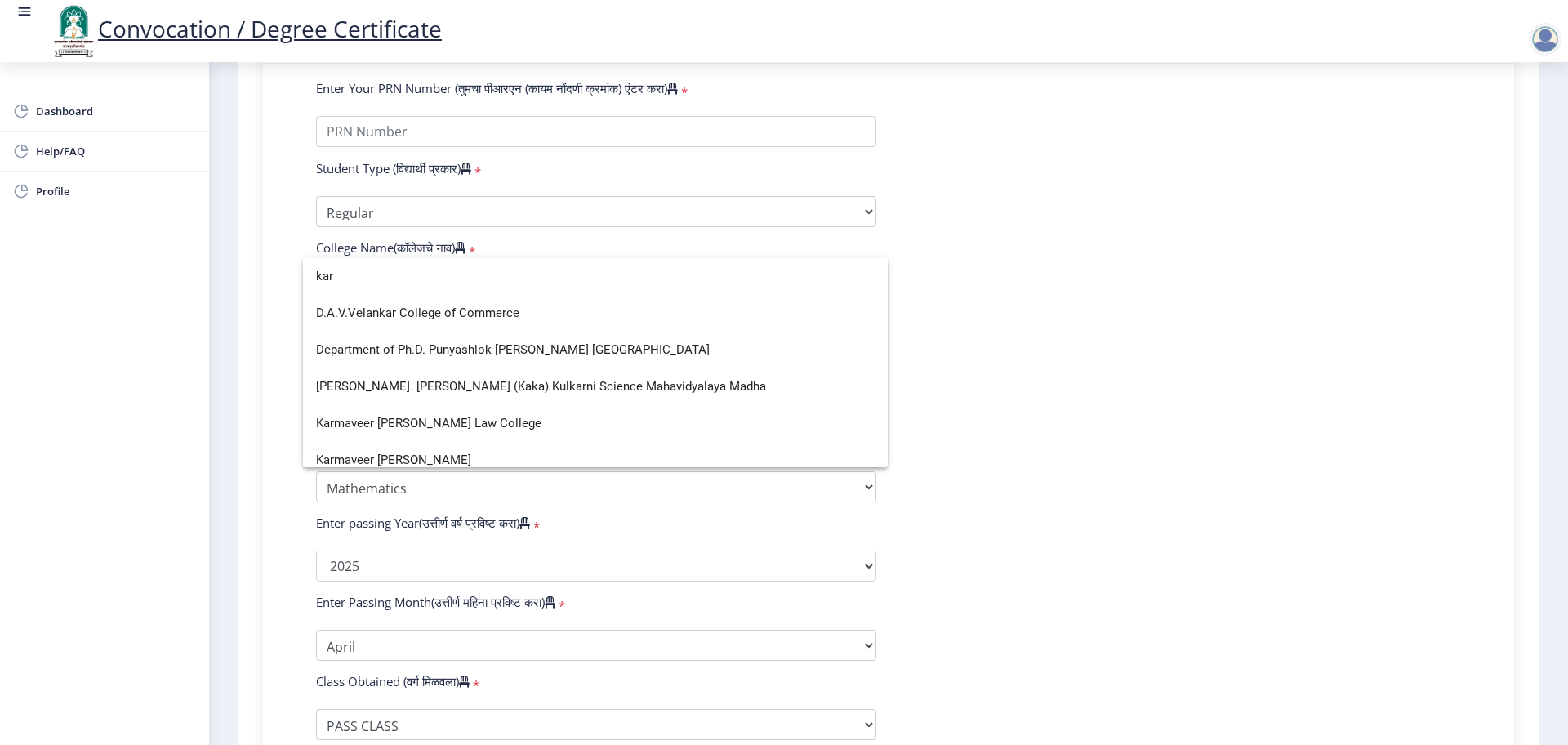
scroll to position [11, 0]
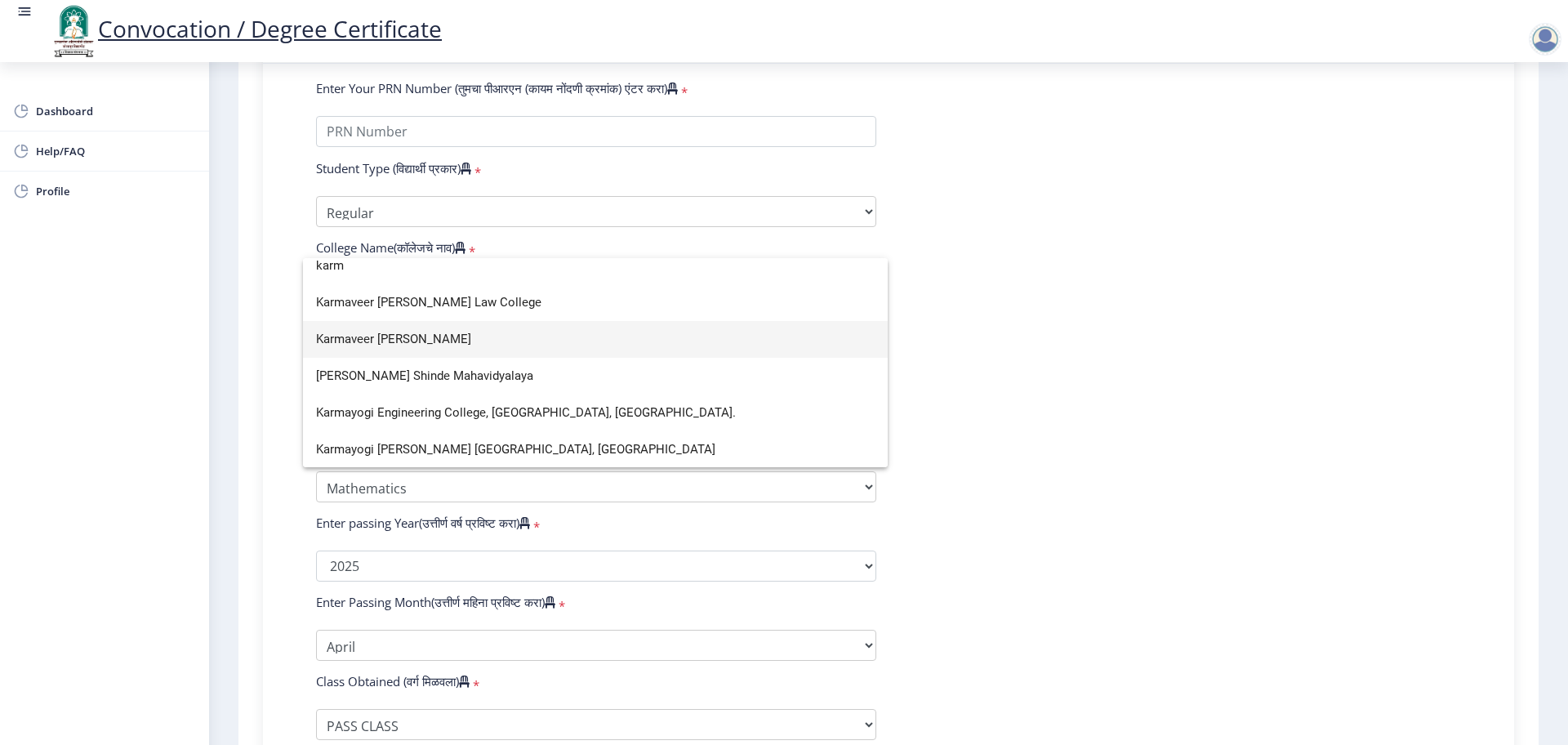
type input "karm"
click at [527, 333] on span "Karmaveer [PERSON_NAME]" at bounding box center [595, 339] width 558 height 37
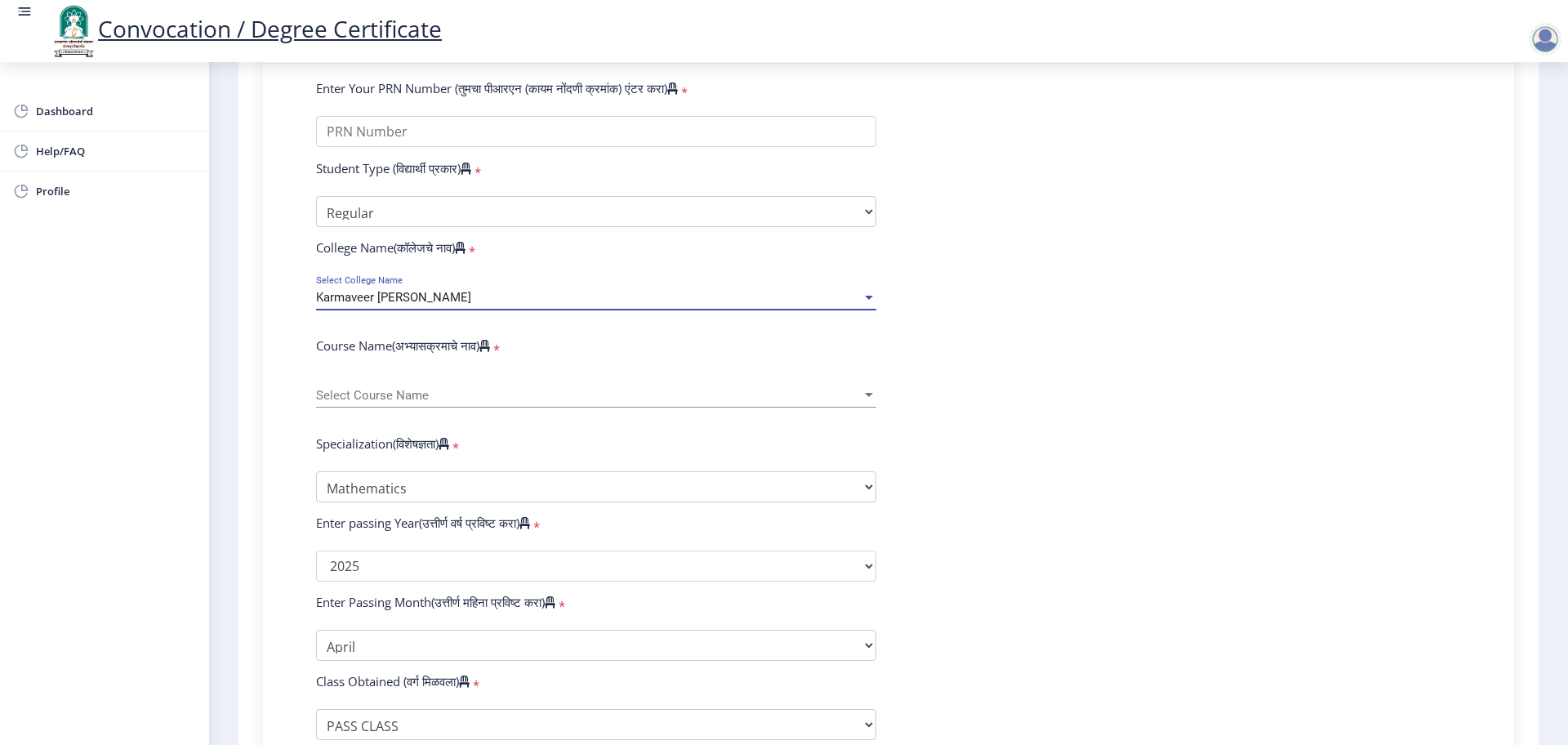
click at [347, 402] on span "Select Course Name" at bounding box center [588, 396] width 546 height 13
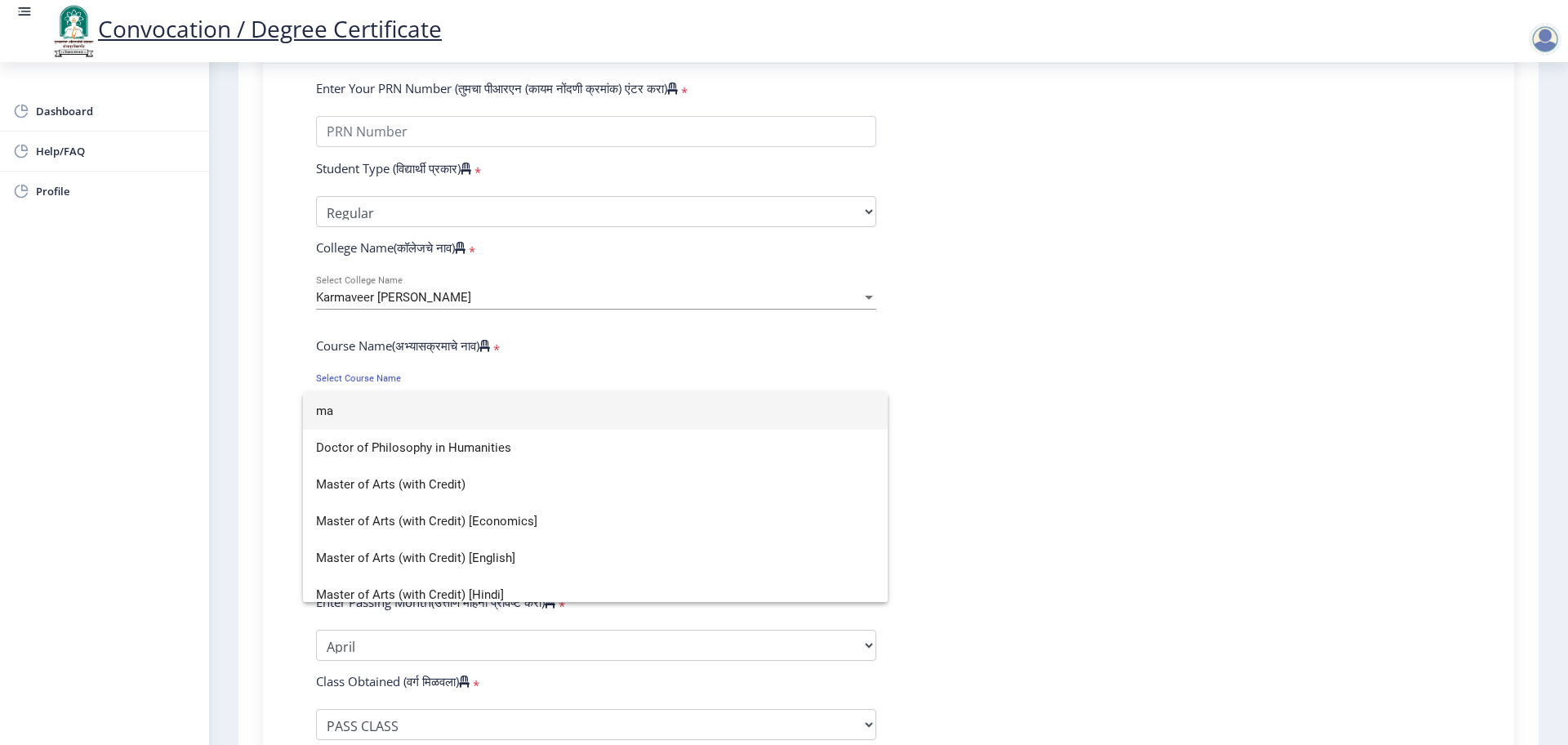
type input "m"
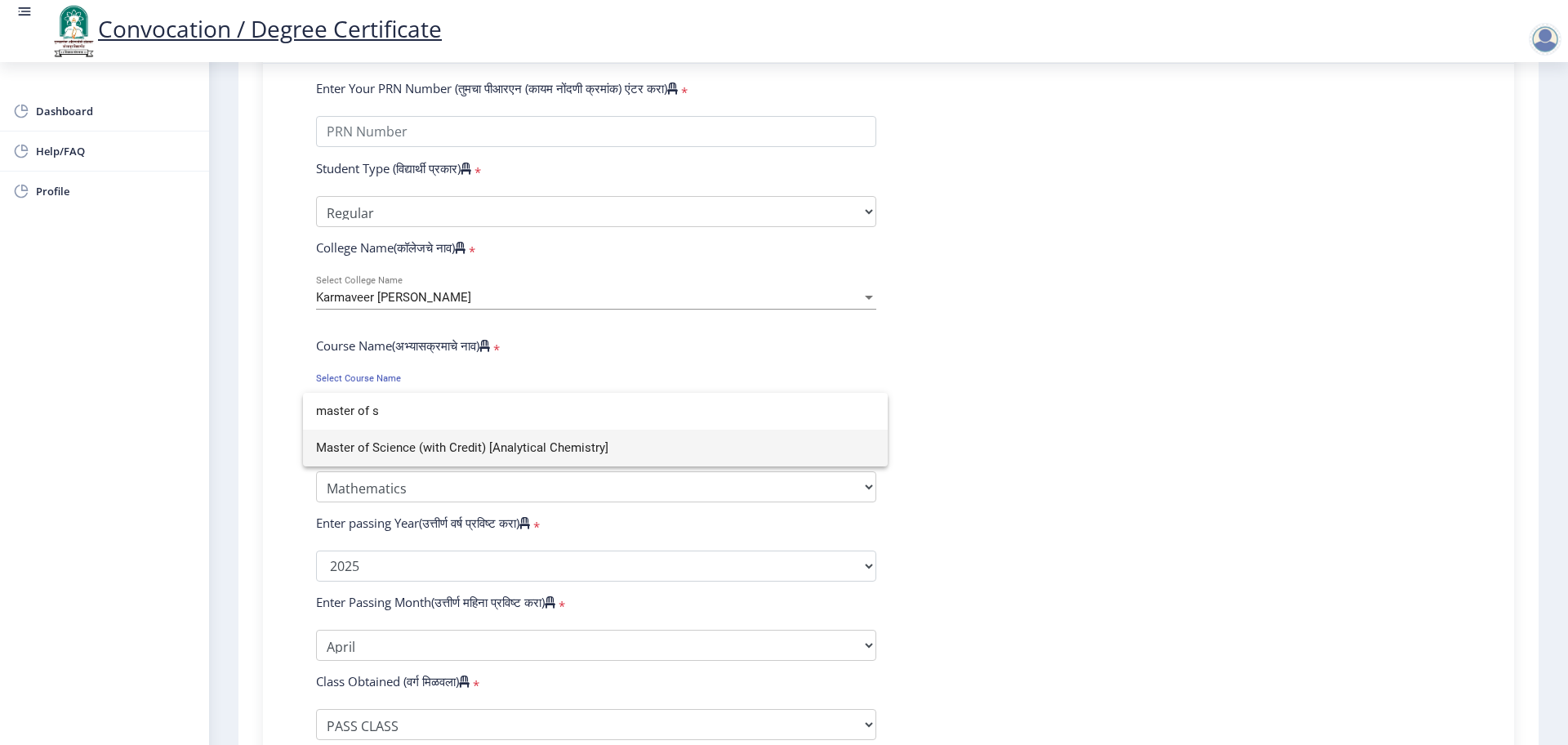
type input "master of s"
click at [502, 431] on span "Master of Science (with Credit) [Analytical Chemistry]" at bounding box center [595, 448] width 558 height 37
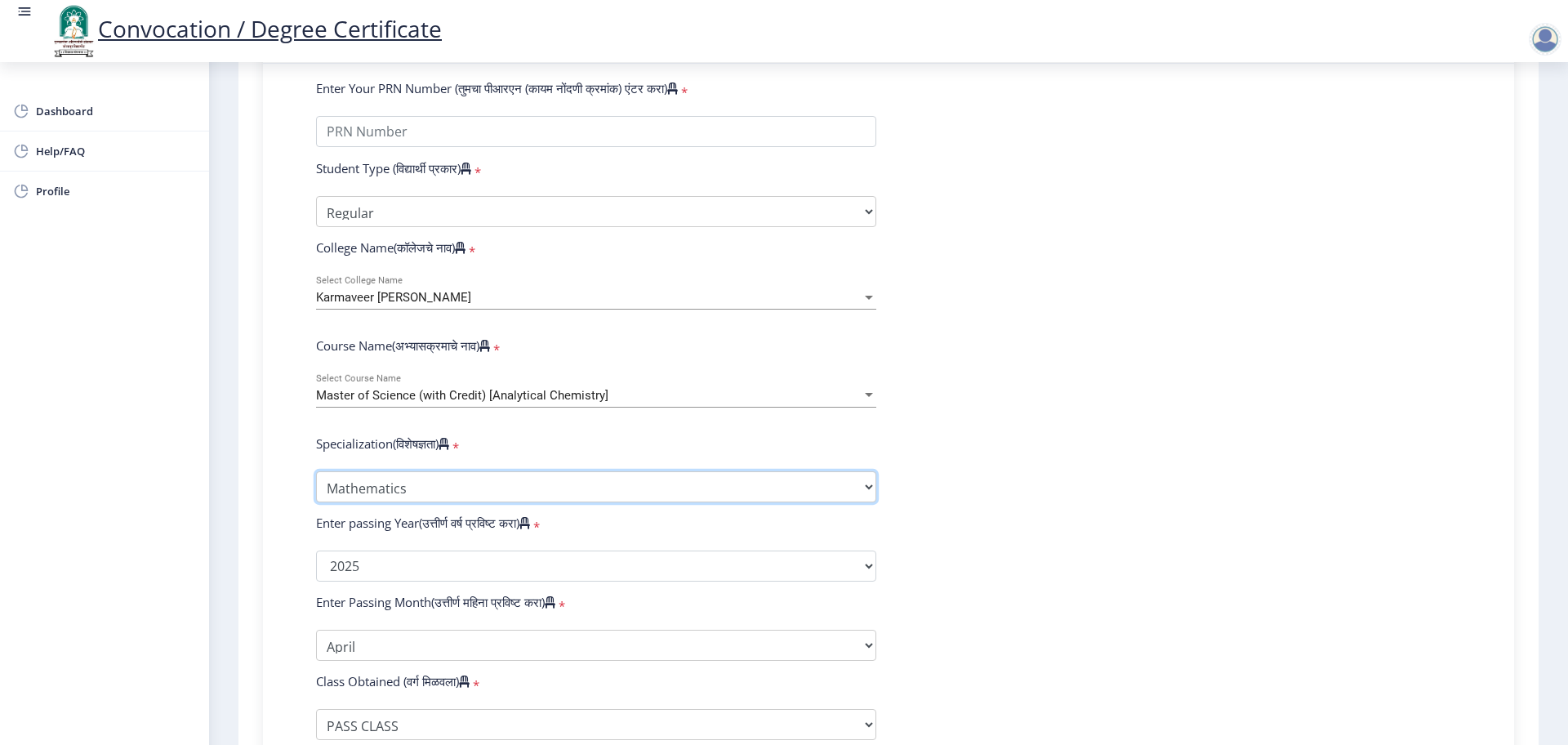
click at [411, 502] on select "Specialization Physics (Material Science) Mathematics Microbiology Organic Chem…" at bounding box center [596, 487] width 560 height 31
click at [1201, 310] on form "Enter Your PRN Number (तुमचा पीआरएन (कायम नोंदणी क्रमांक) एंटर करा) * Student T…" at bounding box center [888, 529] width 1170 height 899
click at [498, 500] on select "Specialization Physics (Material Science) Mathematics Microbiology Organic Chem…" at bounding box center [596, 487] width 560 height 31
select select "Analytical Chemistry"
click at [316, 487] on select "Specialization Physics (Material Science) Mathematics Microbiology Organic Chem…" at bounding box center [596, 487] width 560 height 31
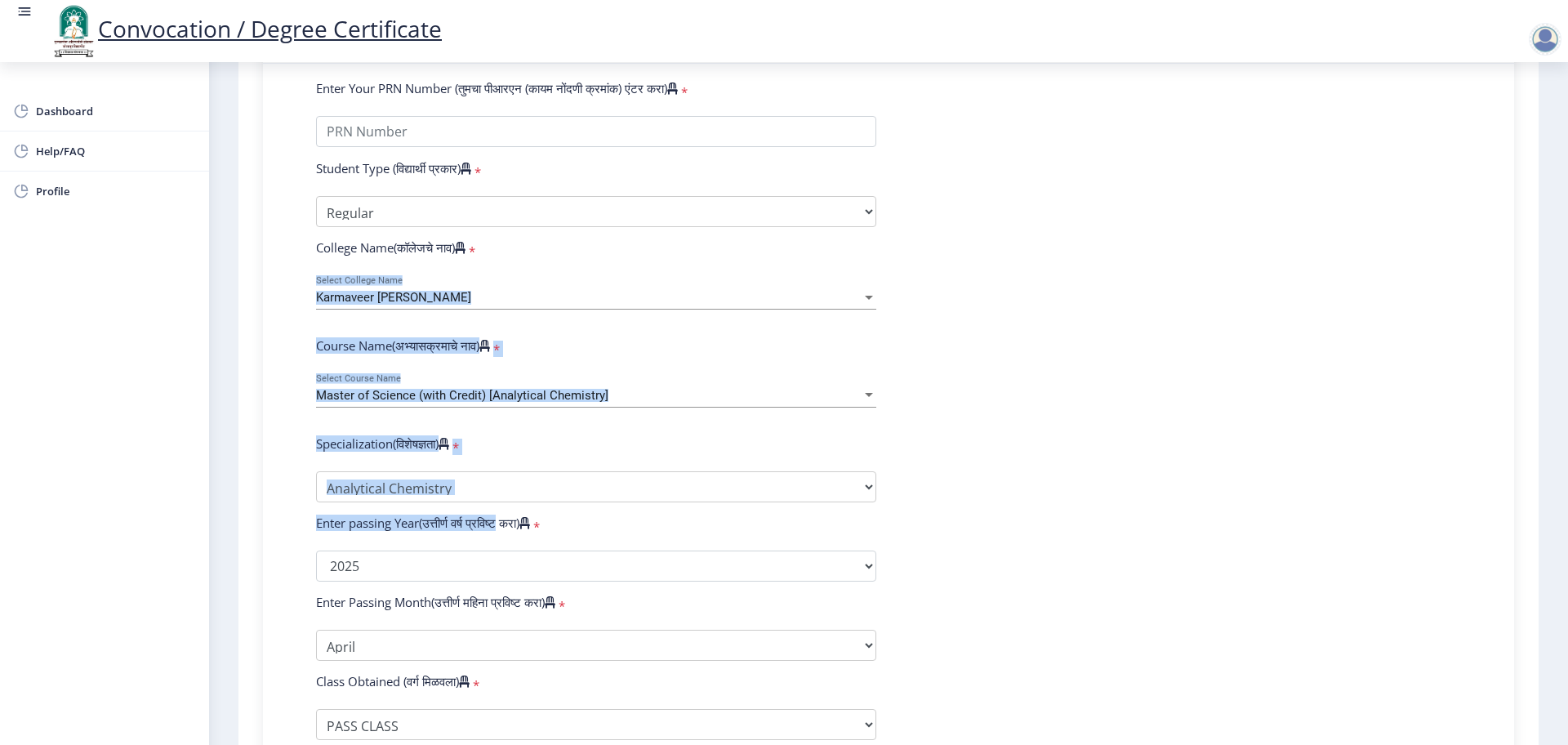
drag, startPoint x: 312, startPoint y: 290, endPoint x: 499, endPoint y: 536, distance: 309.0
click at [499, 536] on form "Enter Your PRN Number (तुमचा पीआरएन (कायम नोंदणी क्रमांक) एंटर करा) * Student T…" at bounding box center [888, 529] width 1170 height 899
copy form "Karmaveer Bhaurao Patil Mahavidyalaya Select College Name Course Name(अभ्यासक्र…"
